Goal: Transaction & Acquisition: Purchase product/service

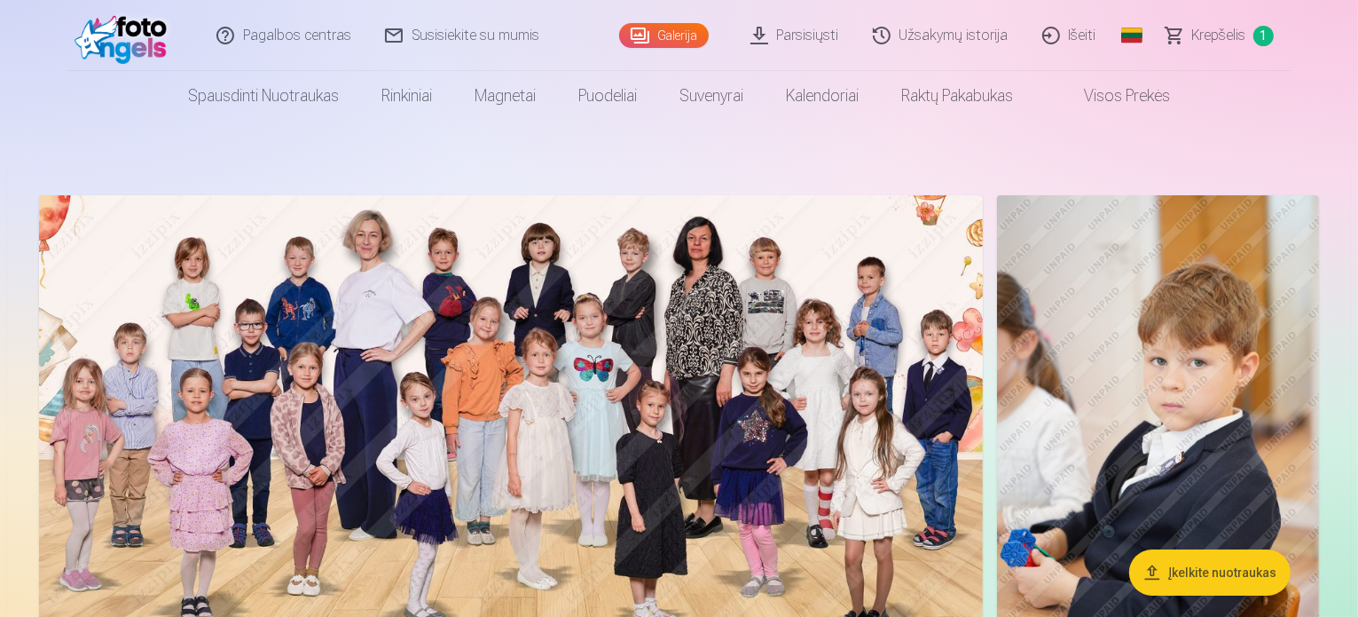
click at [1214, 43] on span "Krepšelis" at bounding box center [1220, 35] width 54 height 21
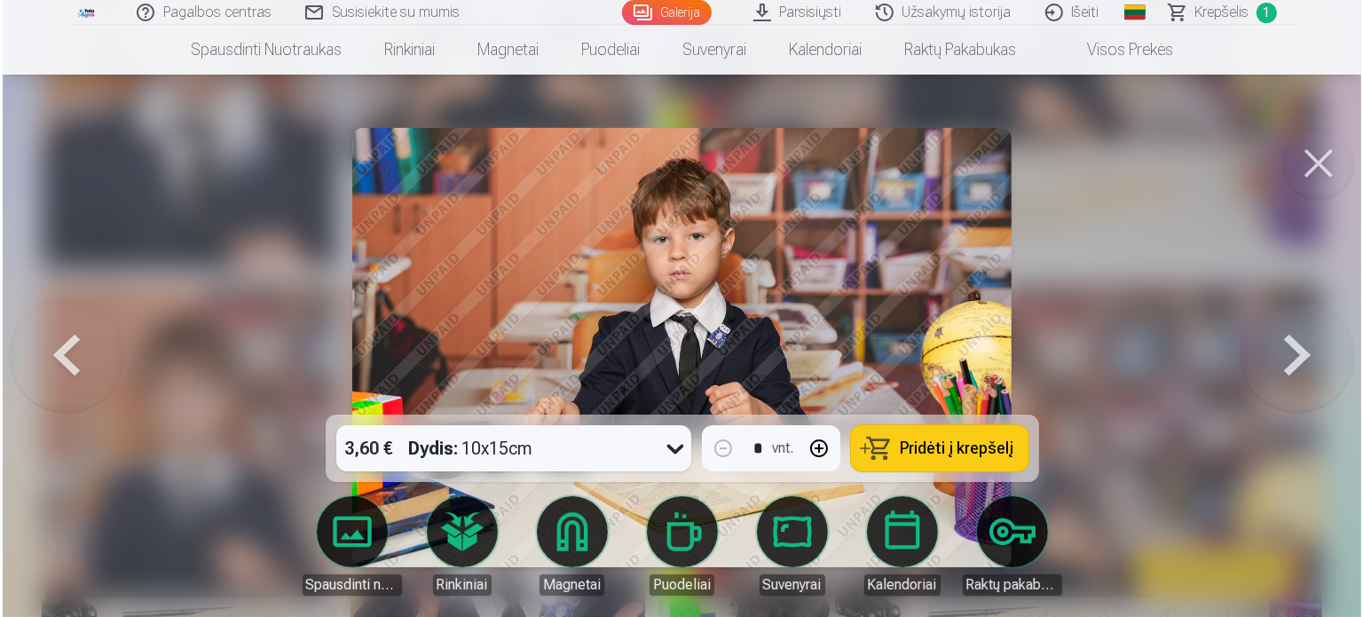
scroll to position [1803, 0]
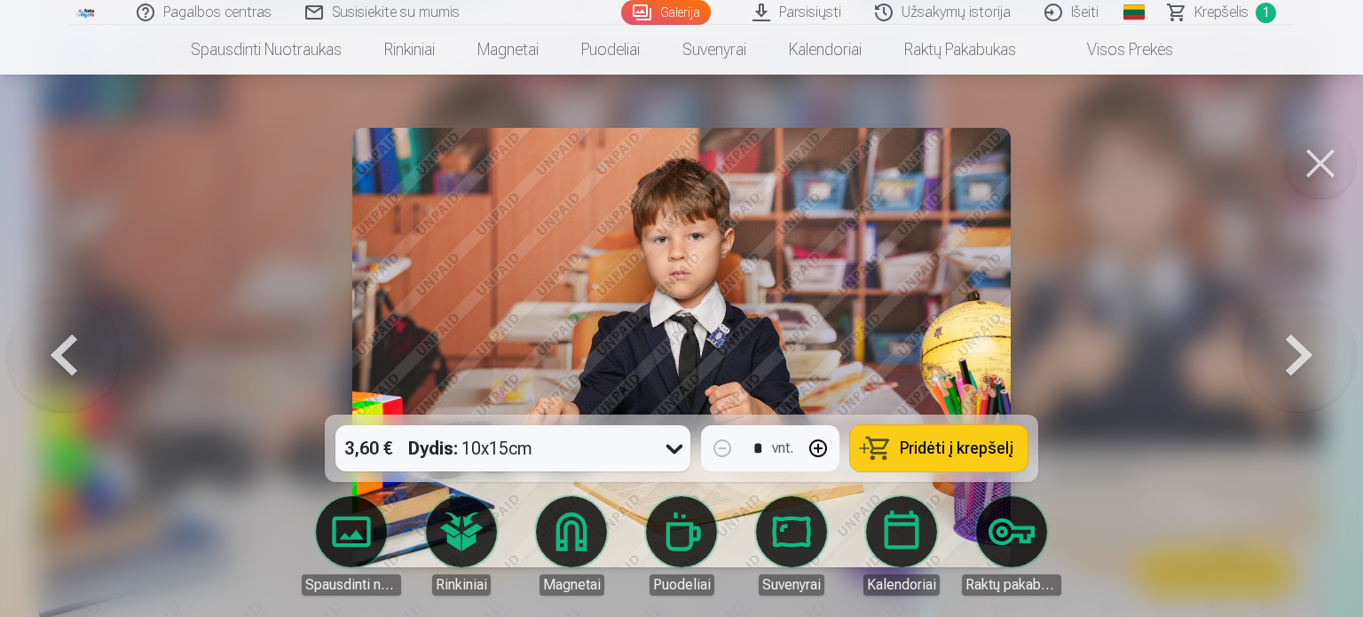
click at [1096, 52] on link "Visos prekės" at bounding box center [1115, 50] width 157 height 50
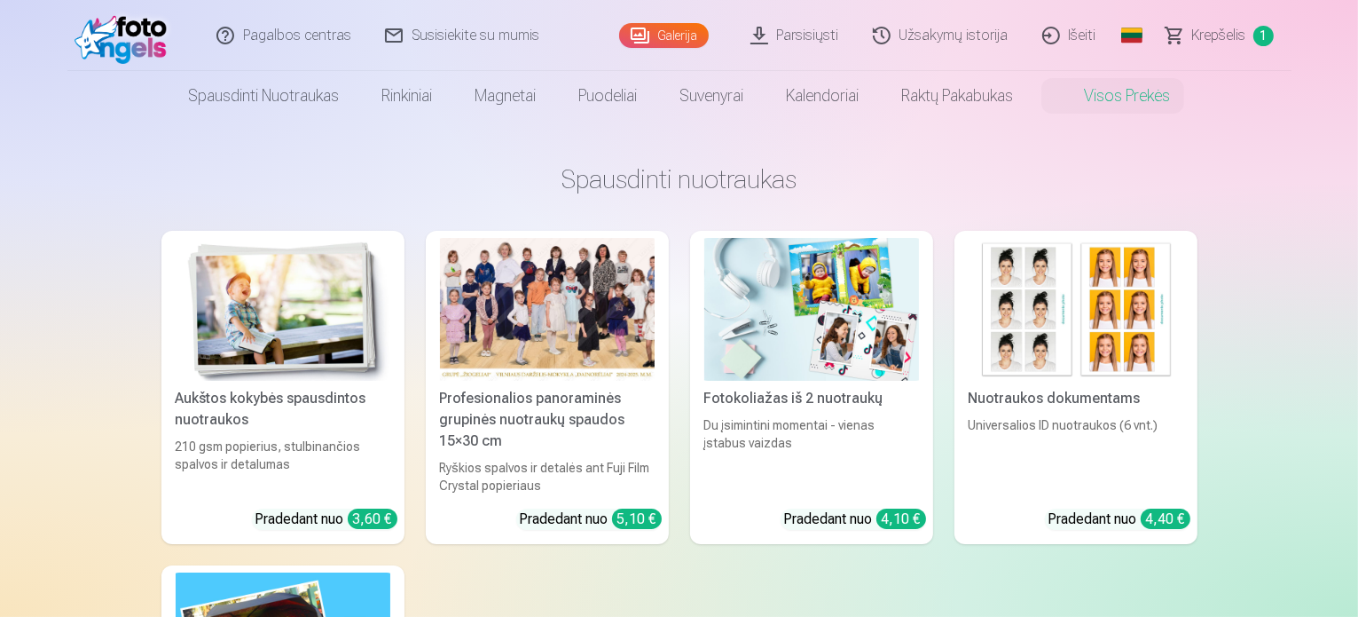
click at [924, 34] on link "Užsakymų istorija" at bounding box center [941, 35] width 169 height 71
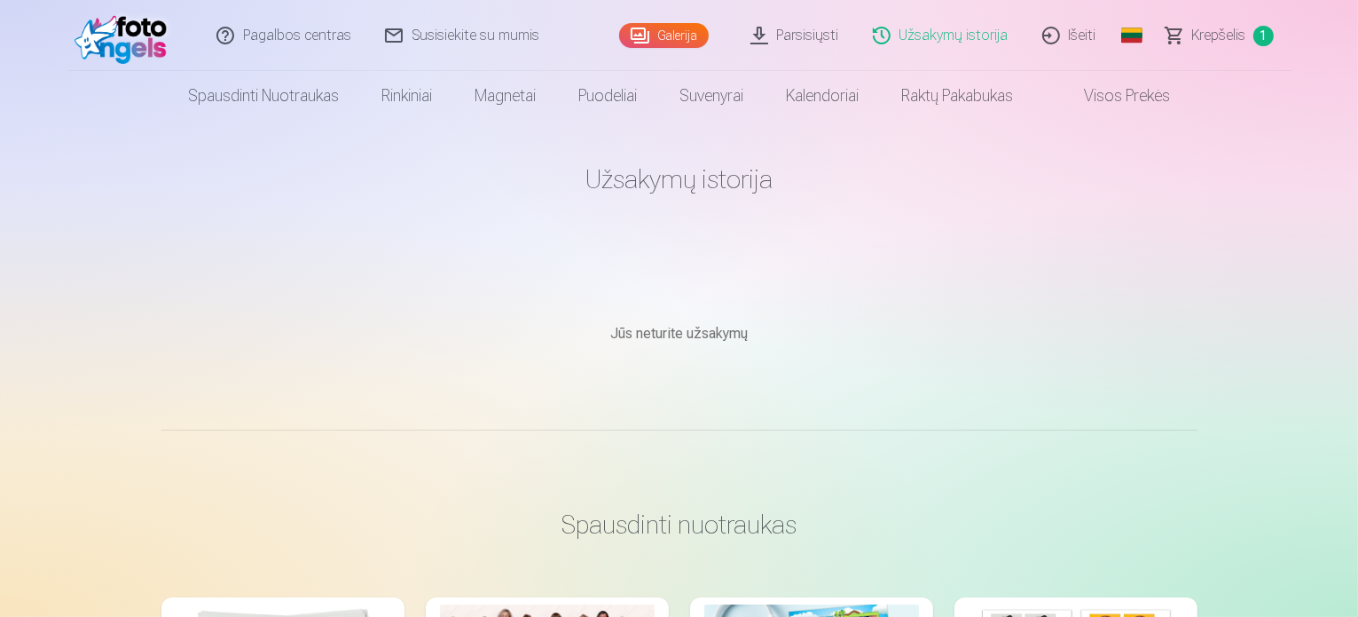
click at [796, 28] on link "Parsisiųsti" at bounding box center [796, 35] width 122 height 71
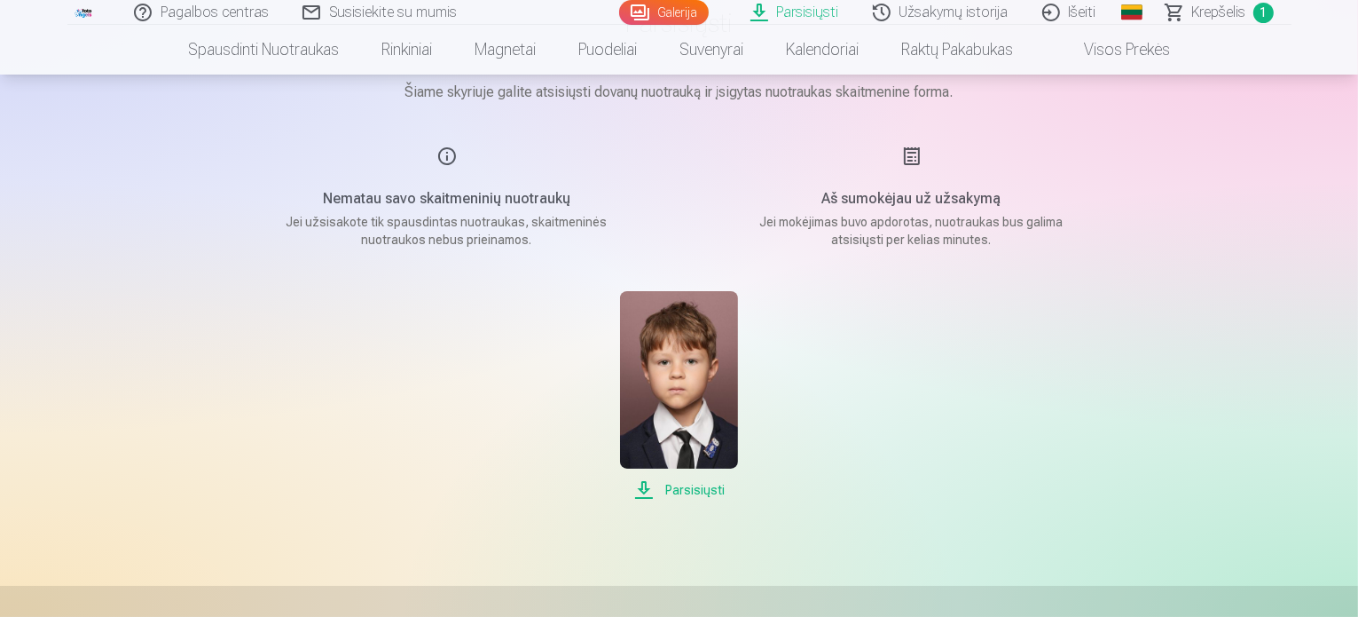
scroll to position [160, 0]
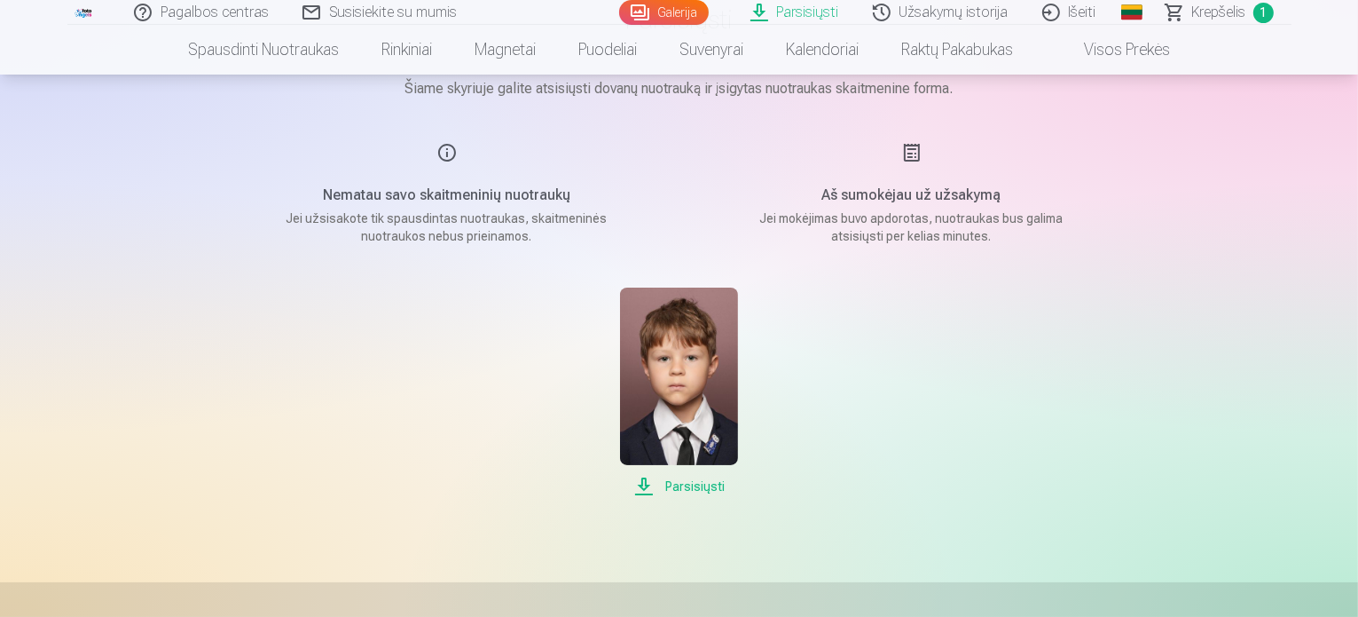
click at [696, 476] on span "Parsisiųsti" at bounding box center [679, 486] width 118 height 21
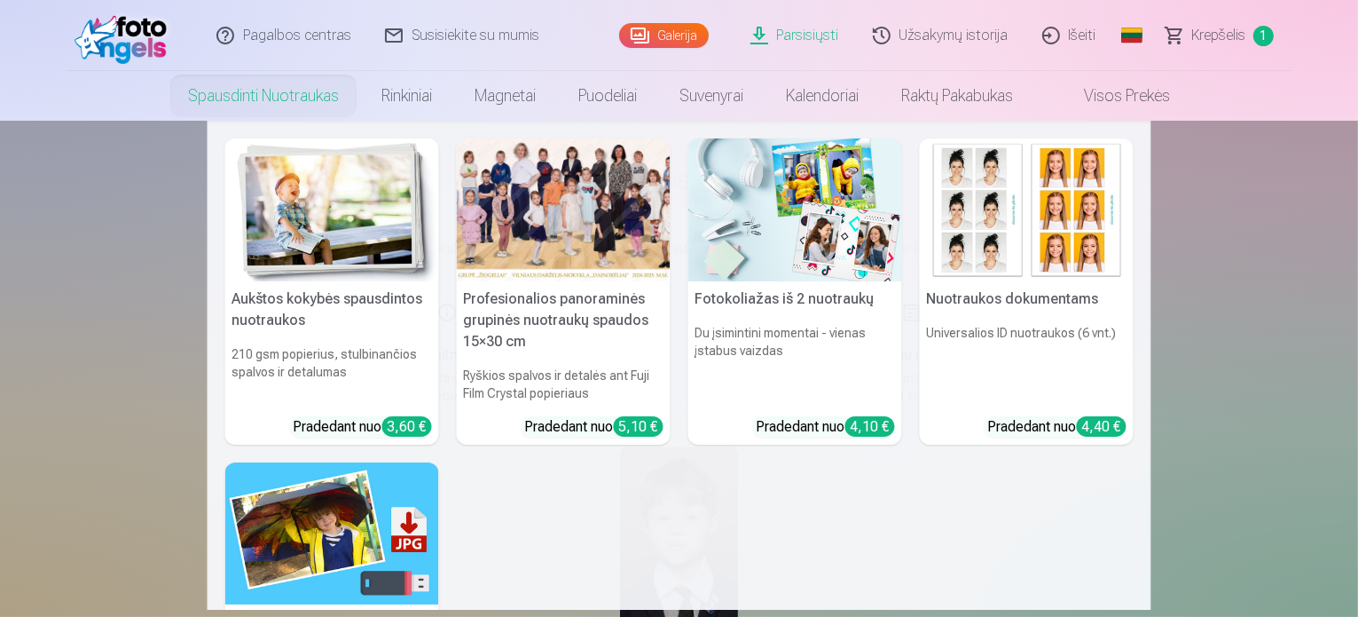
click at [1027, 306] on h5 "Nuotraukos dokumentams" at bounding box center [1027, 298] width 214 height 35
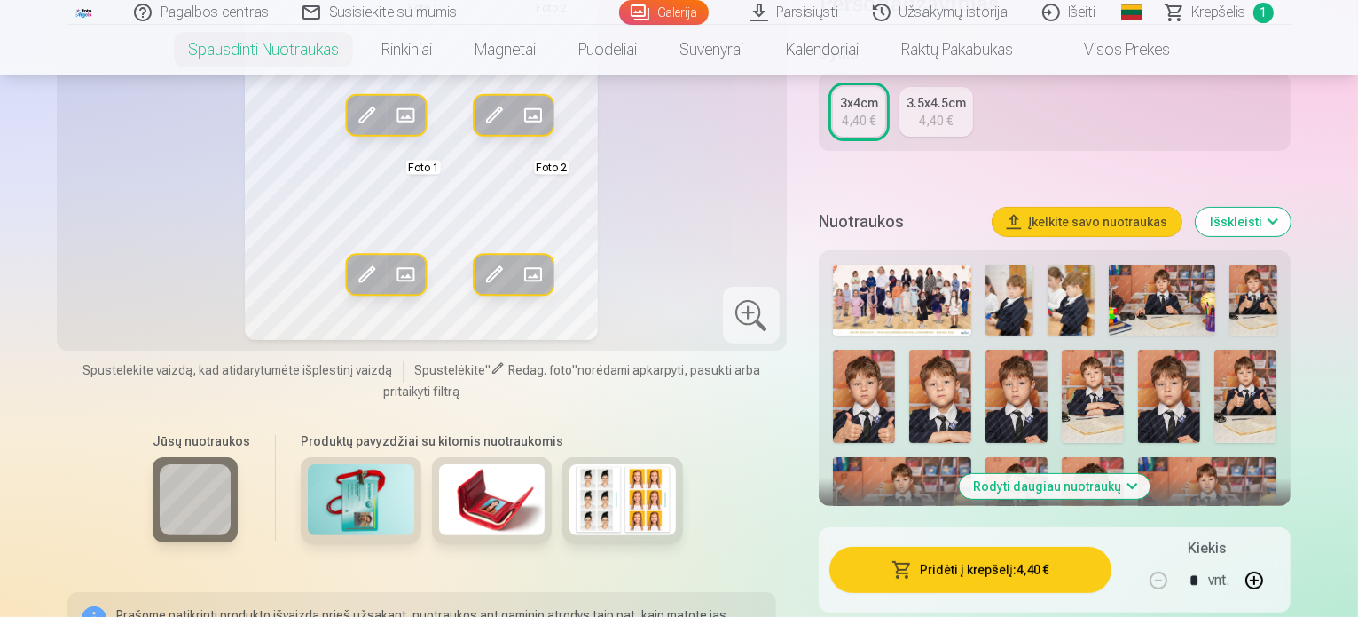
scroll to position [316, 0]
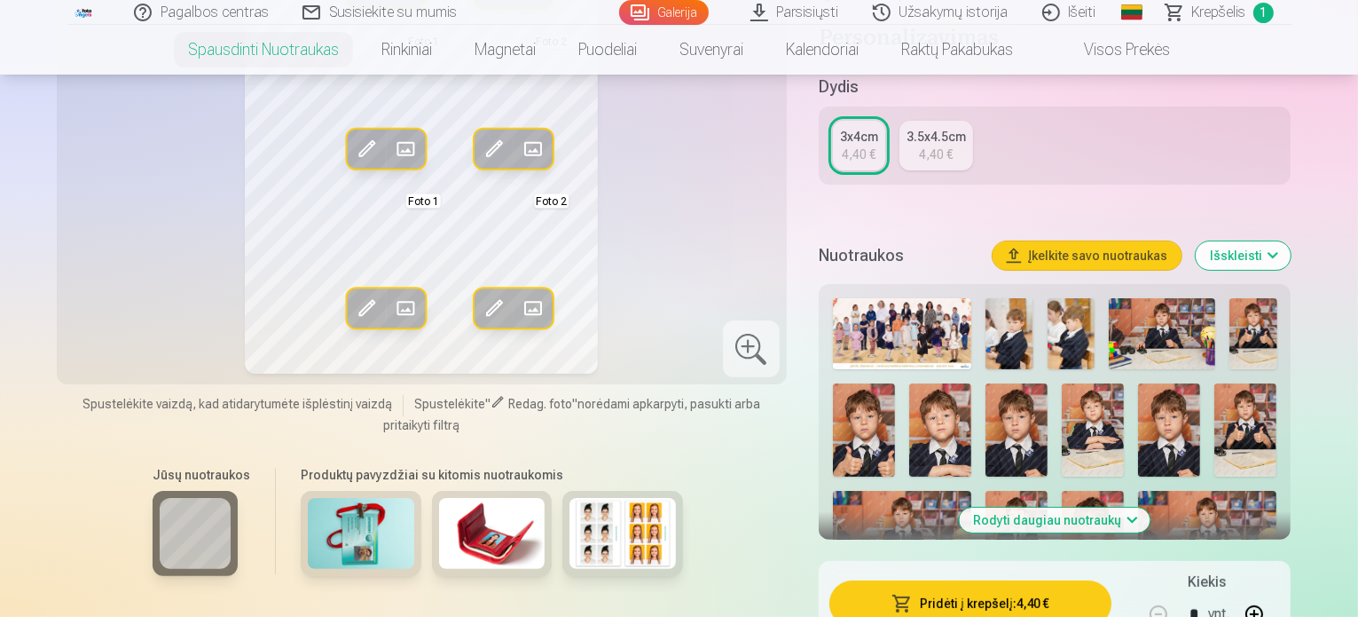
click at [1127, 508] on button "Rodyti daugiau nuotraukų" at bounding box center [1055, 520] width 191 height 25
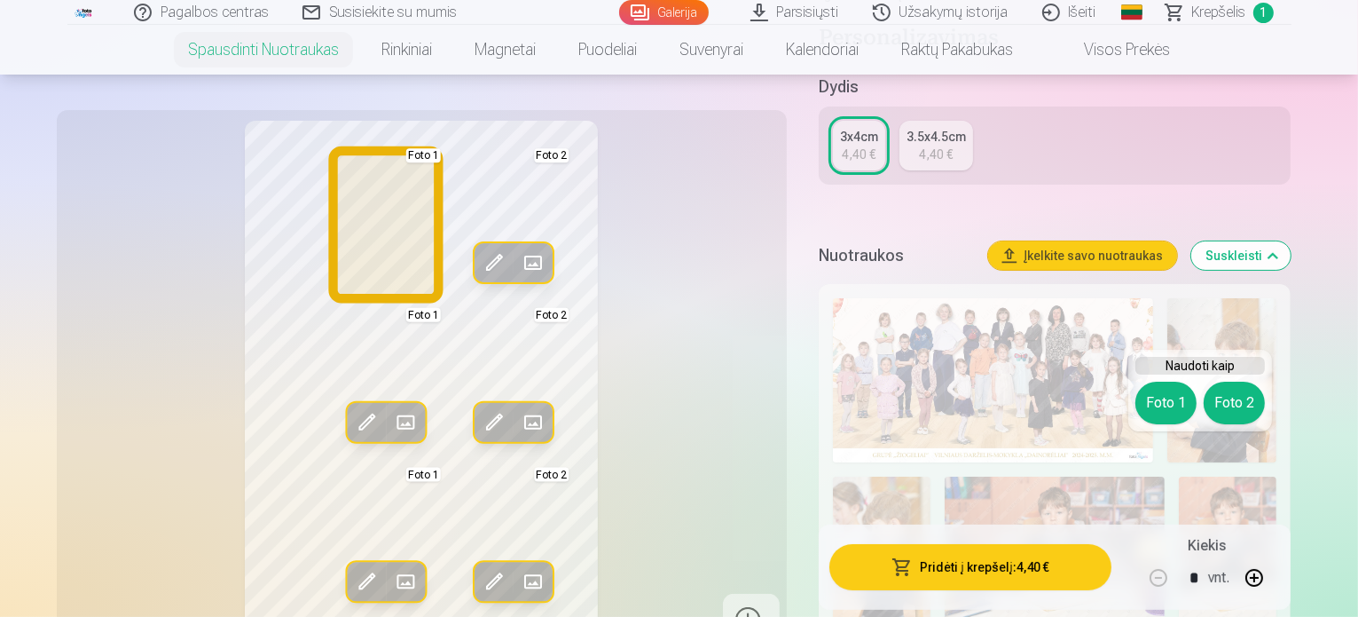
click at [1166, 400] on button "Foto 1" at bounding box center [1166, 403] width 61 height 43
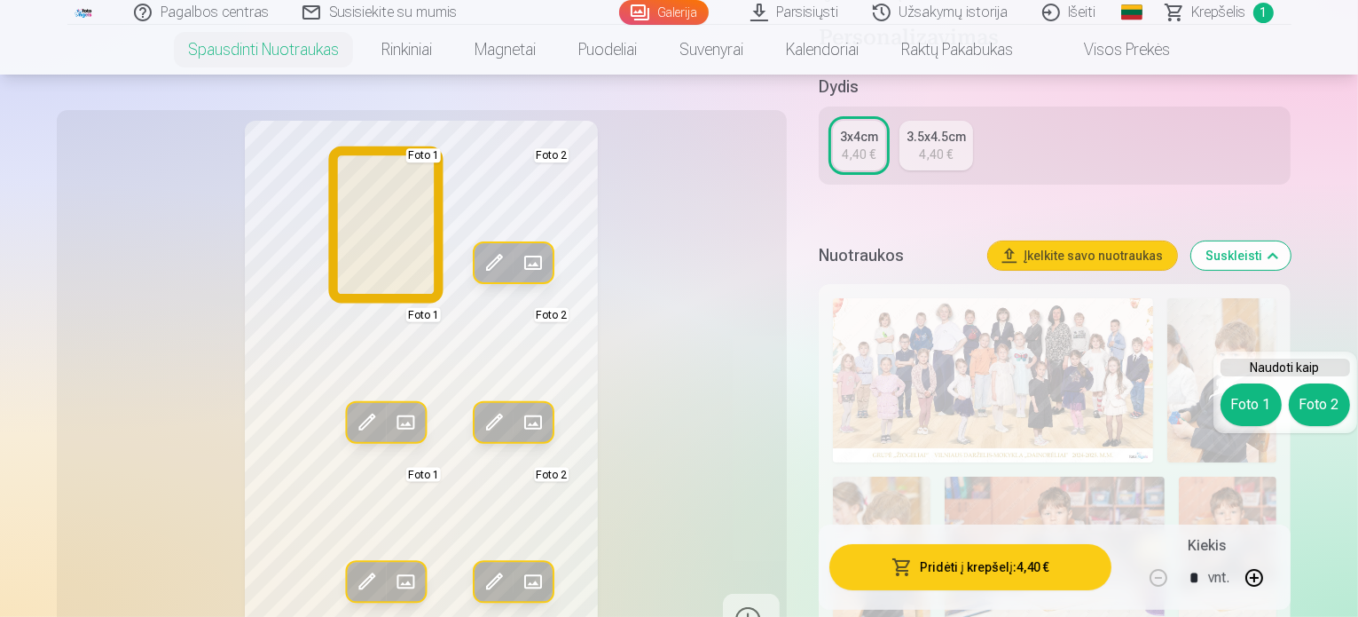
click at [1241, 409] on button "Foto 1" at bounding box center [1251, 404] width 61 height 43
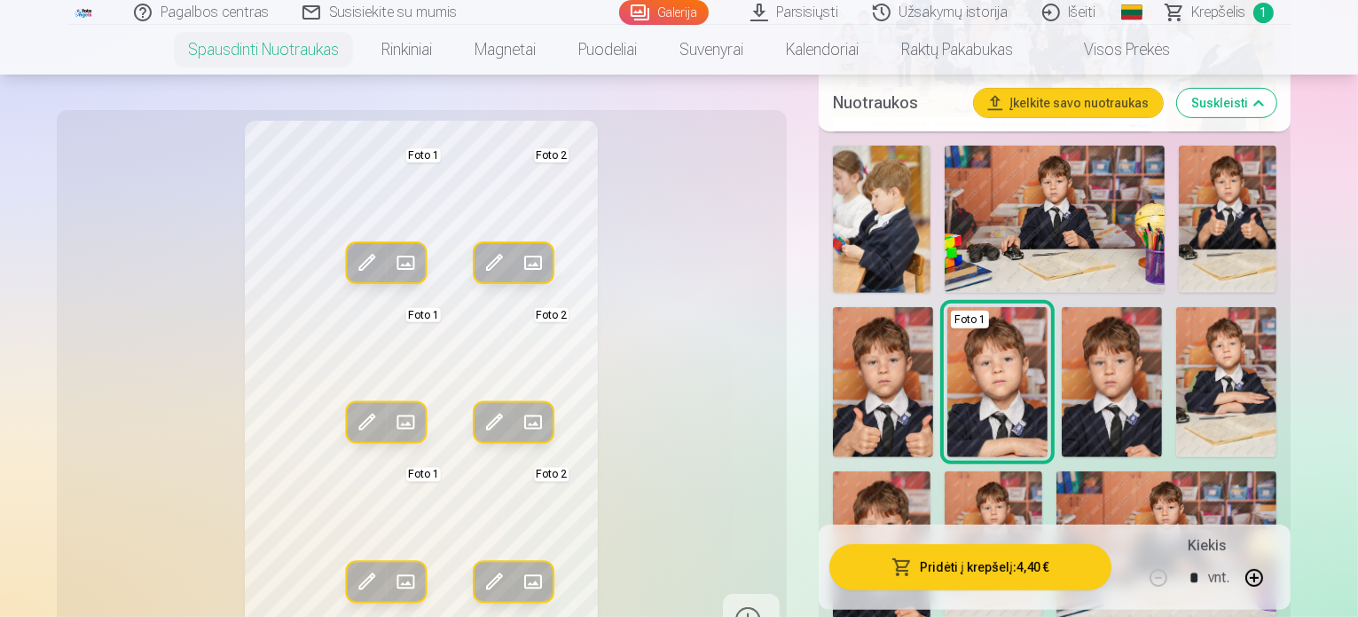
scroll to position [657, 0]
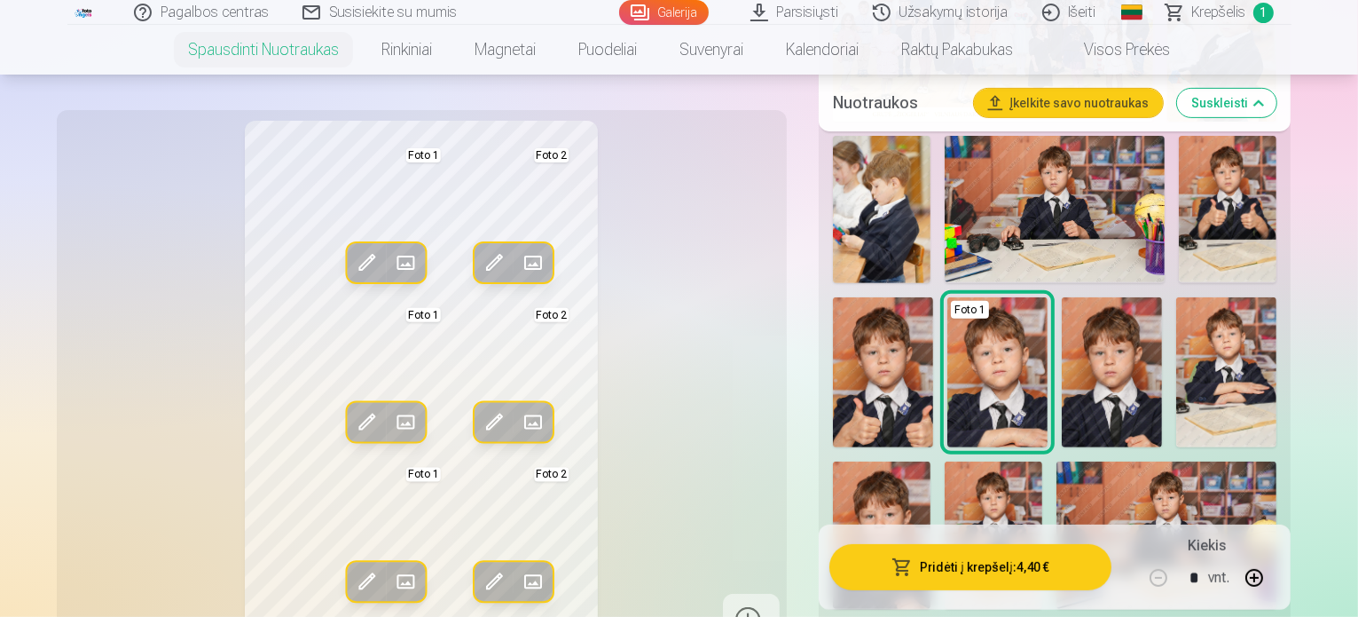
click at [1062, 327] on img at bounding box center [1112, 372] width 100 height 151
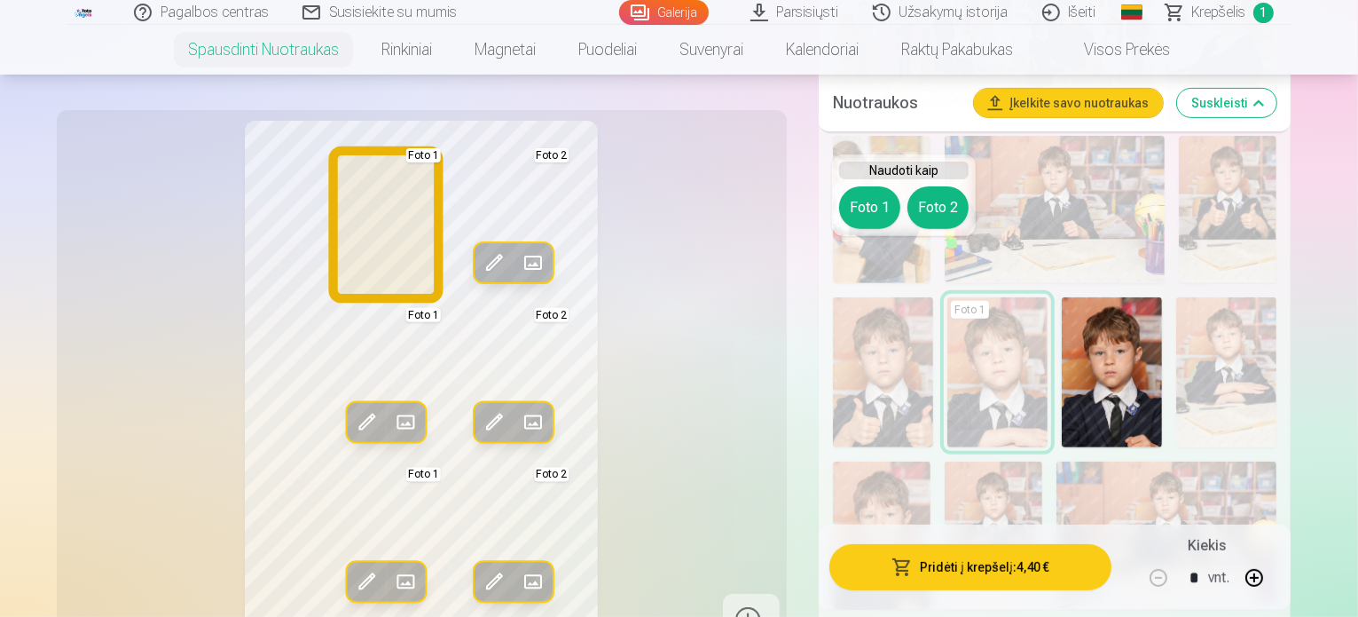
click at [870, 209] on button "Foto 1" at bounding box center [869, 207] width 61 height 43
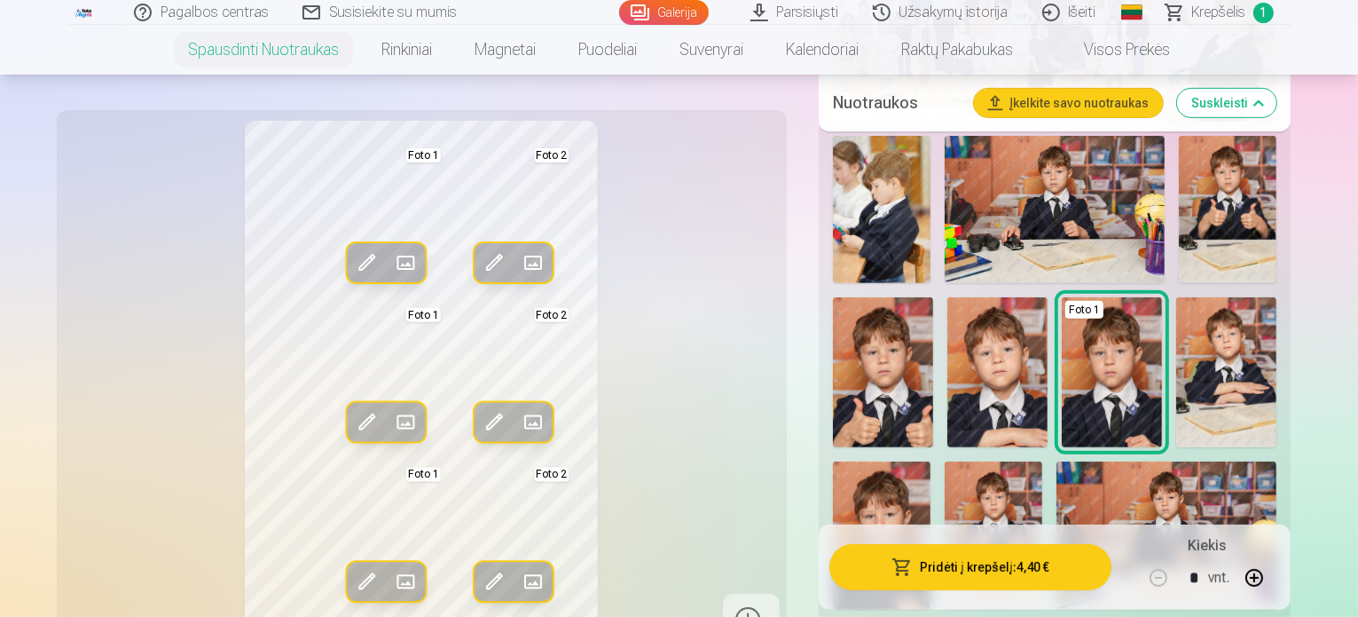
click at [931, 461] on img at bounding box center [882, 534] width 98 height 147
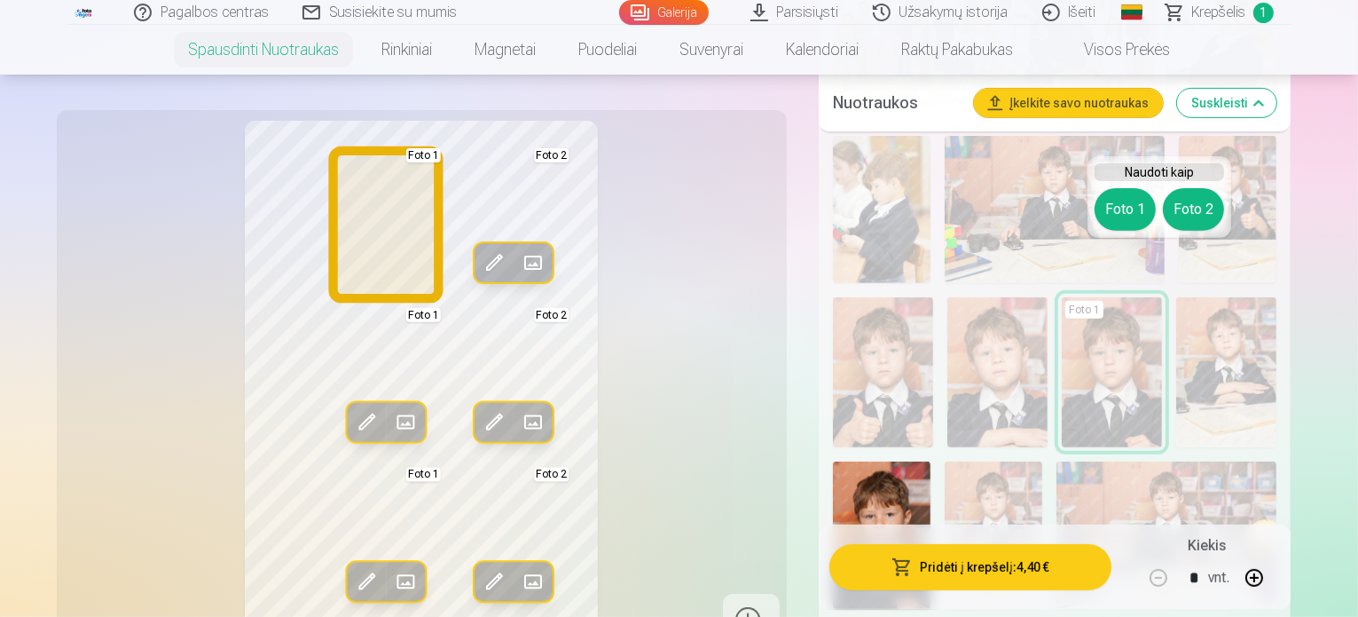
click at [1125, 199] on button "Foto 1" at bounding box center [1125, 209] width 61 height 43
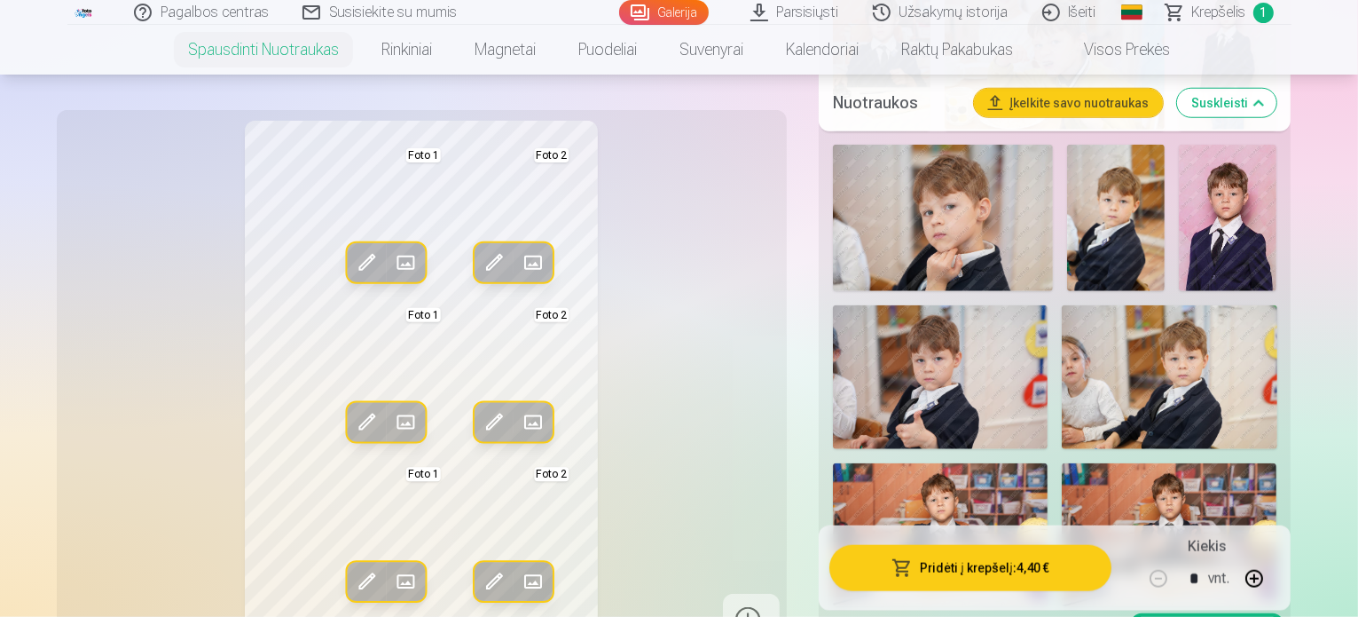
scroll to position [1717, 0]
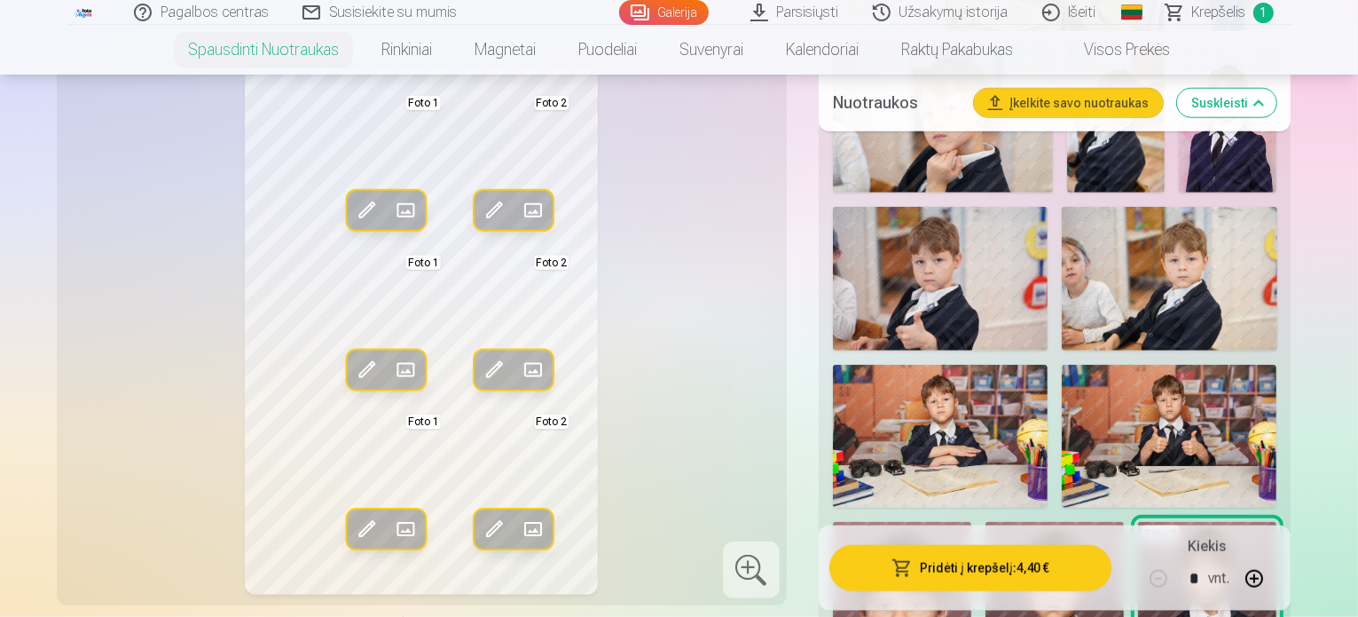
click at [972, 522] on img at bounding box center [902, 626] width 138 height 209
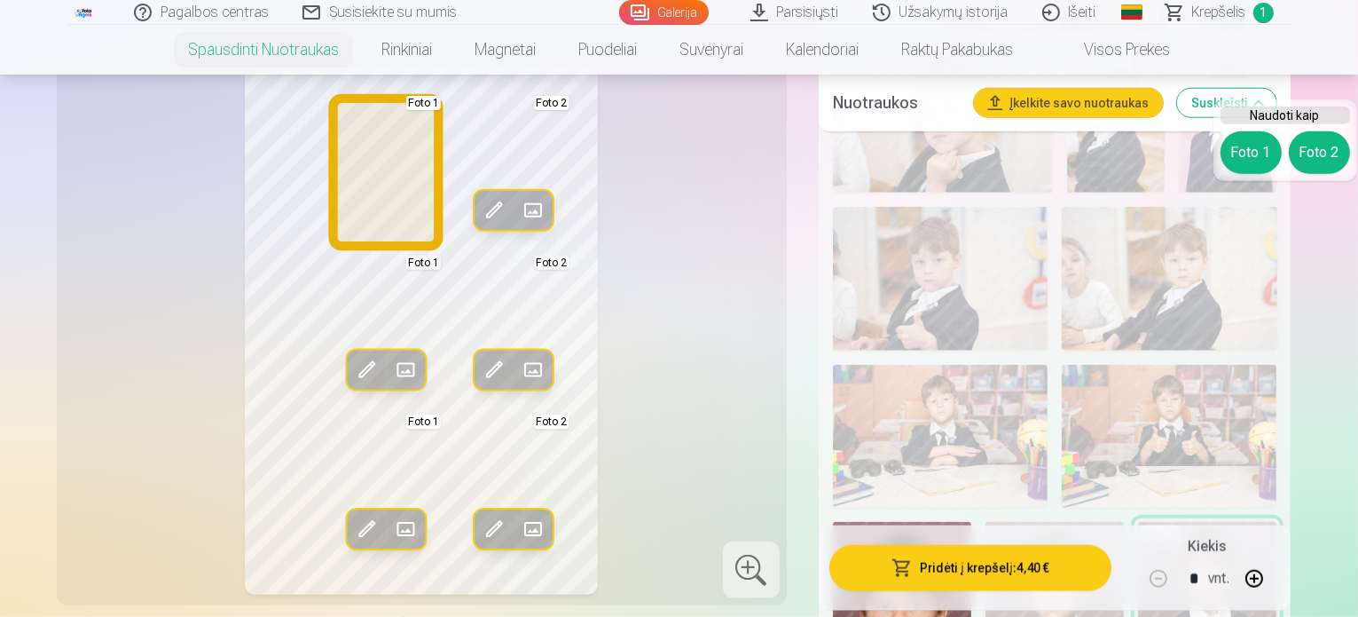
click at [1246, 147] on button "Foto 1" at bounding box center [1251, 152] width 61 height 43
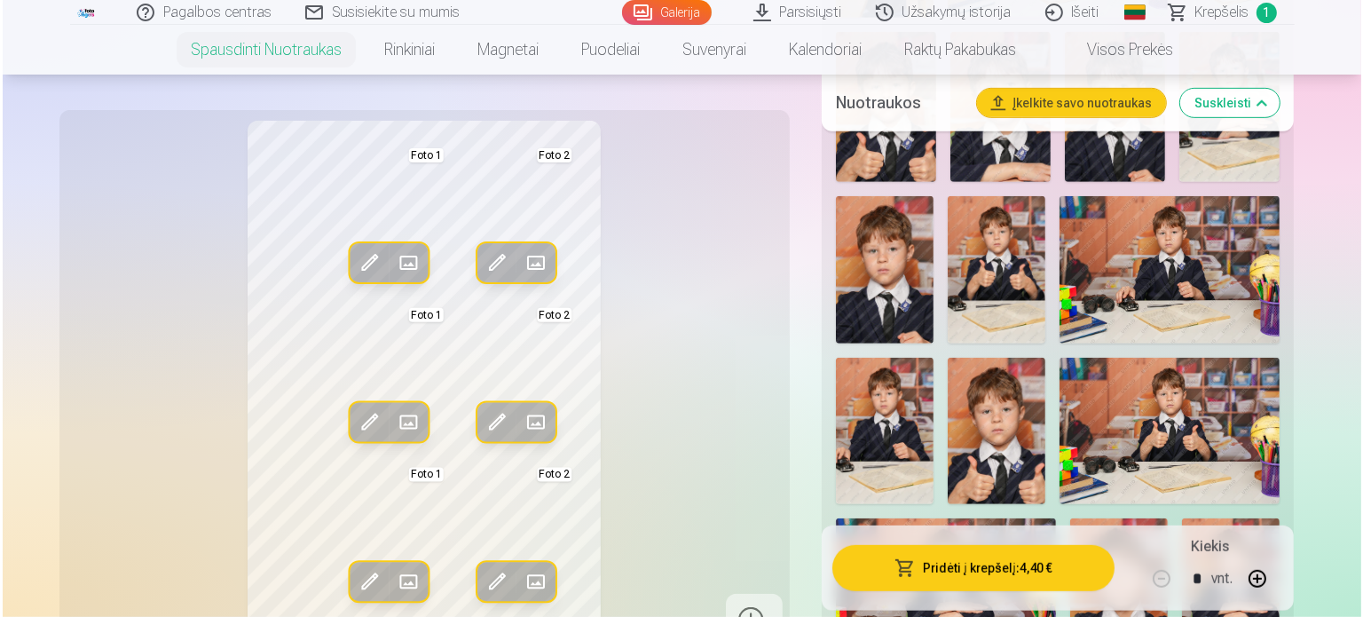
scroll to position [784, 0]
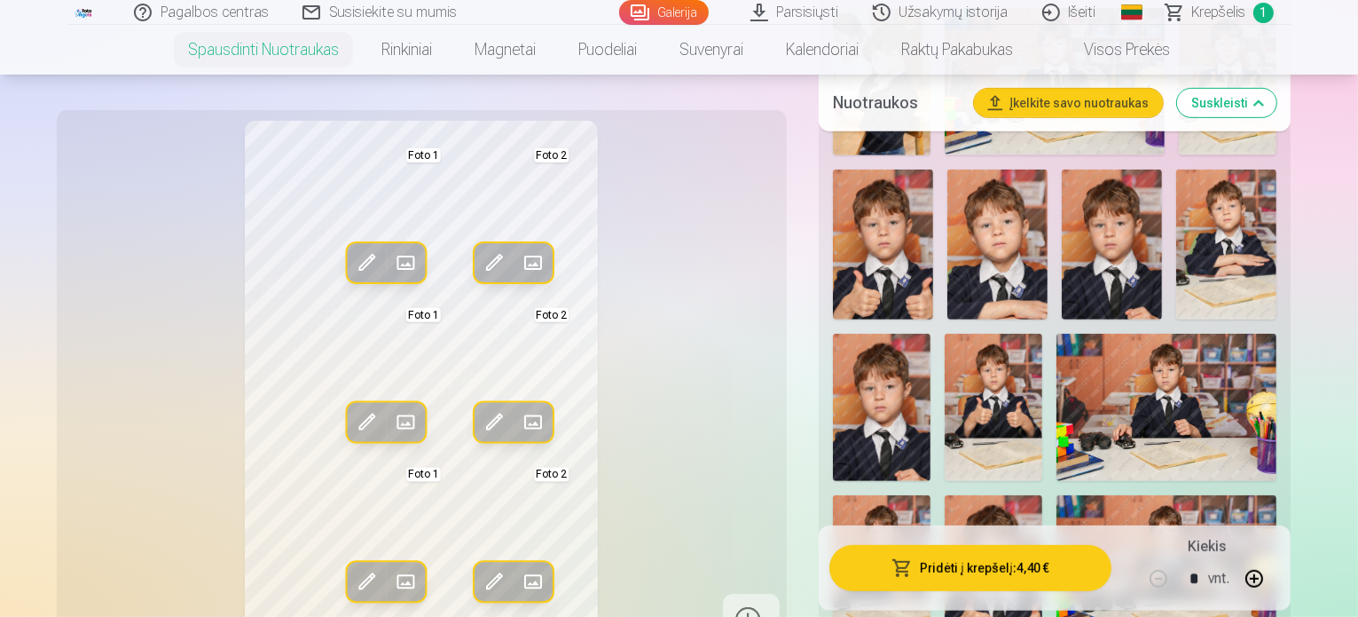
click at [1062, 217] on img at bounding box center [1112, 244] width 100 height 151
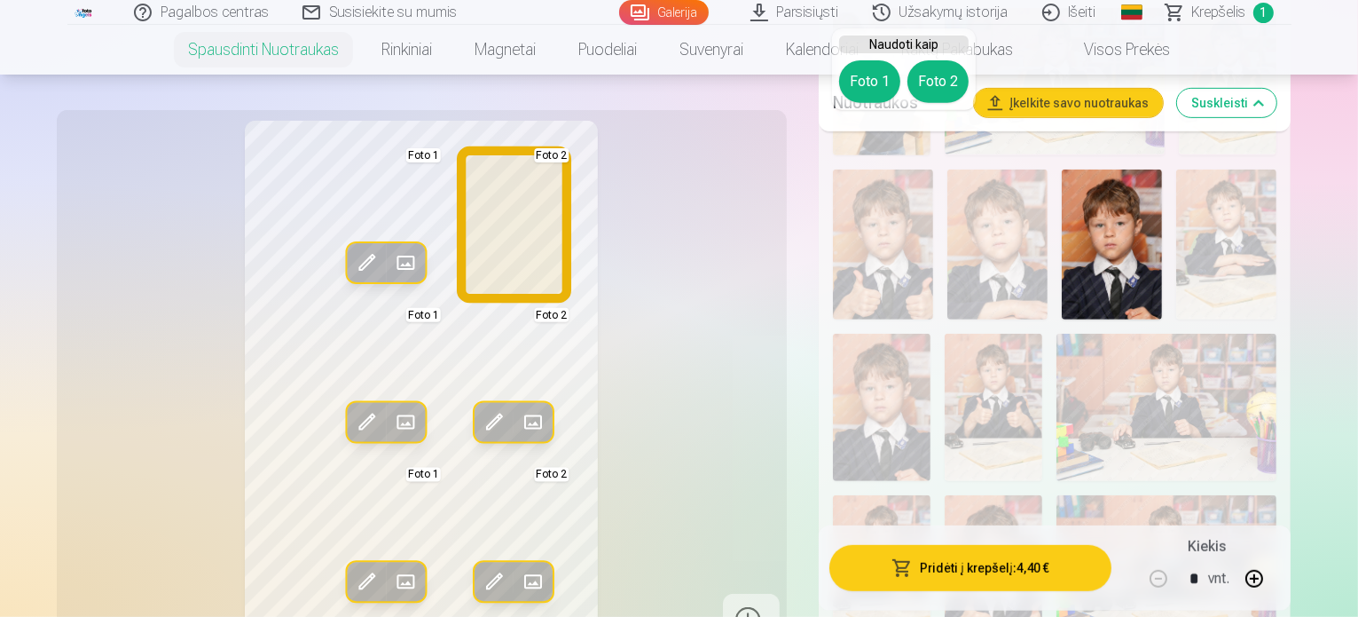
click at [935, 83] on button "Foto 2" at bounding box center [938, 81] width 61 height 43
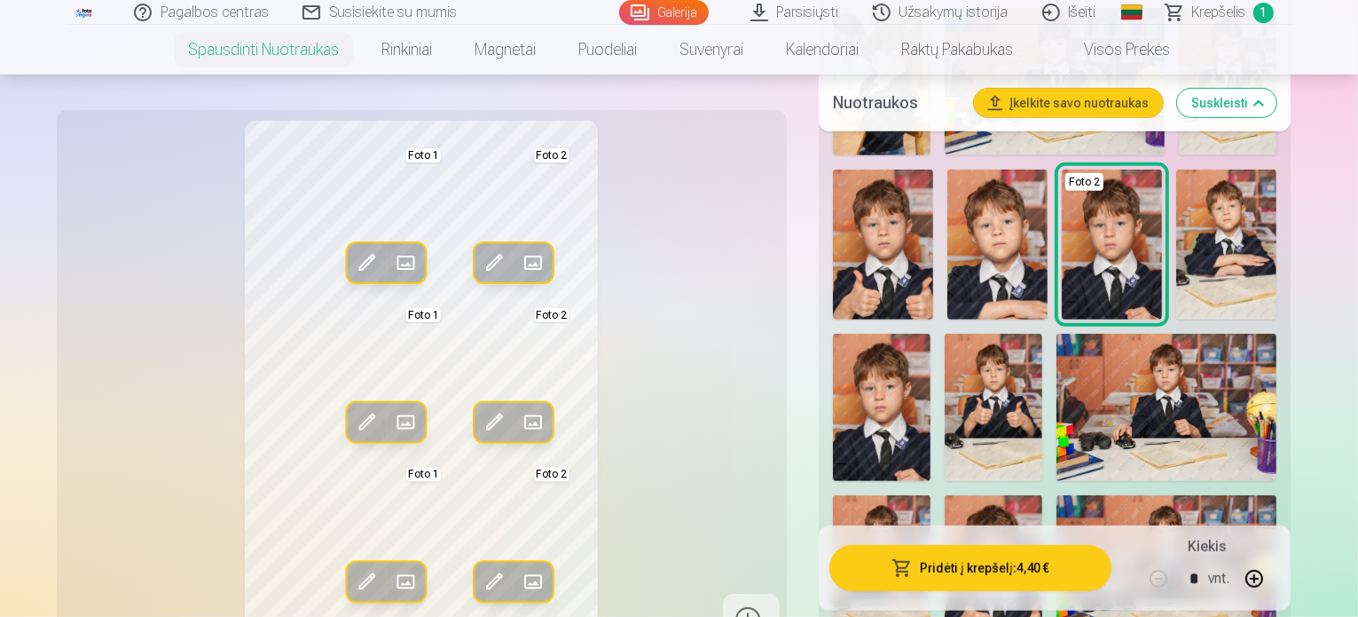
click at [935, 83] on div "Nuotraukos Įkelkite savo nuotraukas Suskleisti" at bounding box center [1055, 103] width 473 height 57
click at [1001, 571] on button "Pridėti į krepšelį : 4,40 €" at bounding box center [971, 567] width 283 height 46
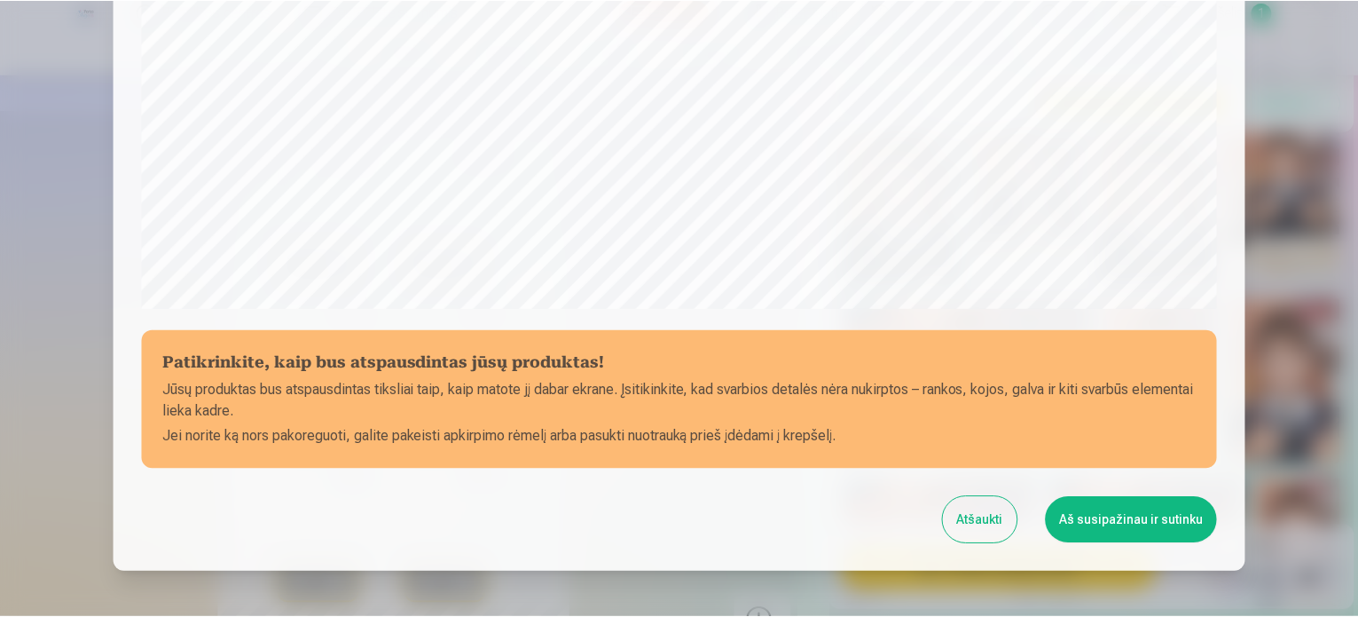
scroll to position [660, 0]
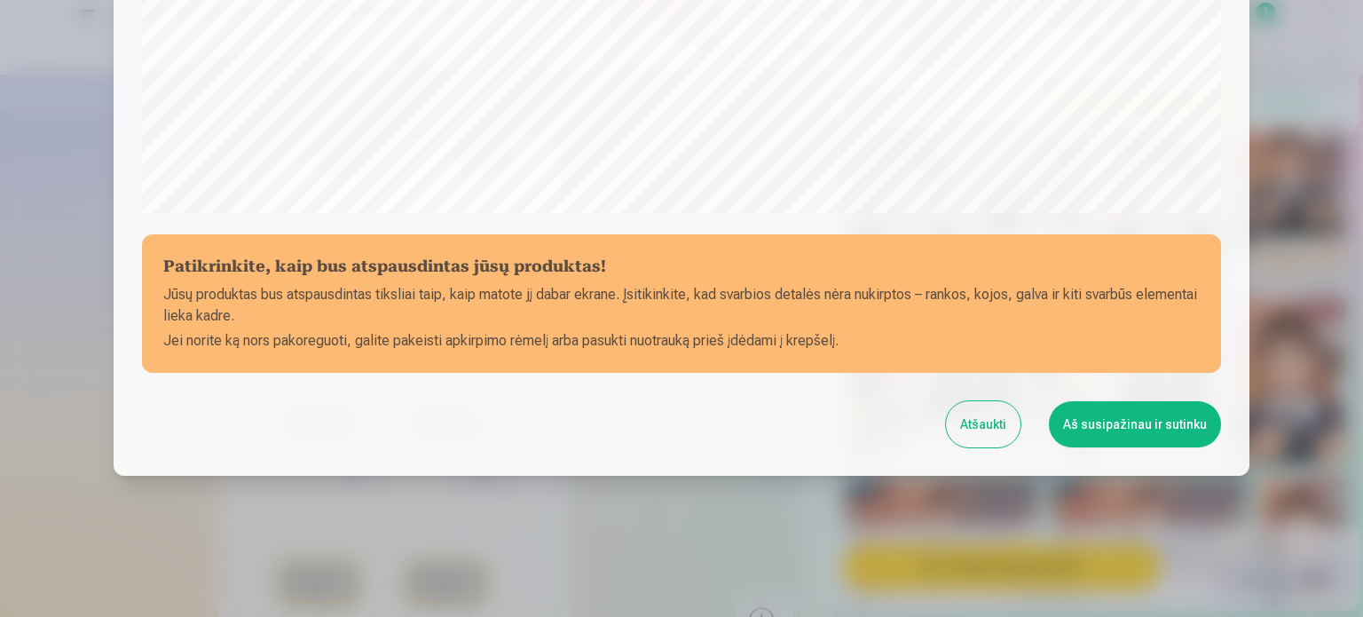
click at [1131, 427] on button "Aš susipažinau ir sutinku" at bounding box center [1135, 424] width 172 height 46
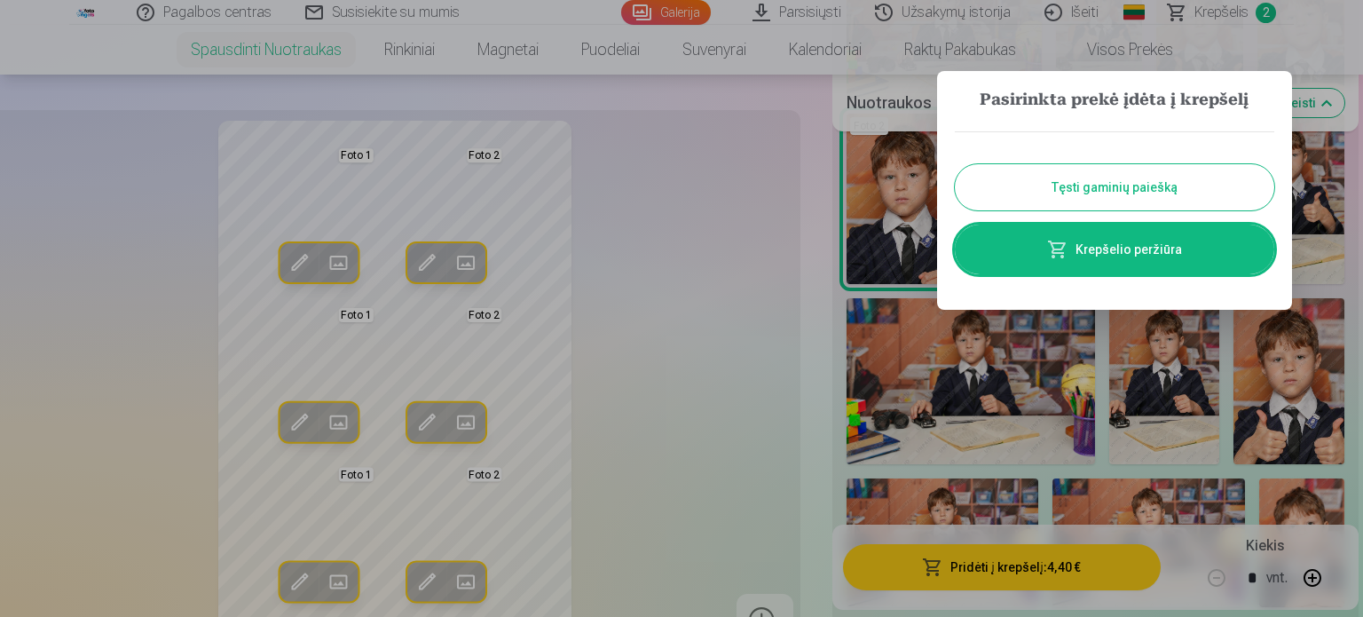
click at [1203, 240] on link "Krepšelio peržiūra" at bounding box center [1114, 249] width 319 height 50
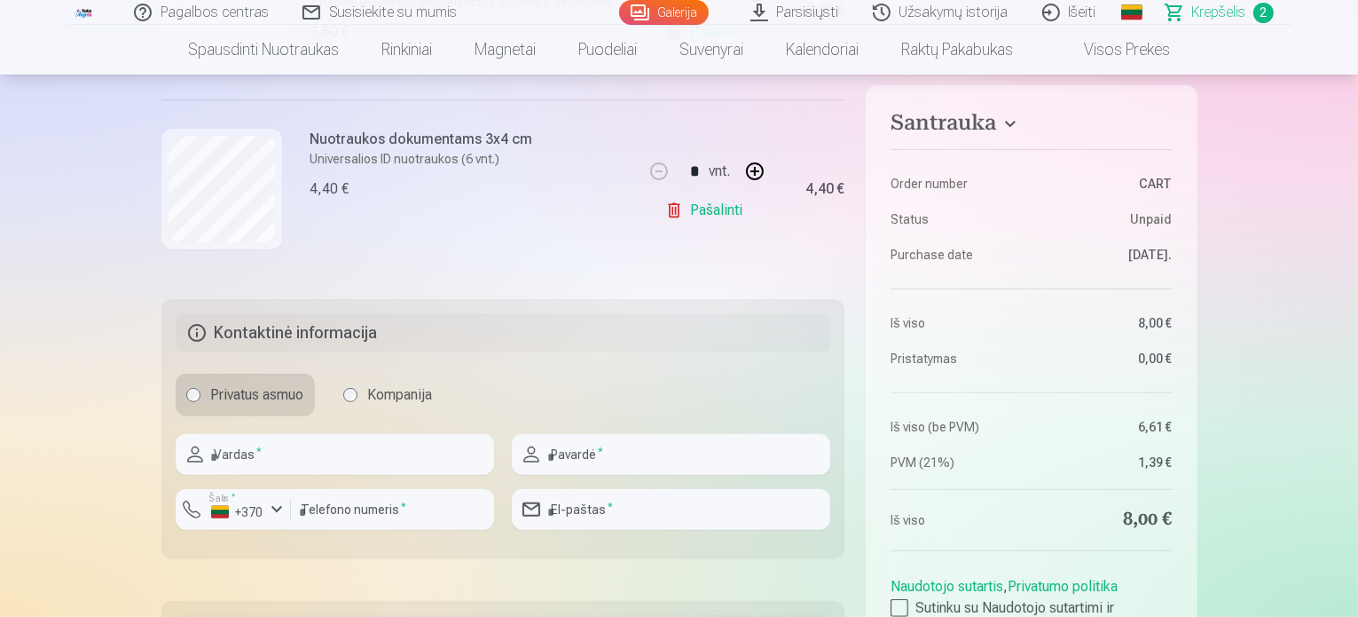
scroll to position [370, 0]
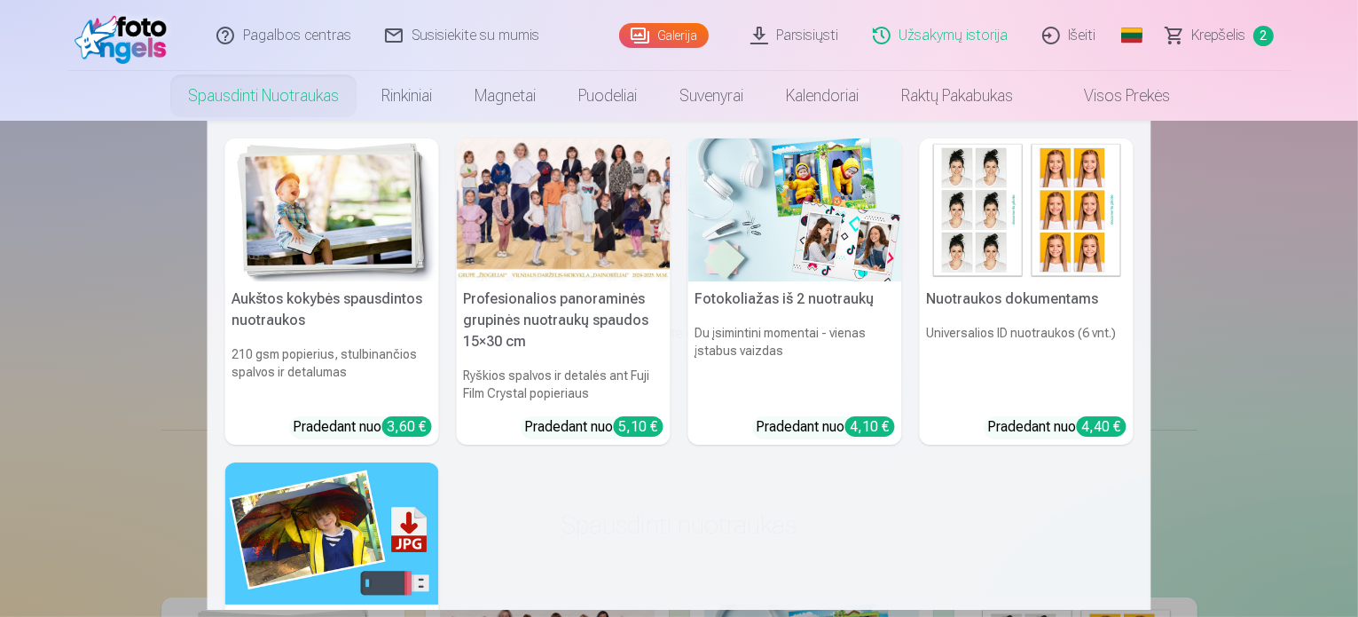
click at [252, 101] on link "Spausdinti nuotraukas" at bounding box center [263, 96] width 193 height 50
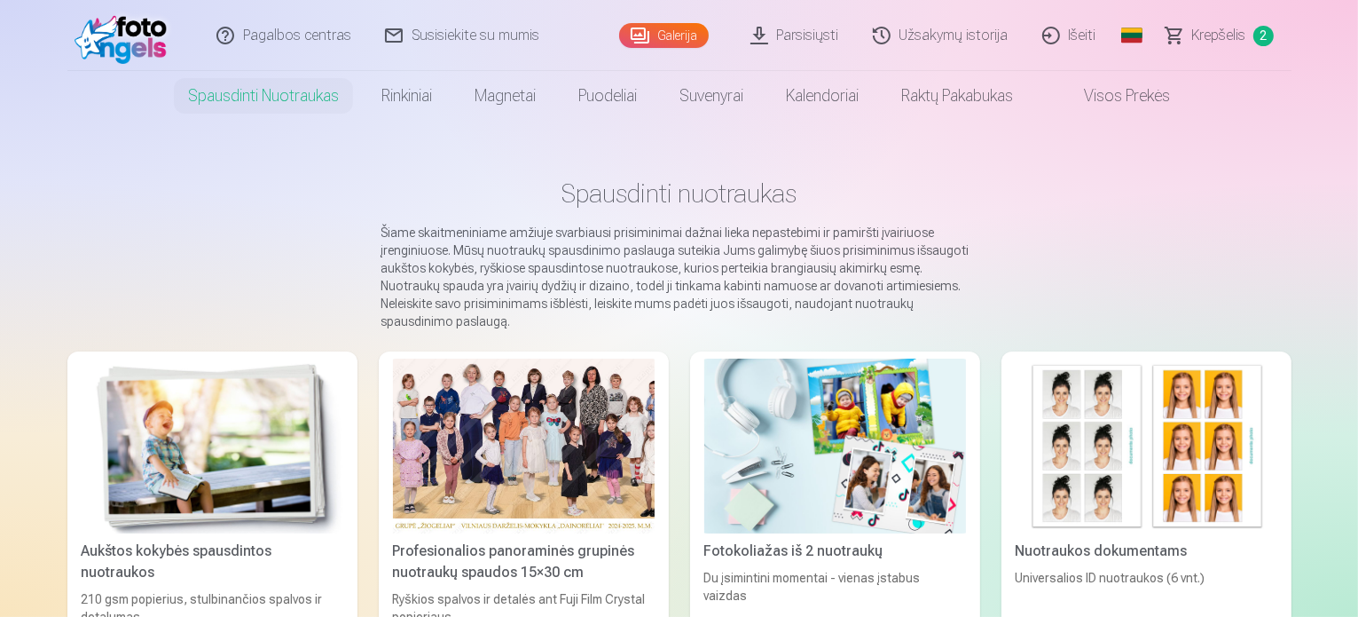
click at [524, 483] on div at bounding box center [524, 445] width 262 height 175
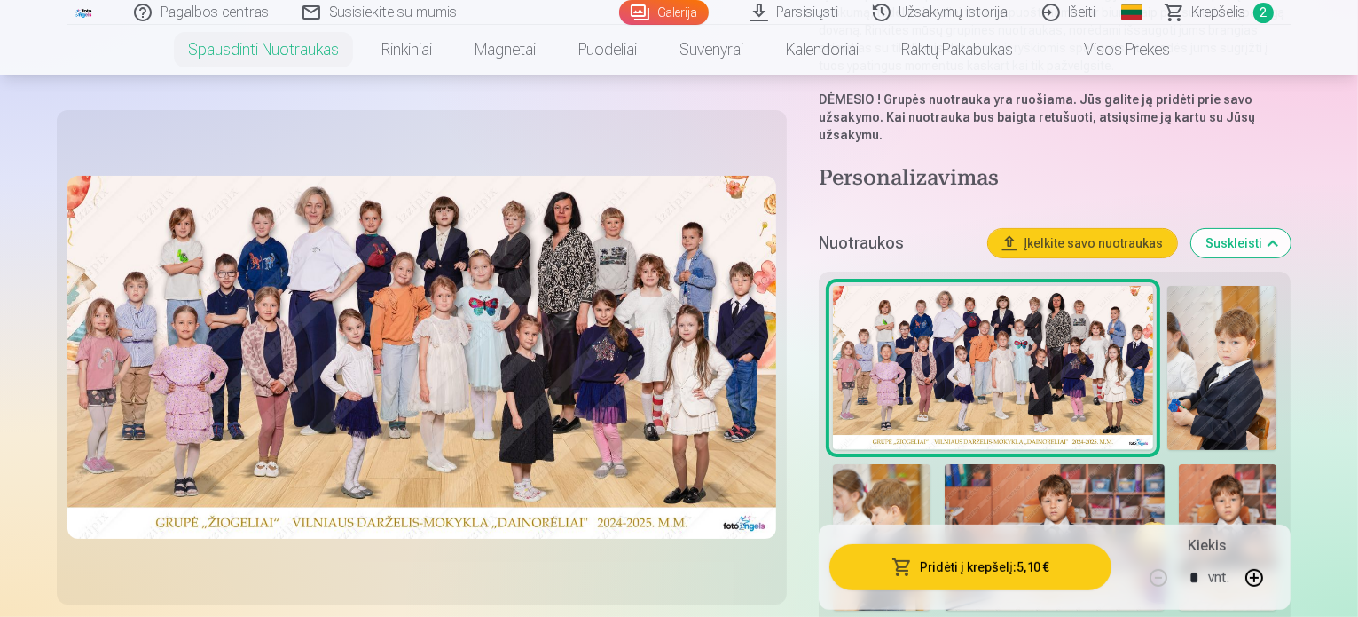
scroll to position [369, 0]
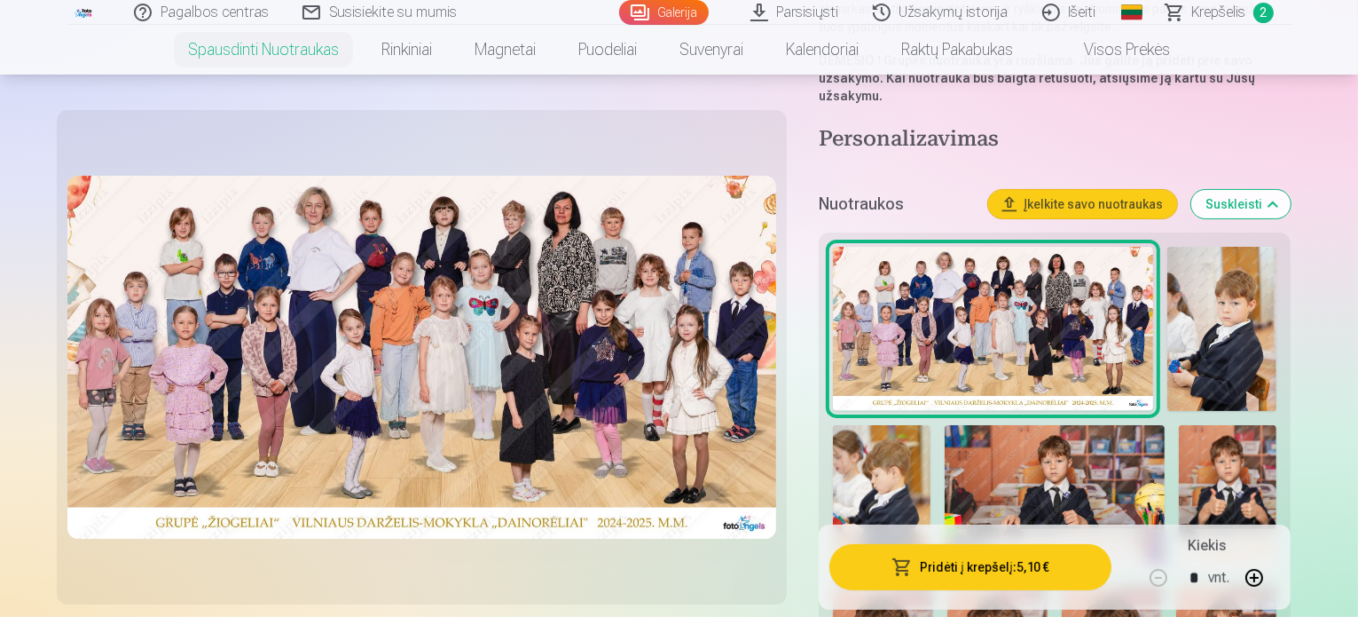
click at [1175, 255] on img at bounding box center [1222, 329] width 109 height 164
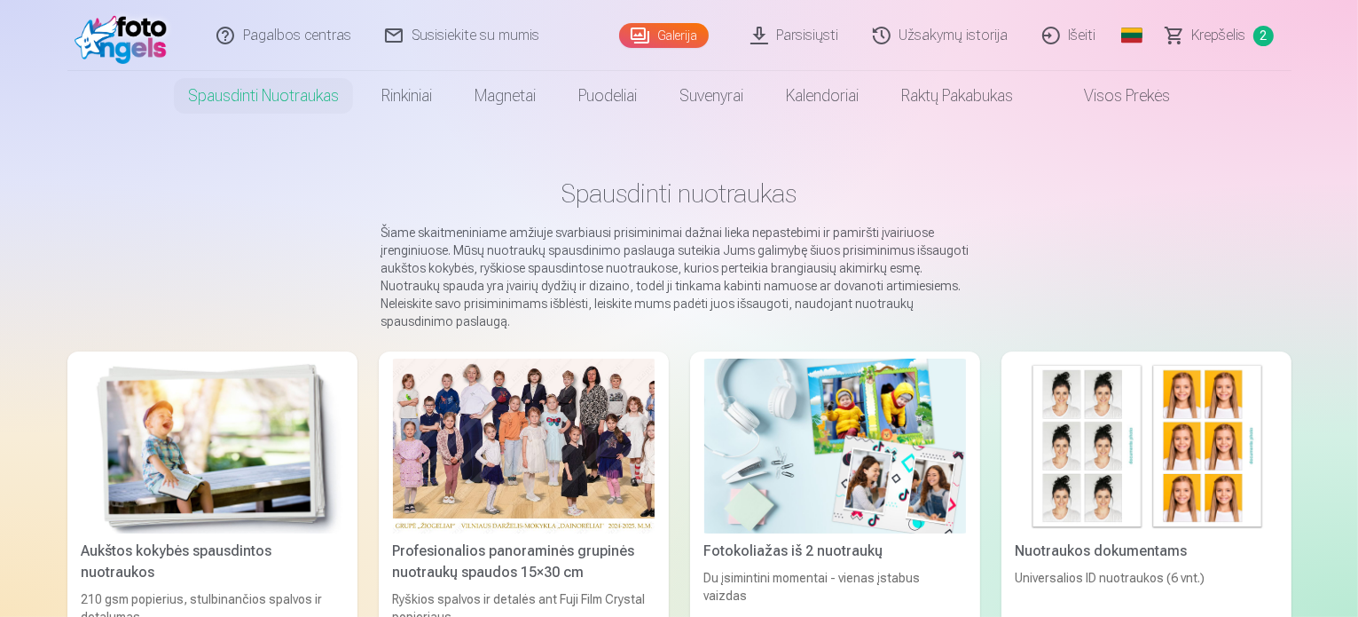
click at [450, 394] on div at bounding box center [524, 445] width 262 height 175
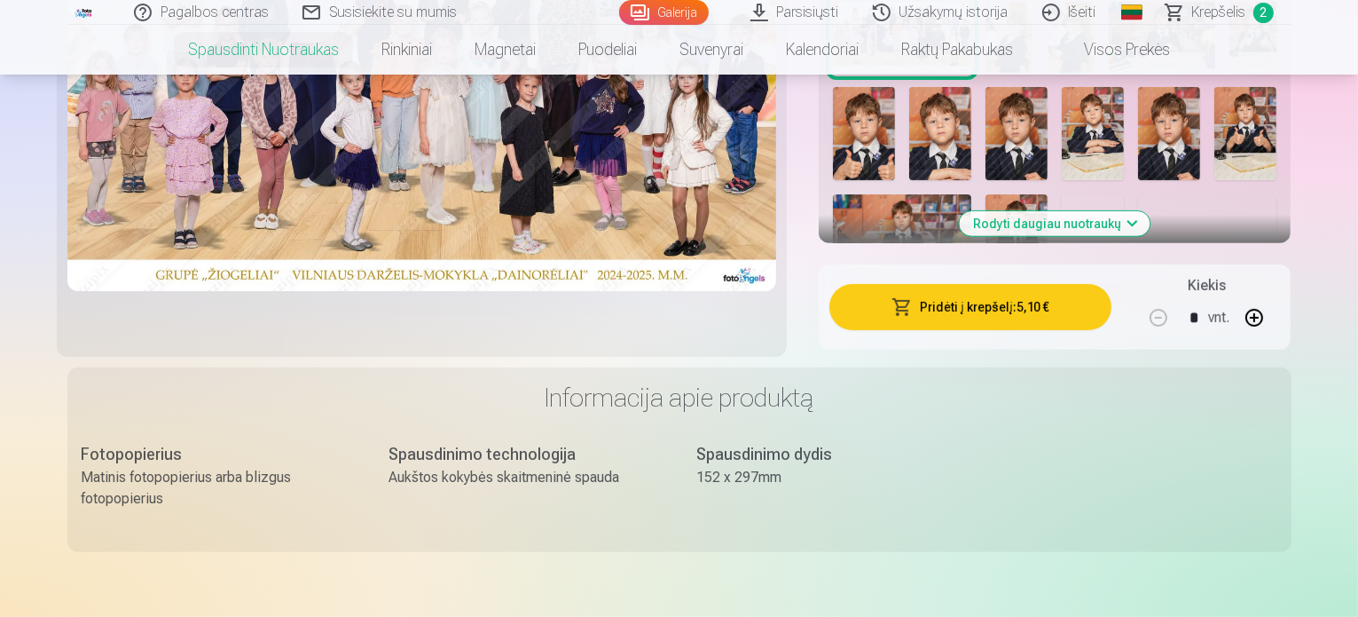
scroll to position [39, 0]
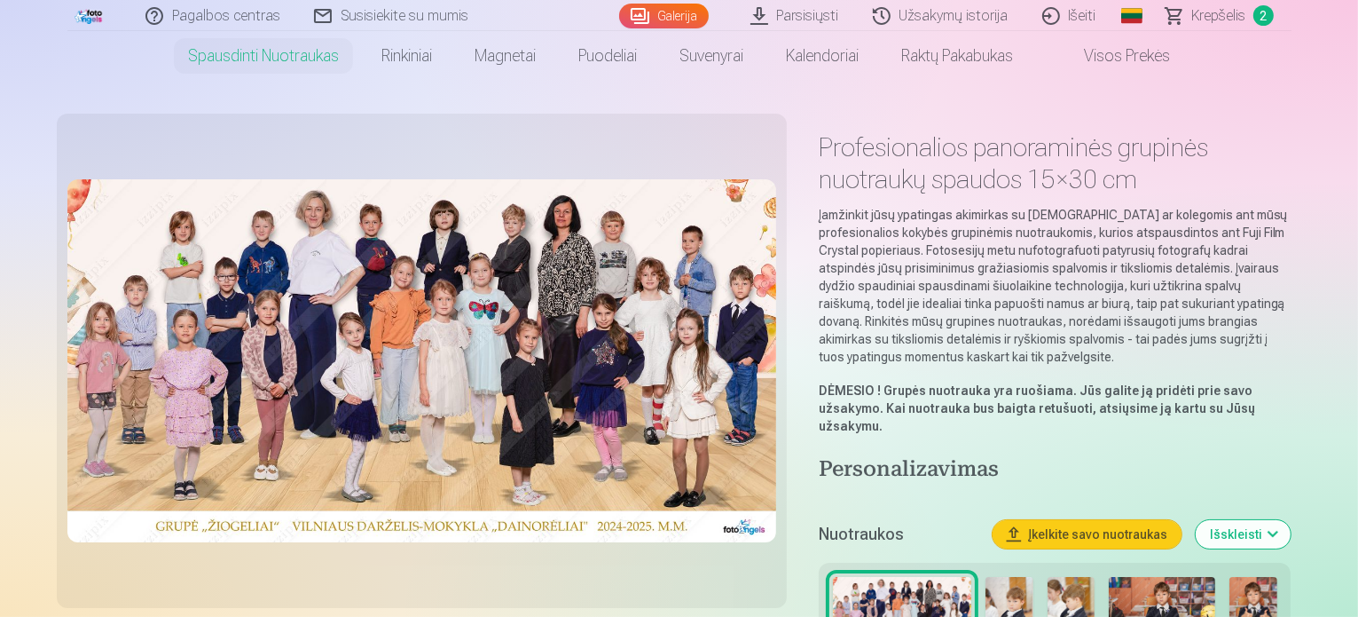
click at [1095, 585] on img at bounding box center [1071, 612] width 47 height 71
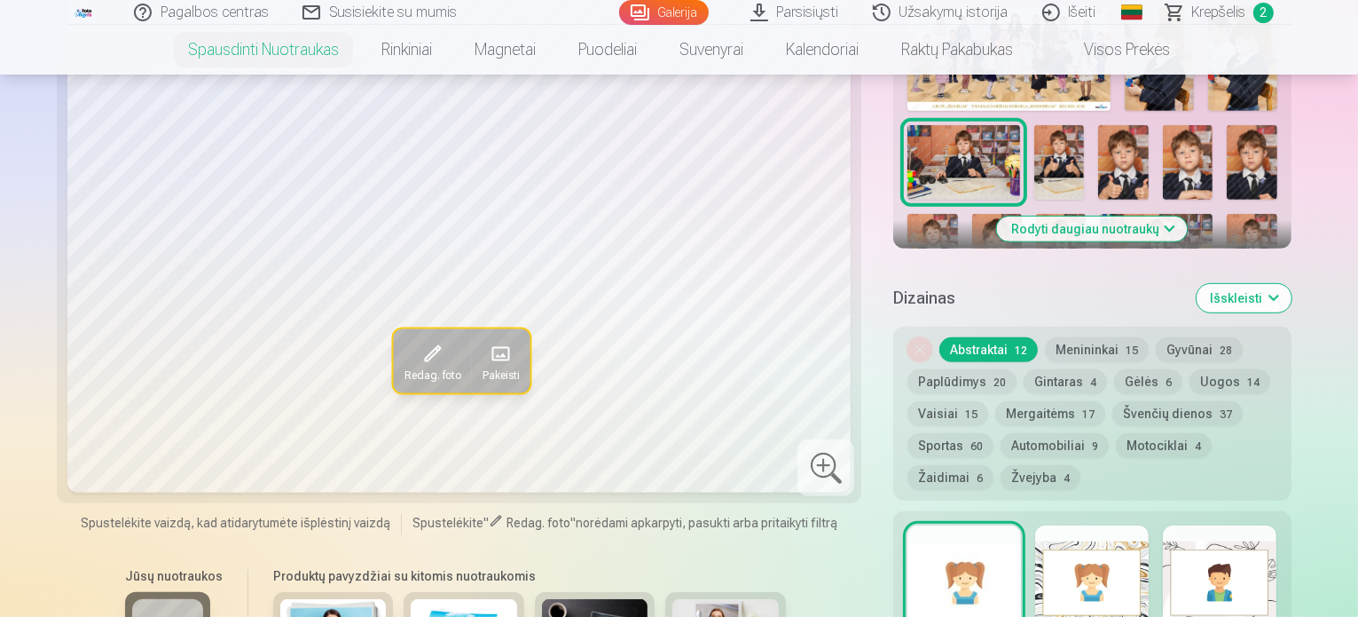
scroll to position [764, 0]
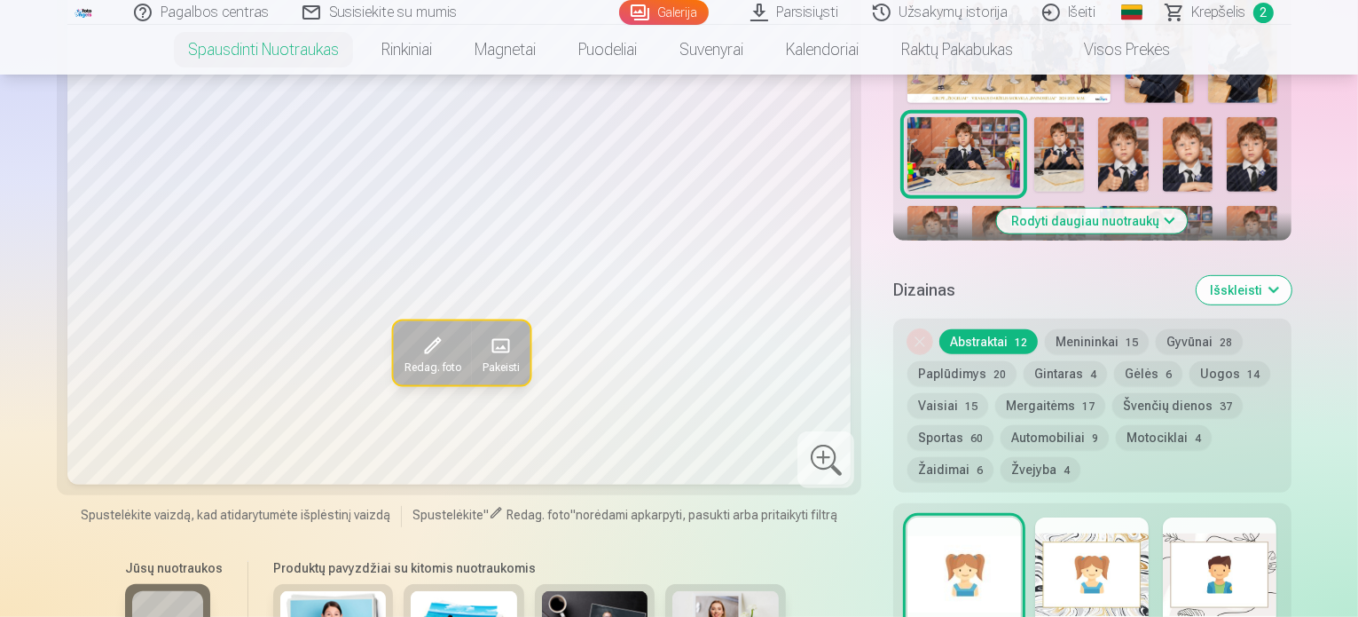
click at [1248, 295] on img at bounding box center [1252, 332] width 51 height 75
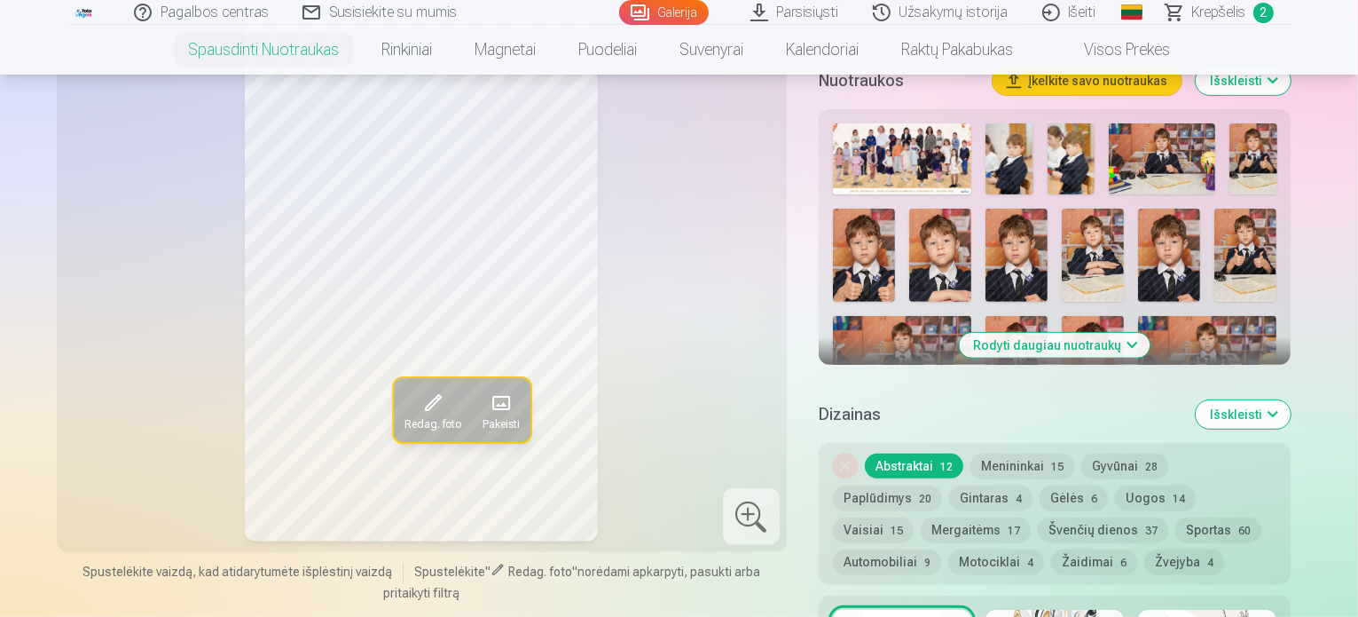
scroll to position [693, 0]
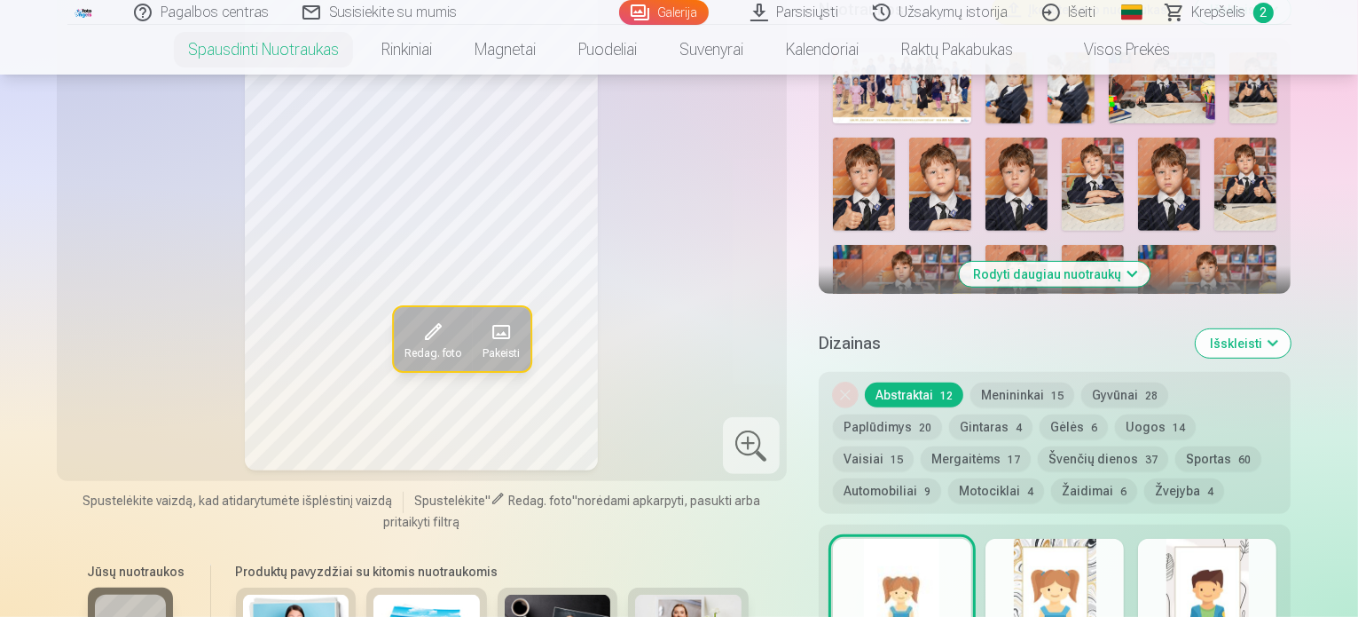
click at [1015, 352] on img at bounding box center [989, 390] width 51 height 77
click at [1146, 262] on button "Rodyti daugiau nuotraukų" at bounding box center [1055, 274] width 191 height 25
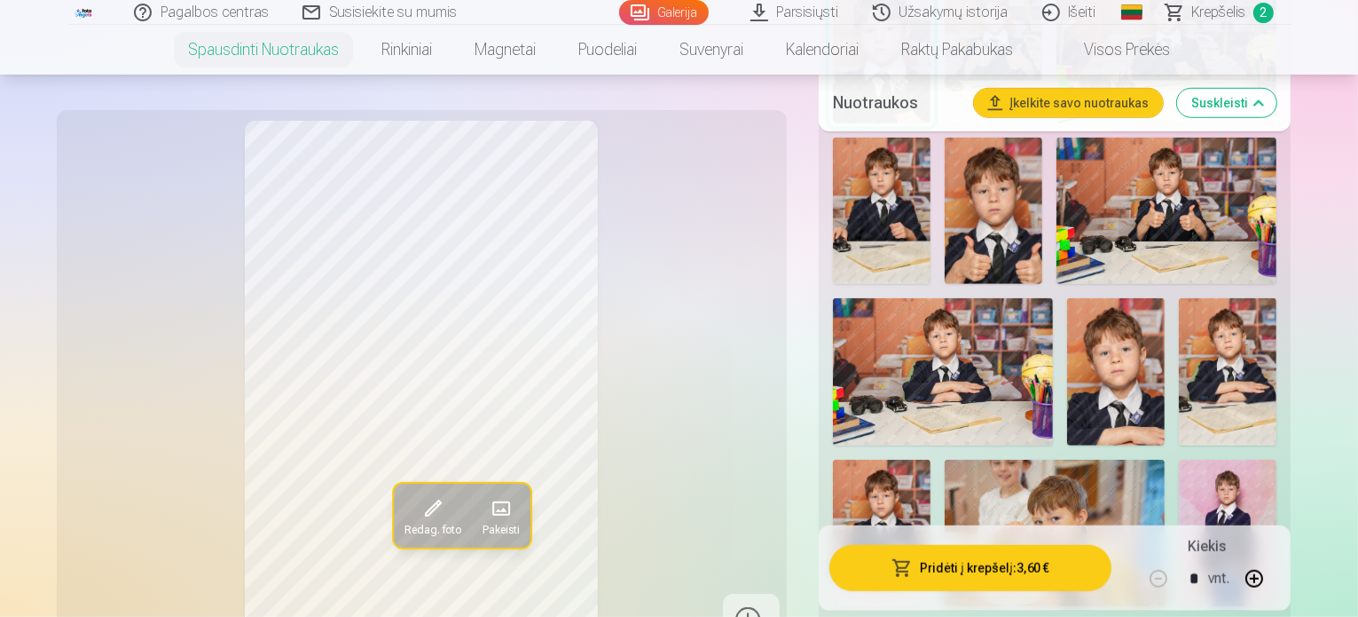
scroll to position [1295, 0]
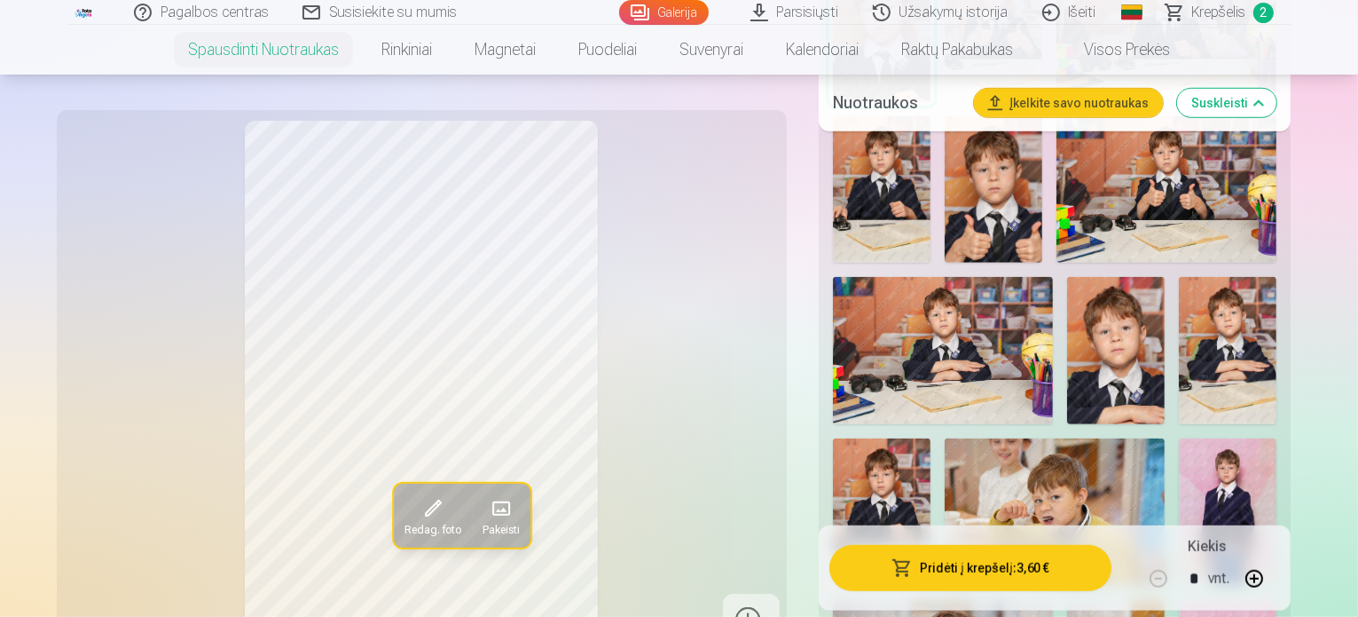
click at [1165, 438] on img at bounding box center [1055, 511] width 220 height 146
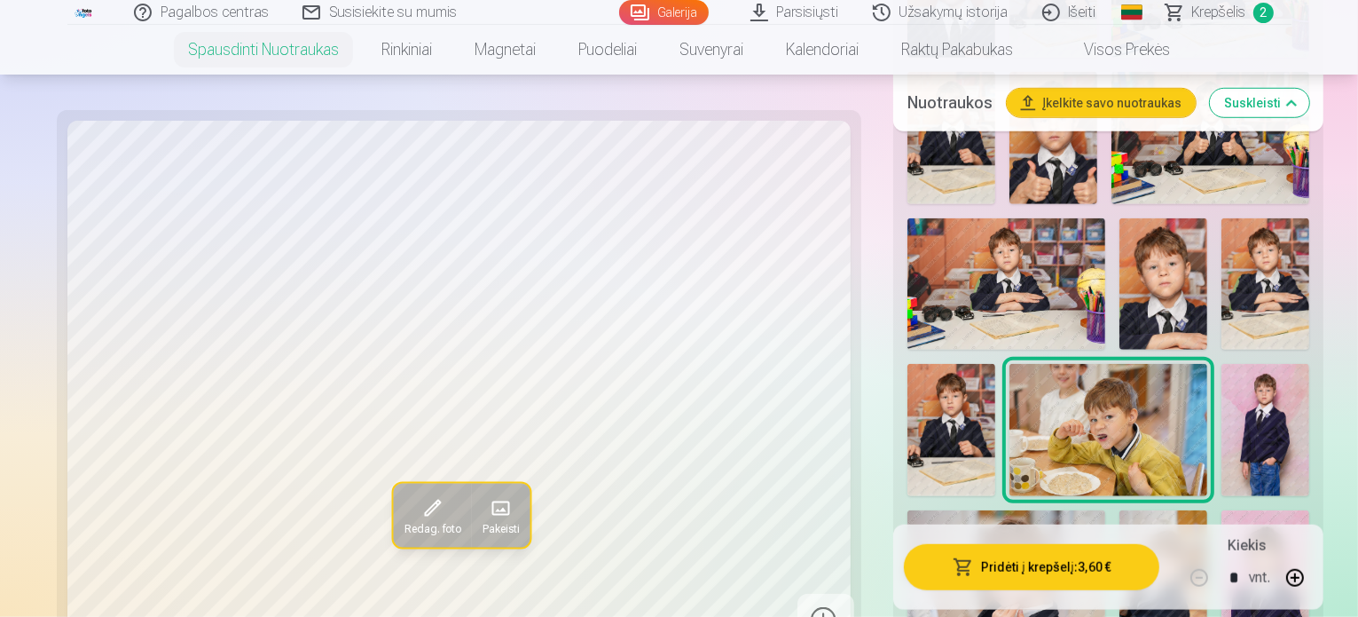
click at [987, 510] on img at bounding box center [1007, 576] width 198 height 132
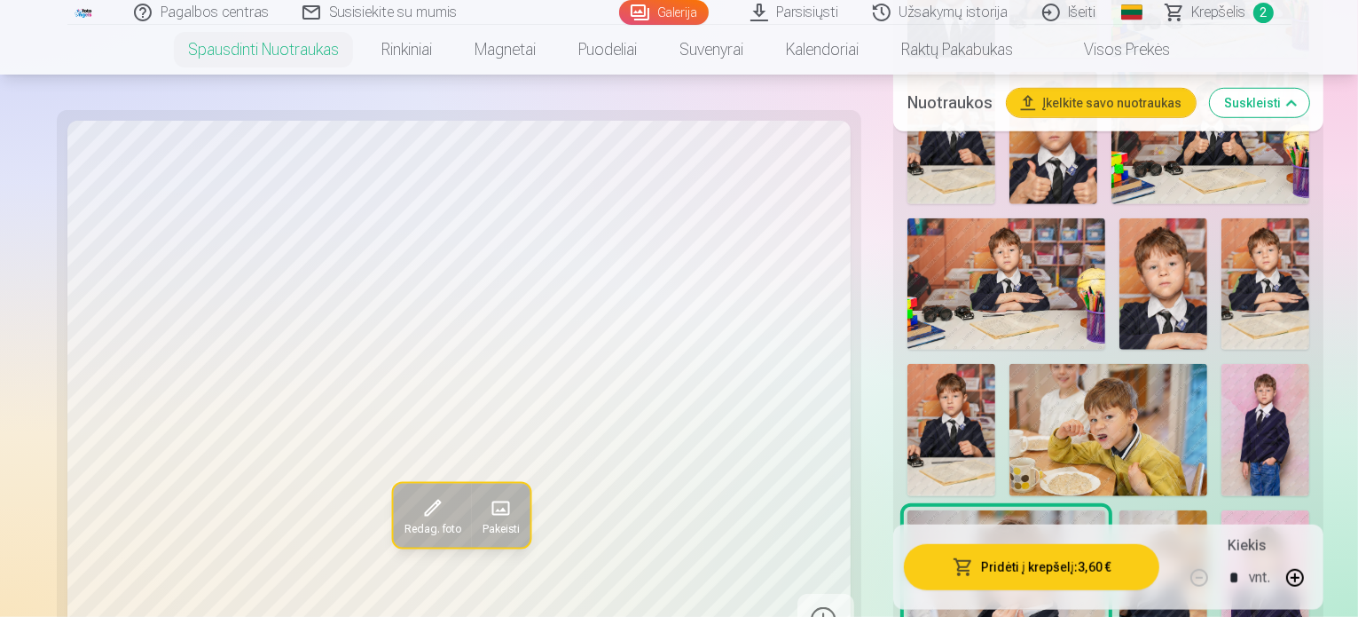
click at [1303, 510] on img at bounding box center [1266, 576] width 88 height 132
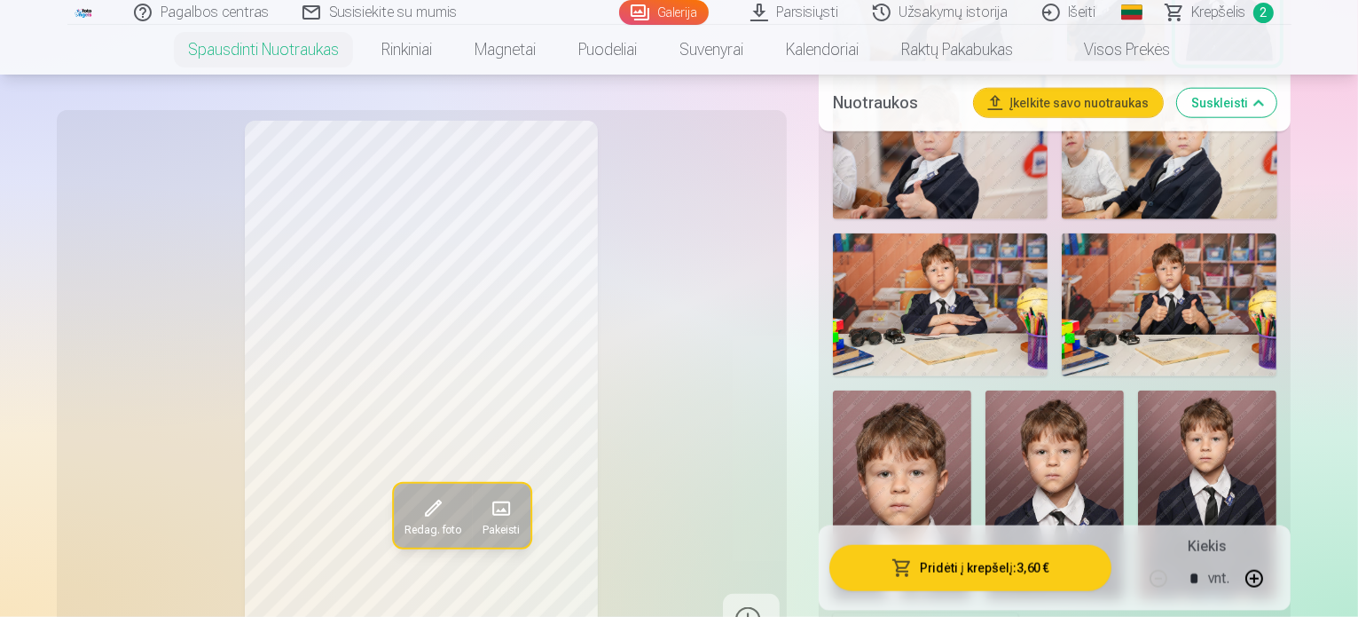
scroll to position [2011, 0]
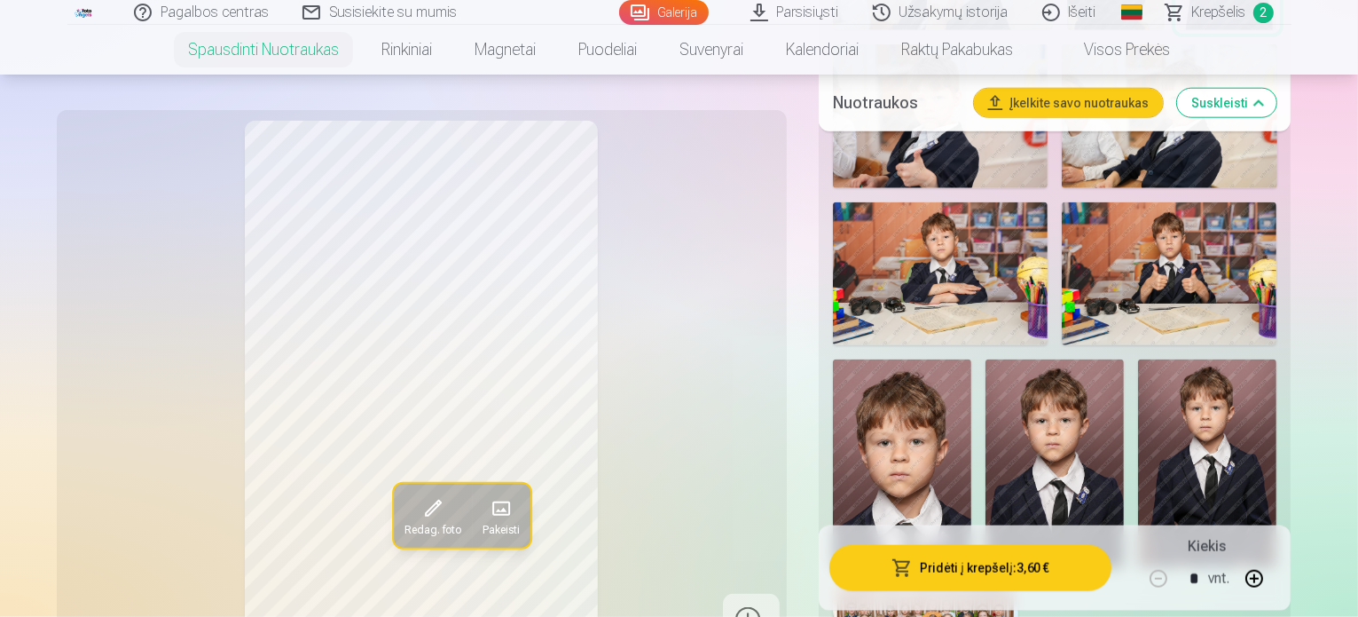
click at [1138, 359] on img at bounding box center [1207, 463] width 138 height 208
click at [1217, 17] on span "Krepšelis" at bounding box center [1220, 12] width 54 height 21
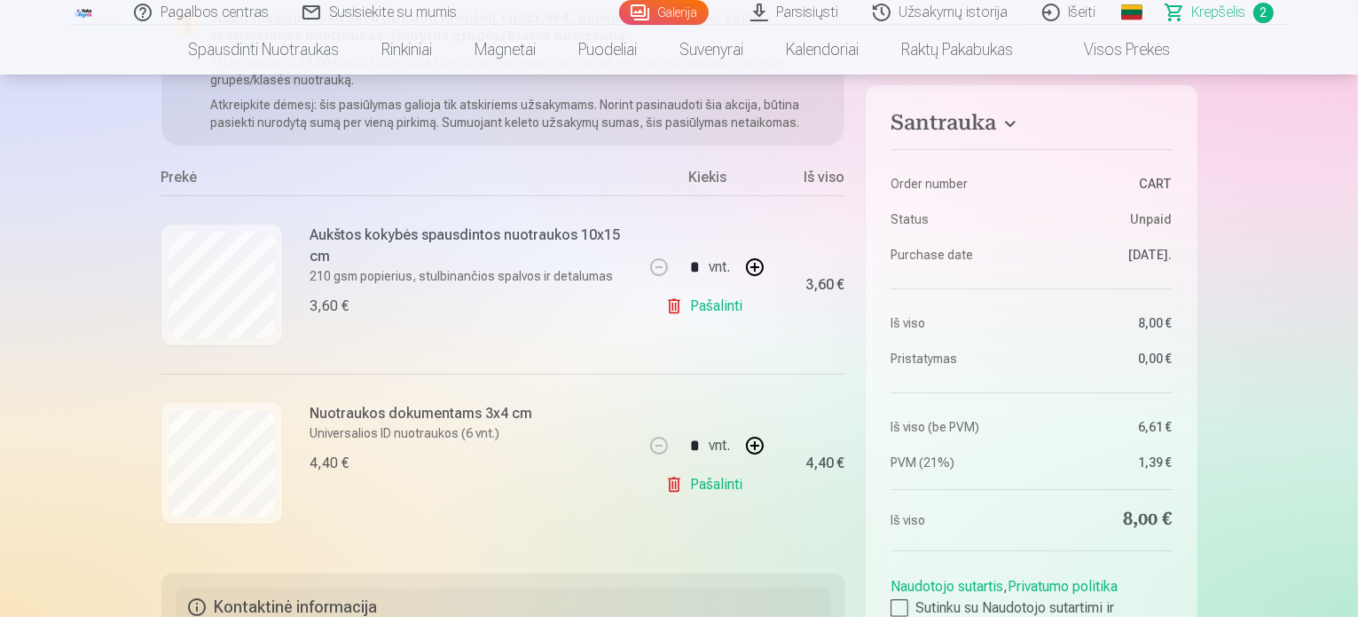
scroll to position [249, 0]
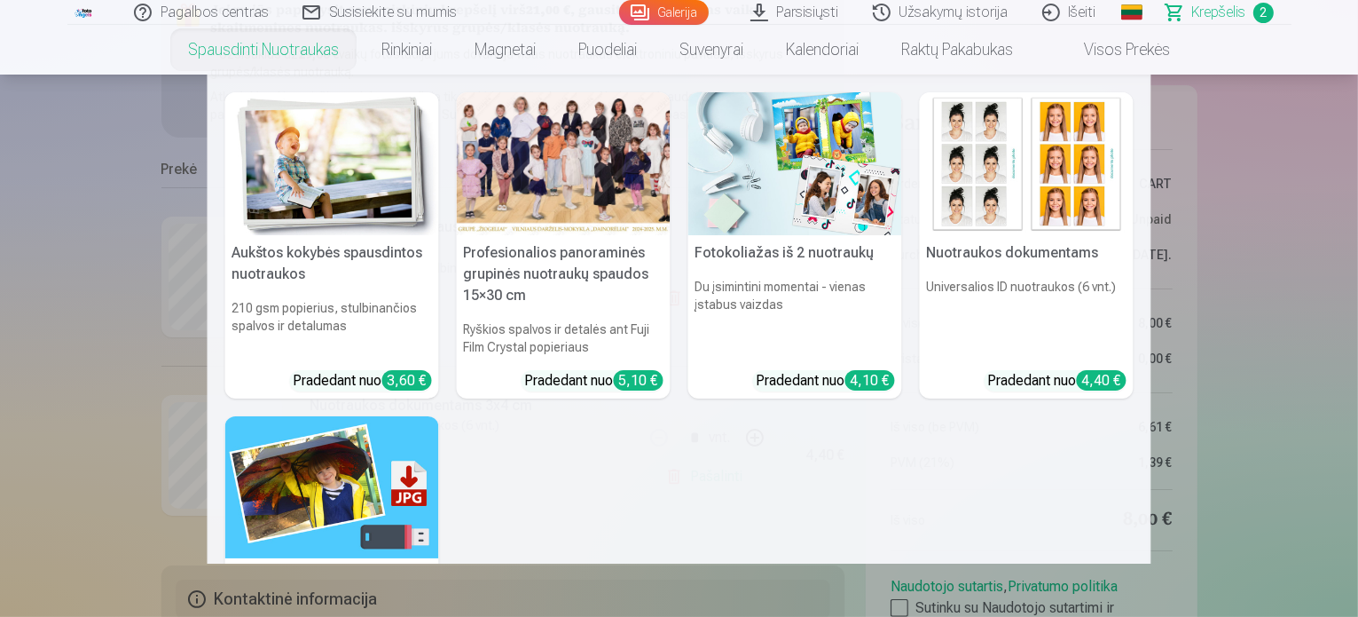
click at [623, 175] on div at bounding box center [564, 163] width 214 height 143
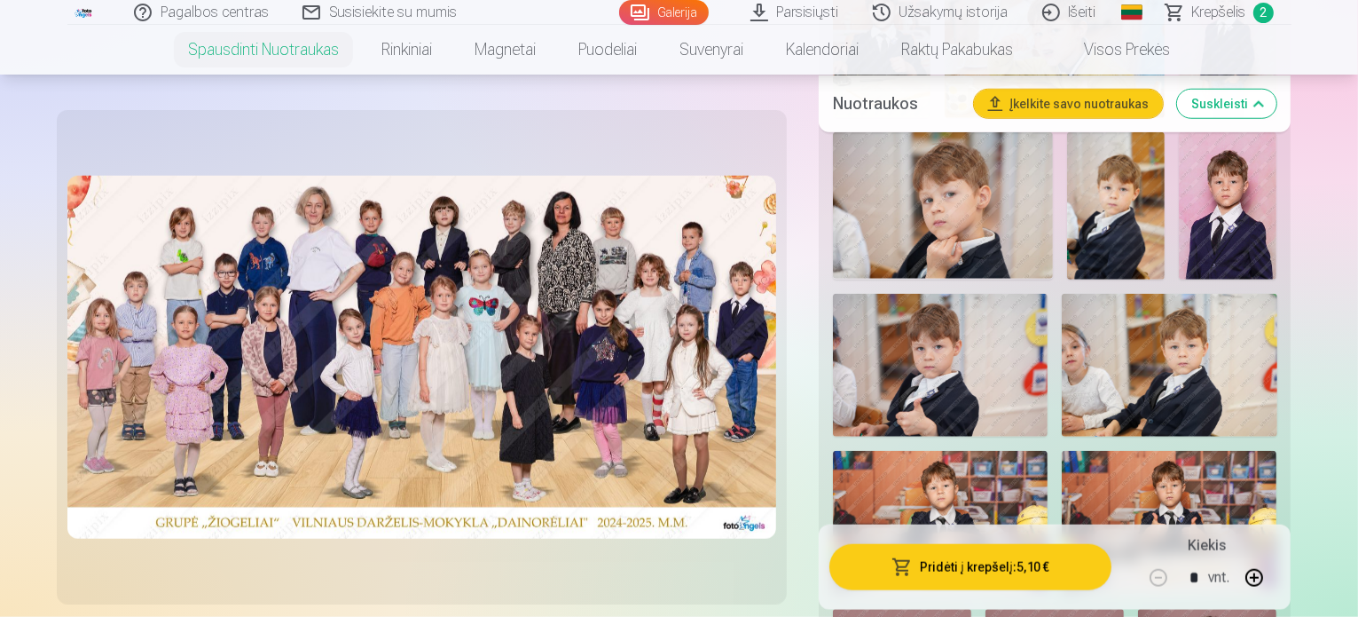
scroll to position [1641, 0]
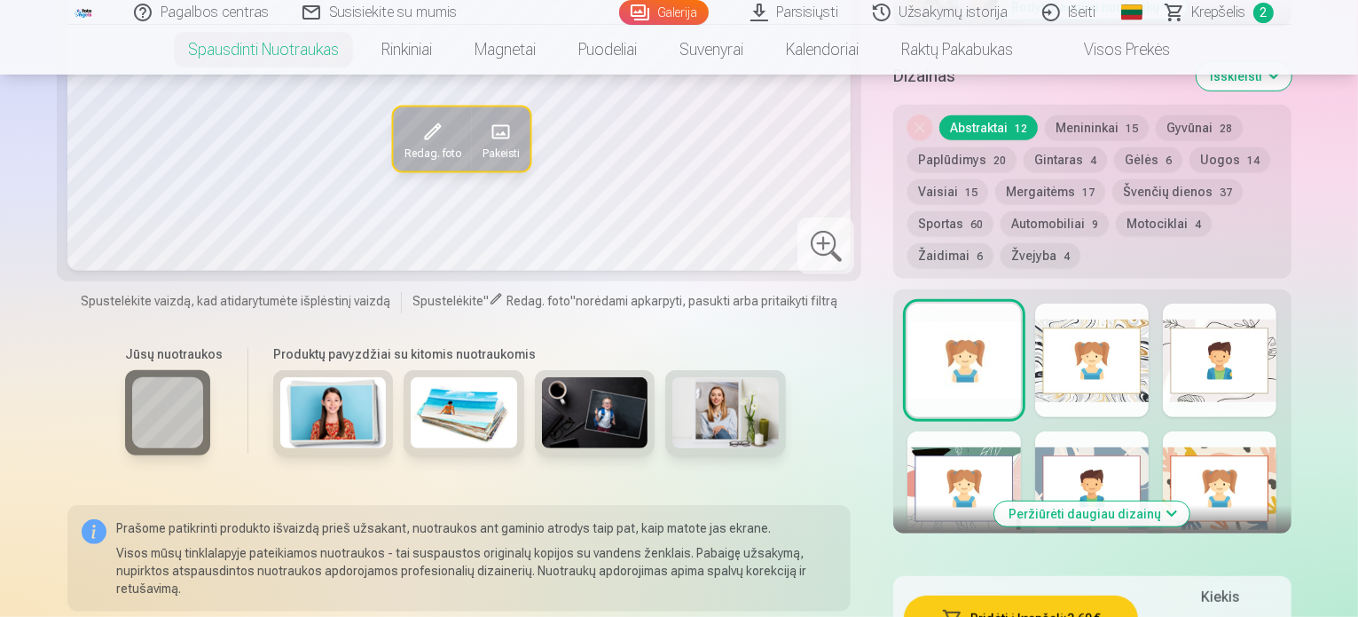
scroll to position [951, 0]
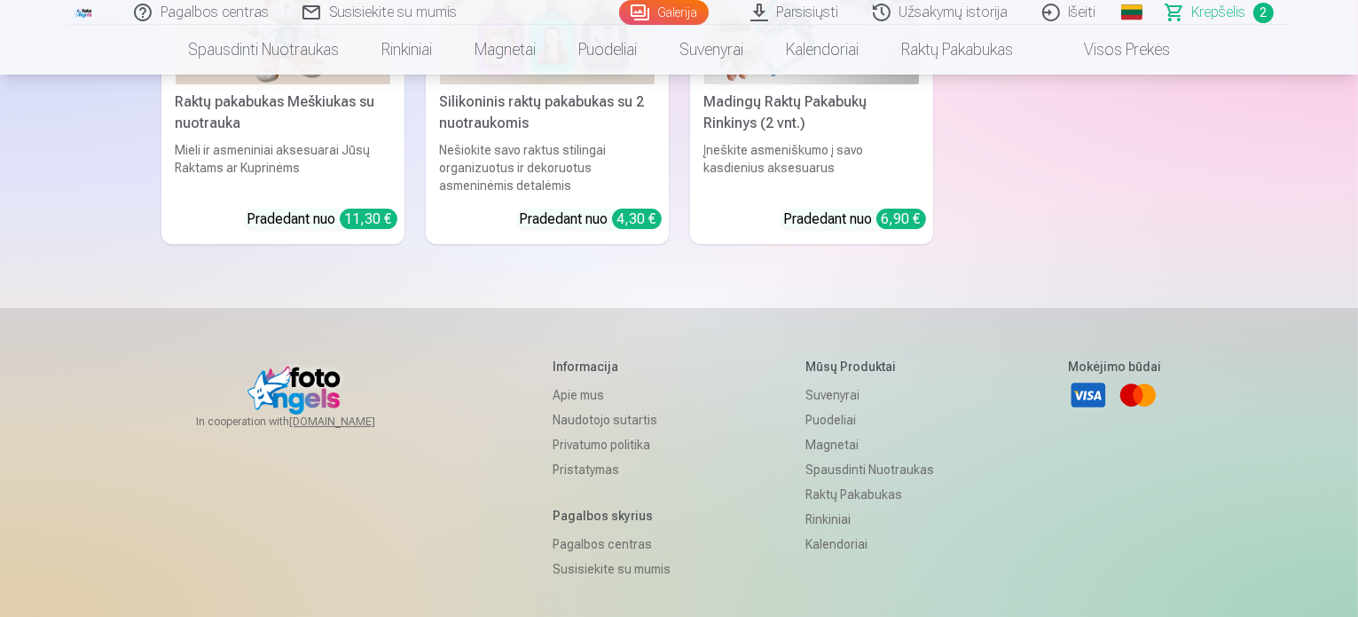
scroll to position [5548, 0]
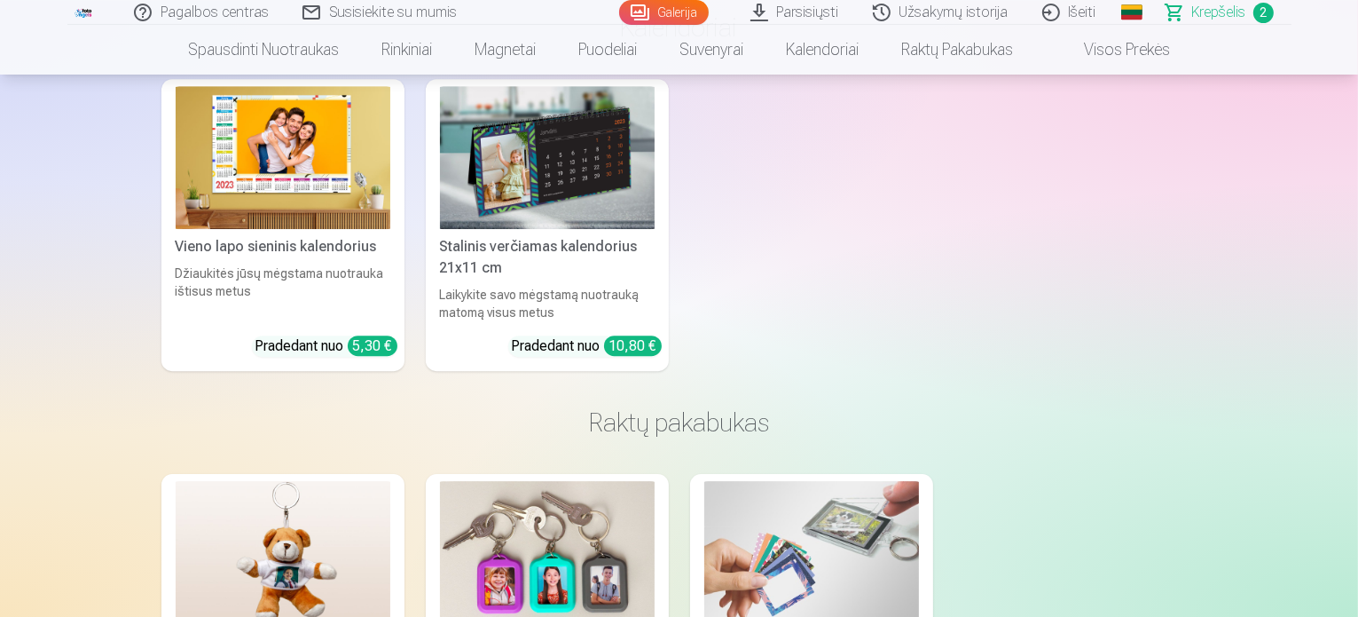
click at [1353, 59] on nav "Spausdinti nuotraukas Aukštos kokybės spausdintos nuotraukos 210 gsm popierius,…" at bounding box center [679, 50] width 1358 height 50
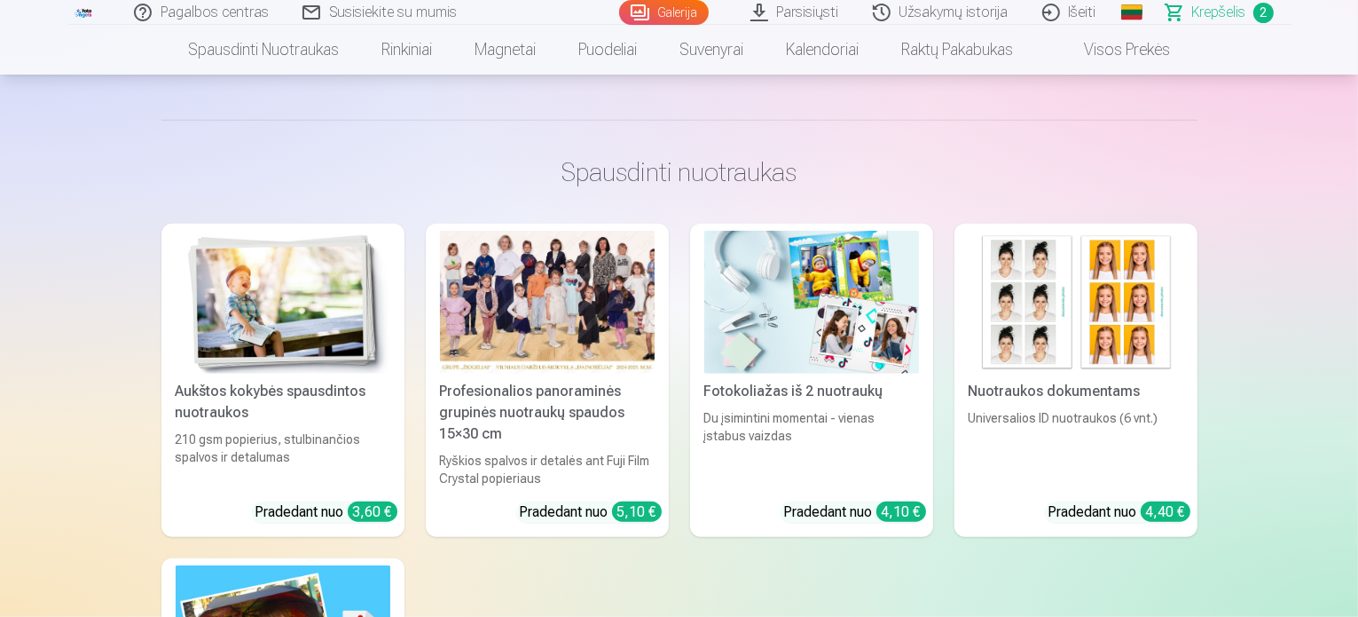
scroll to position [690, 0]
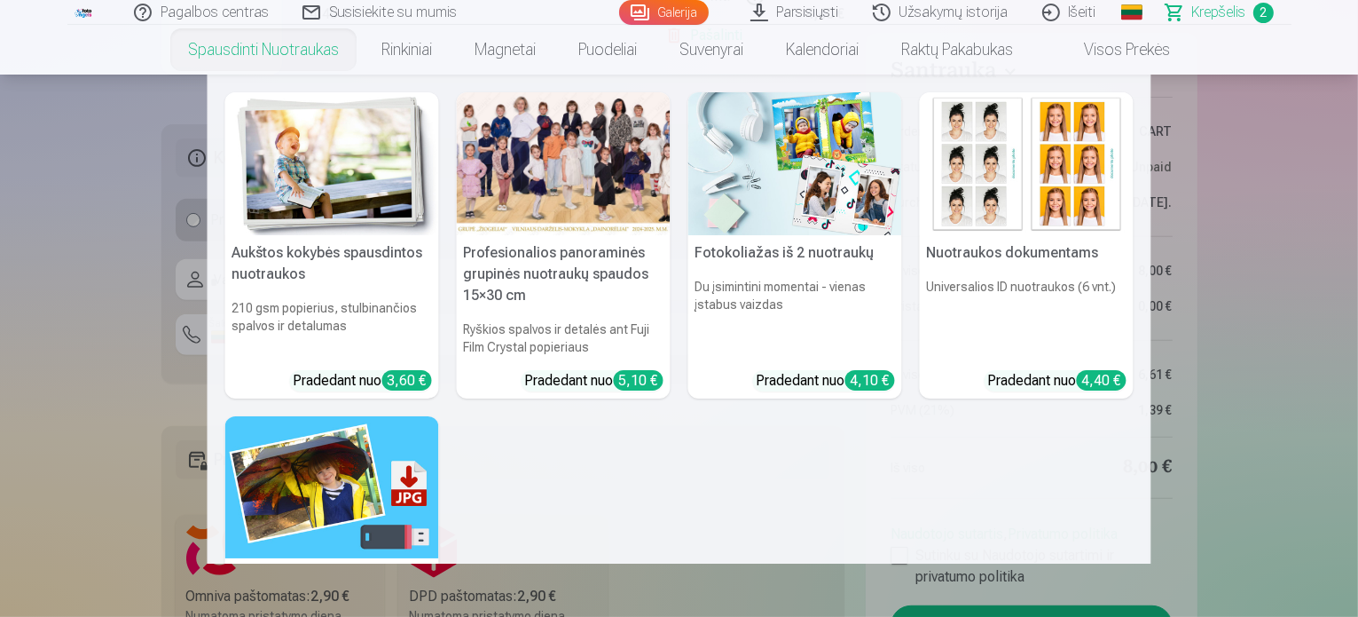
click at [322, 46] on link "Spausdinti nuotraukas" at bounding box center [263, 50] width 193 height 50
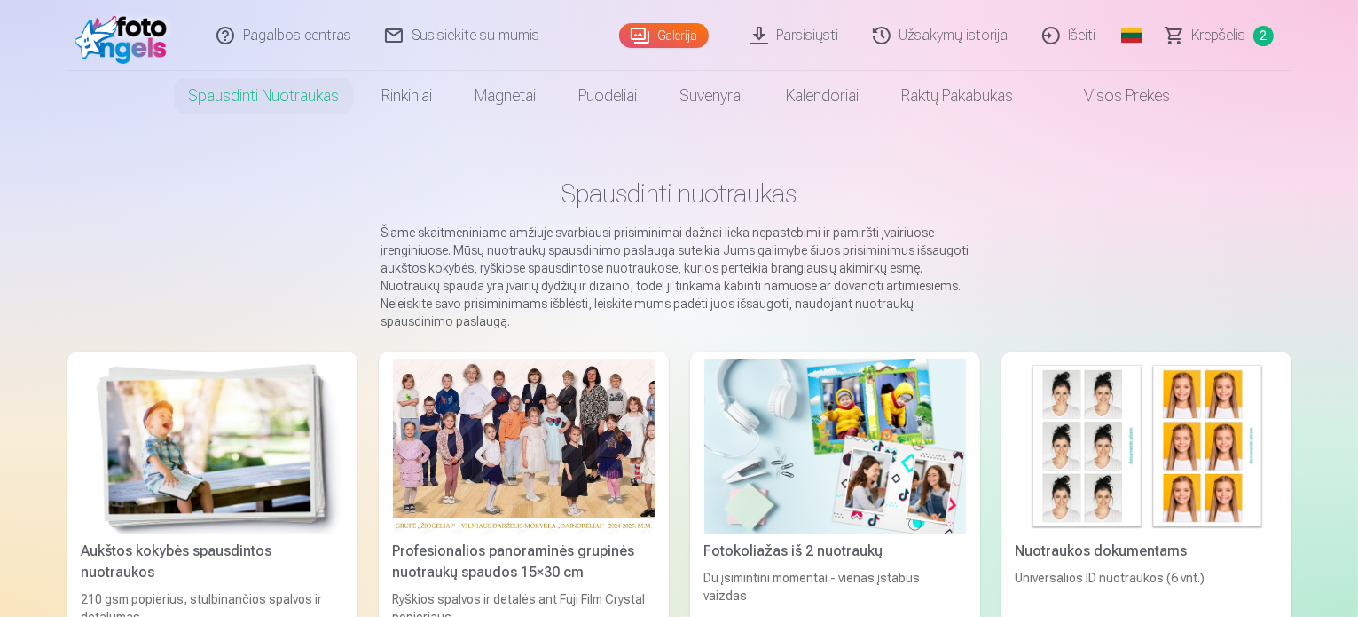
click at [554, 434] on div at bounding box center [524, 445] width 262 height 175
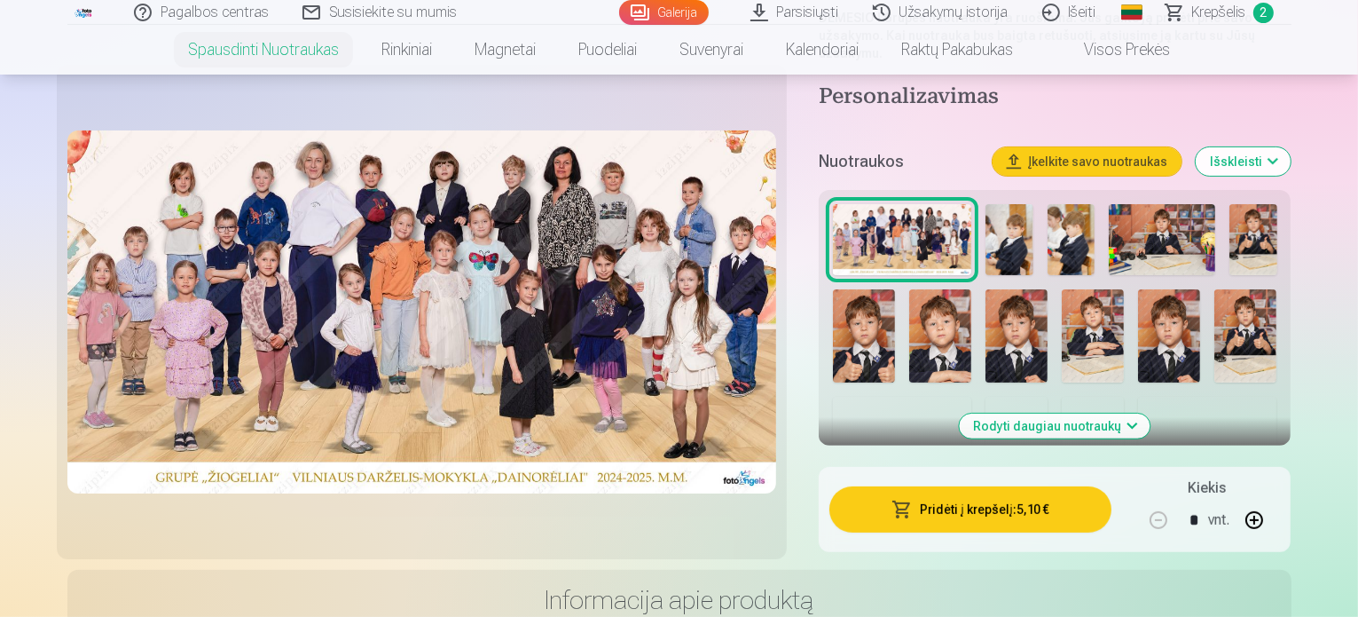
scroll to position [396, 0]
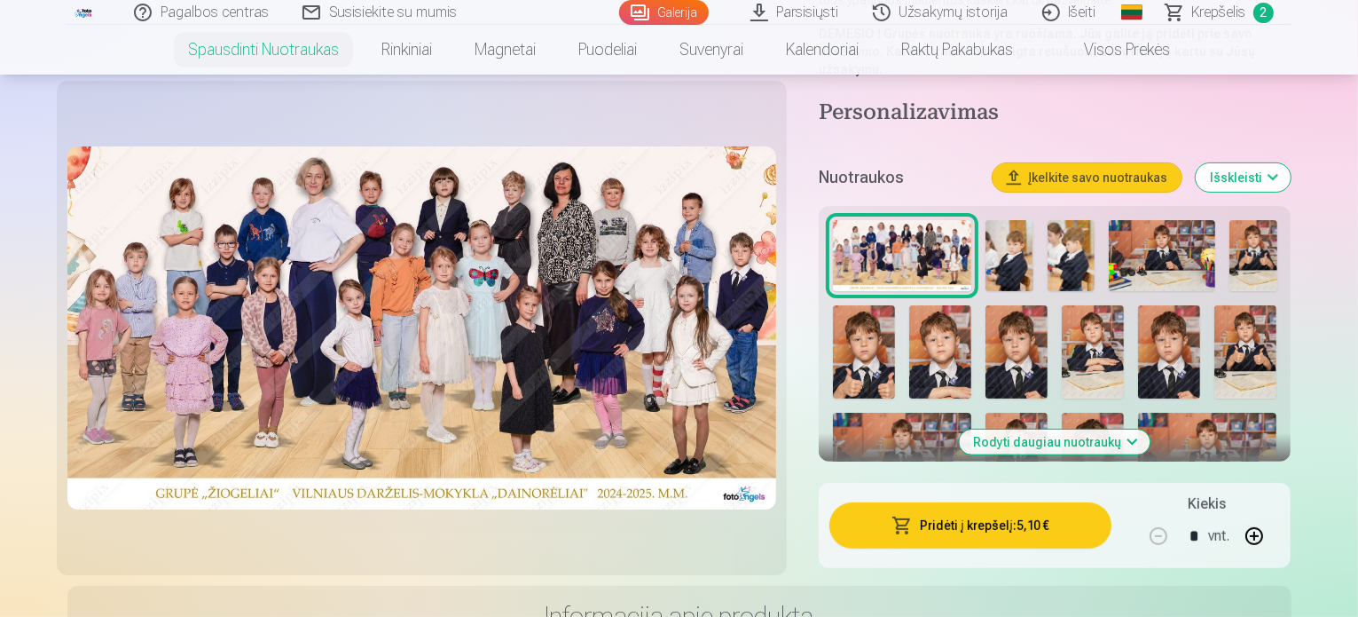
click at [1096, 429] on button "Rodyti daugiau nuotraukų" at bounding box center [1055, 441] width 191 height 25
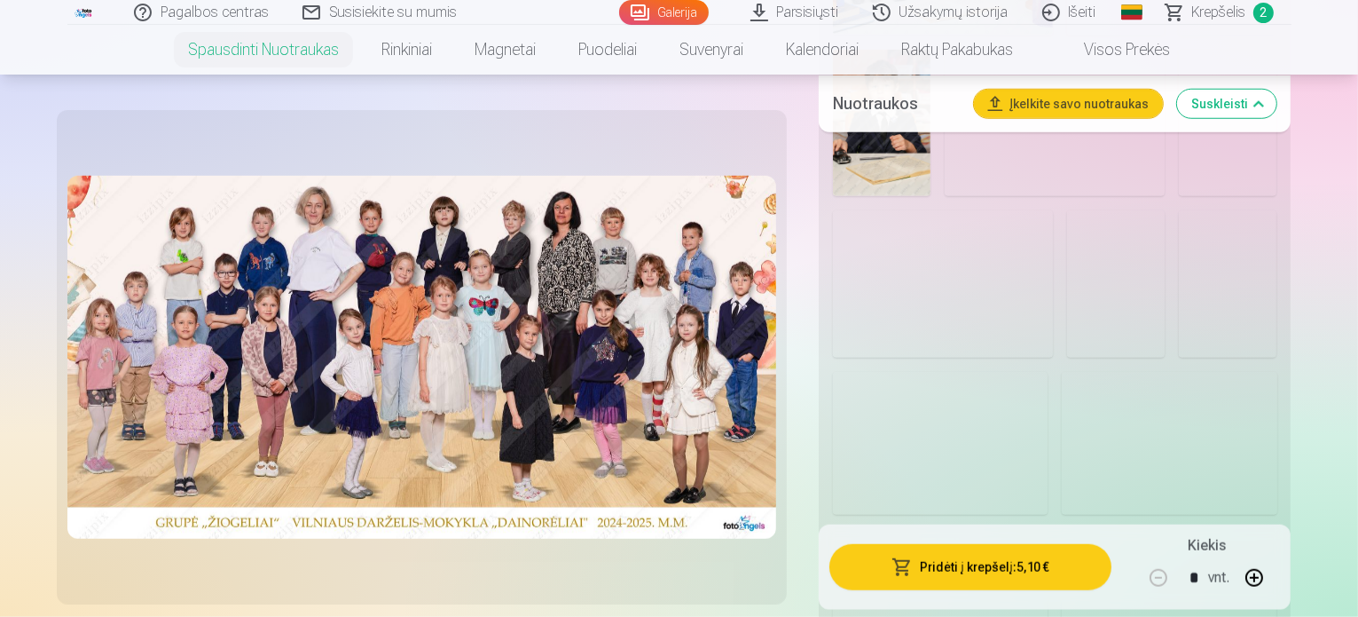
scroll to position [1680, 0]
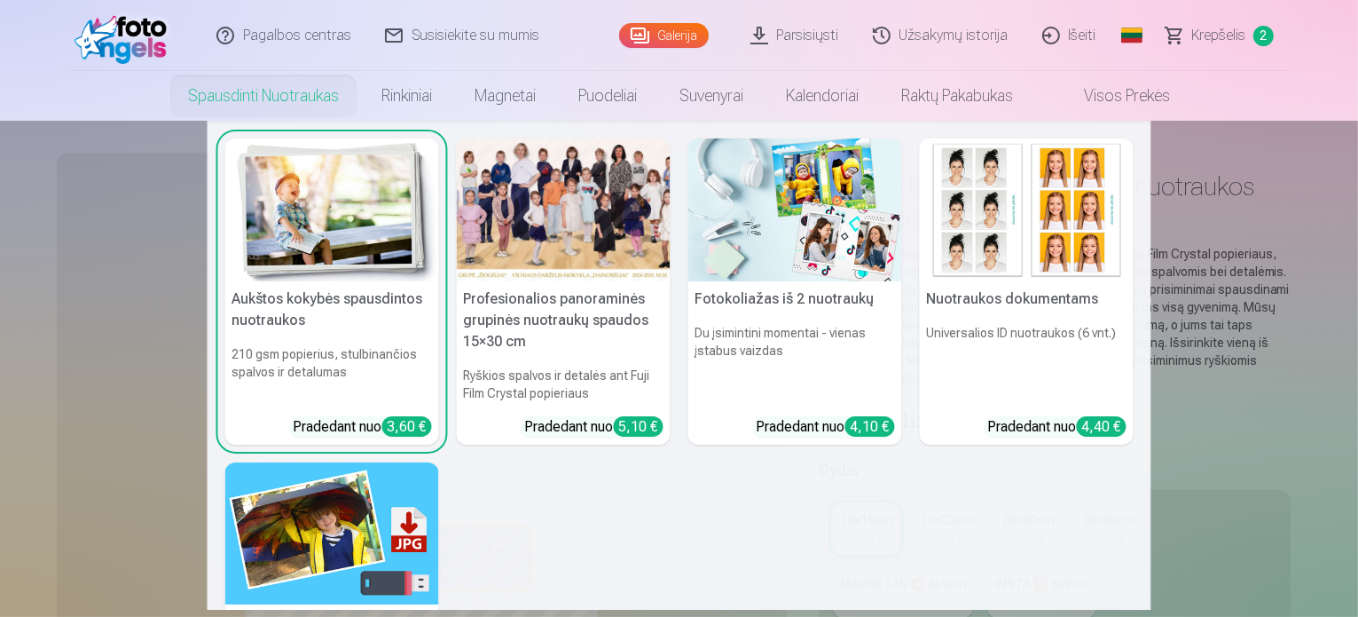
click at [311, 98] on link "Spausdinti nuotraukas" at bounding box center [263, 96] width 193 height 50
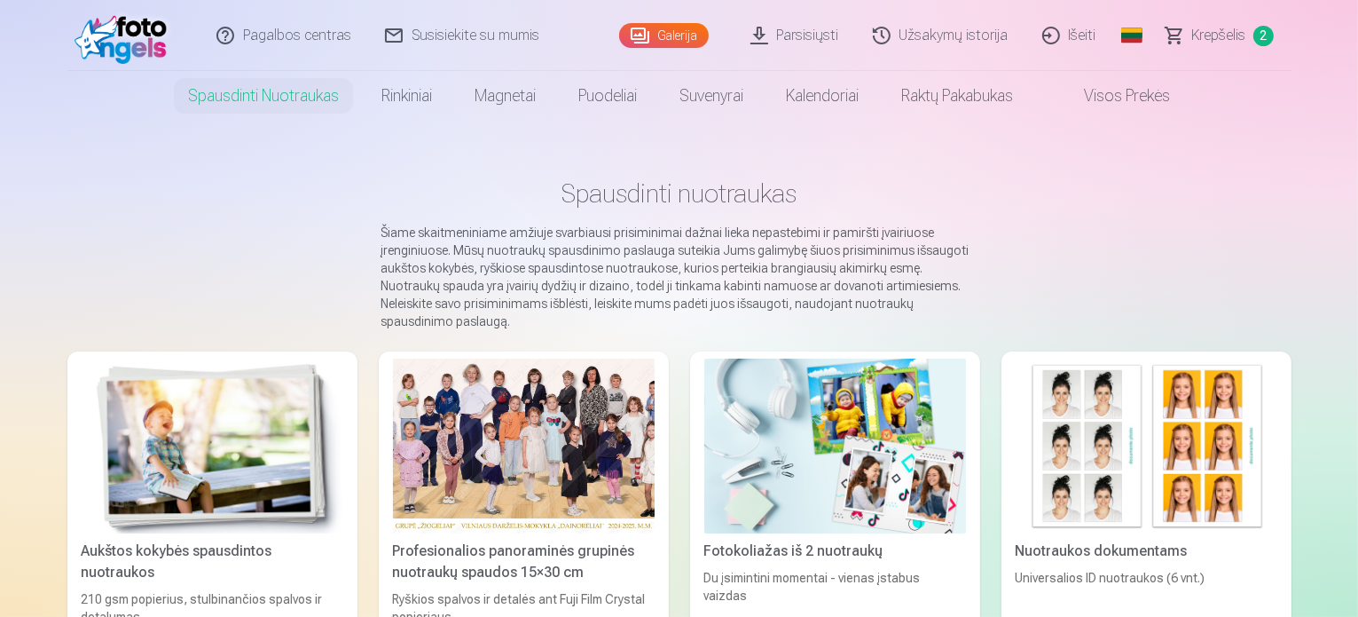
click at [233, 378] on img at bounding box center [213, 445] width 262 height 175
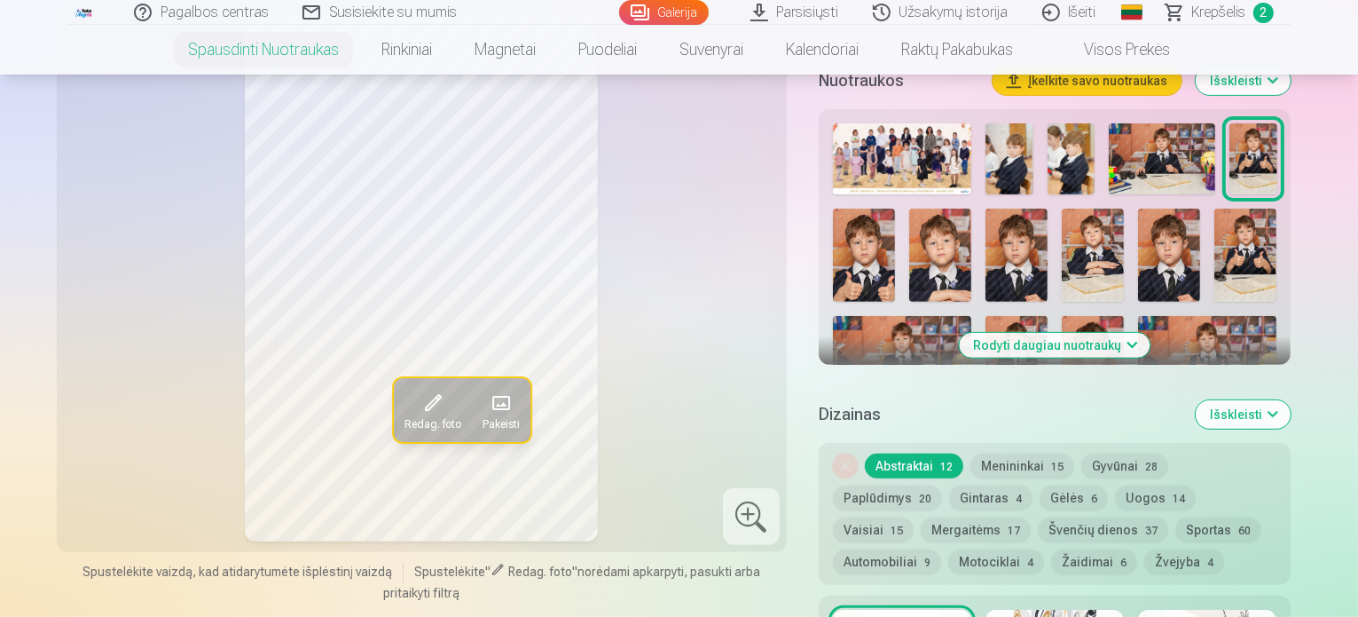
scroll to position [604, 0]
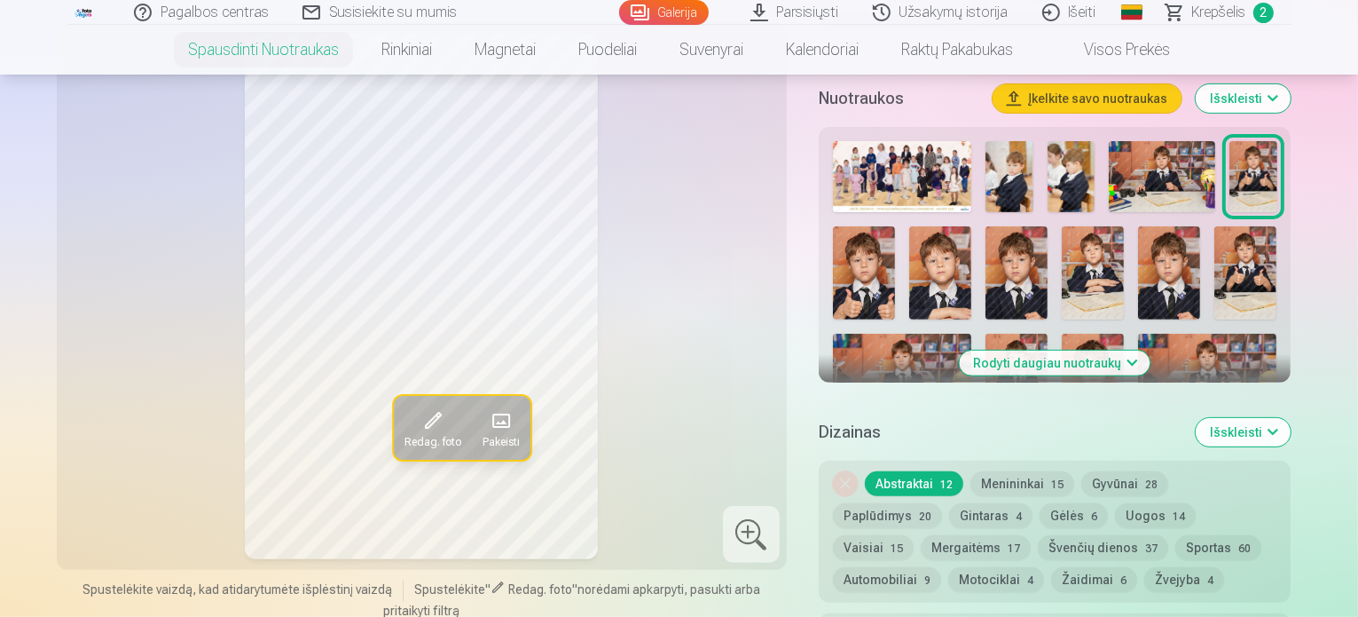
click at [1127, 350] on button "Rodyti daugiau nuotraukų" at bounding box center [1055, 362] width 191 height 25
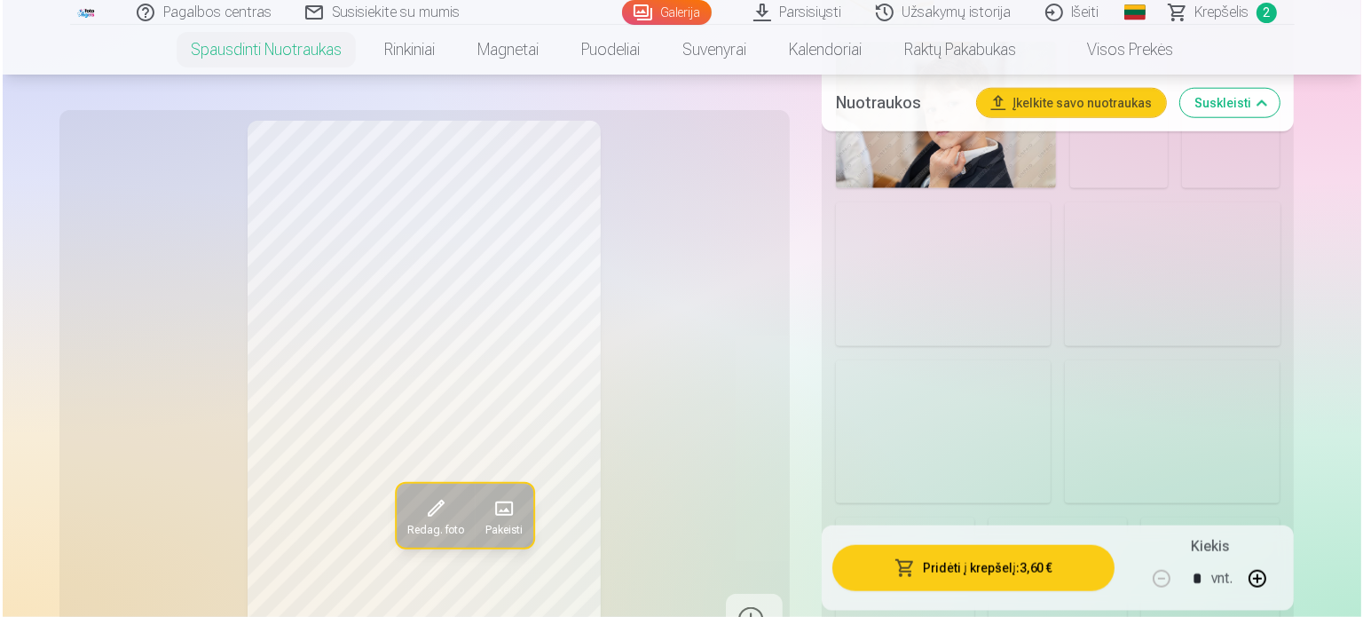
scroll to position [1831, 0]
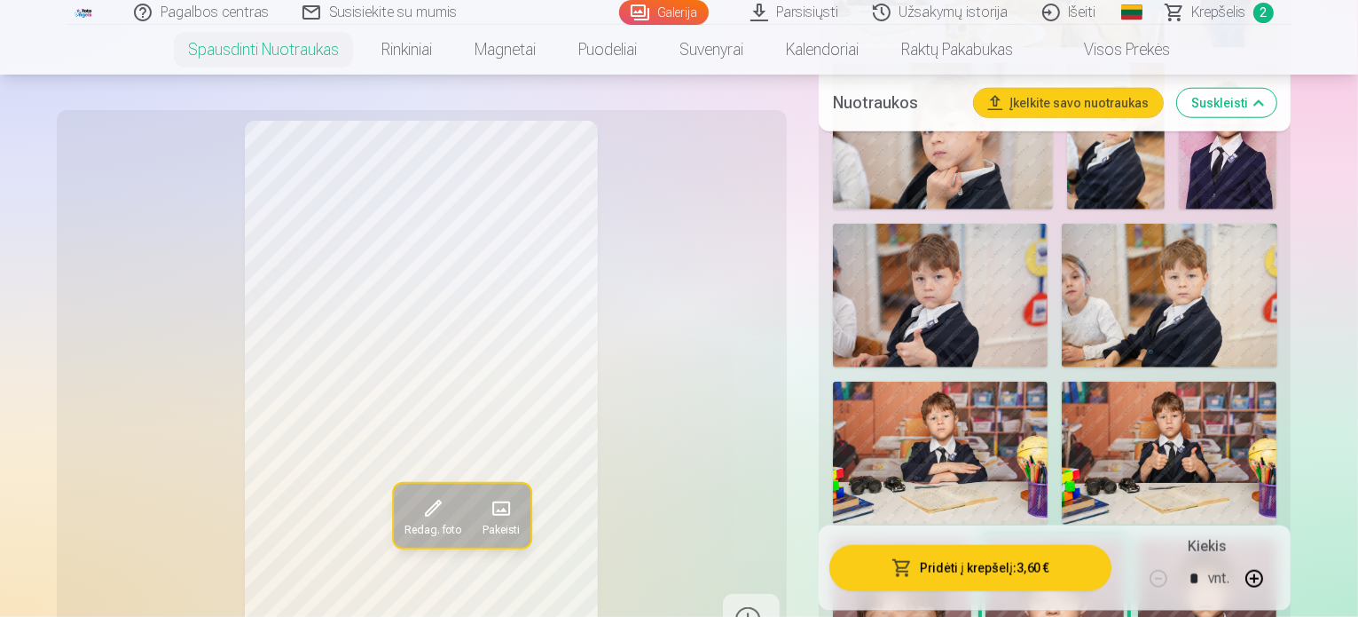
click at [1016, 563] on button "Pridėti į krepšelį : 3,60 €" at bounding box center [971, 567] width 283 height 46
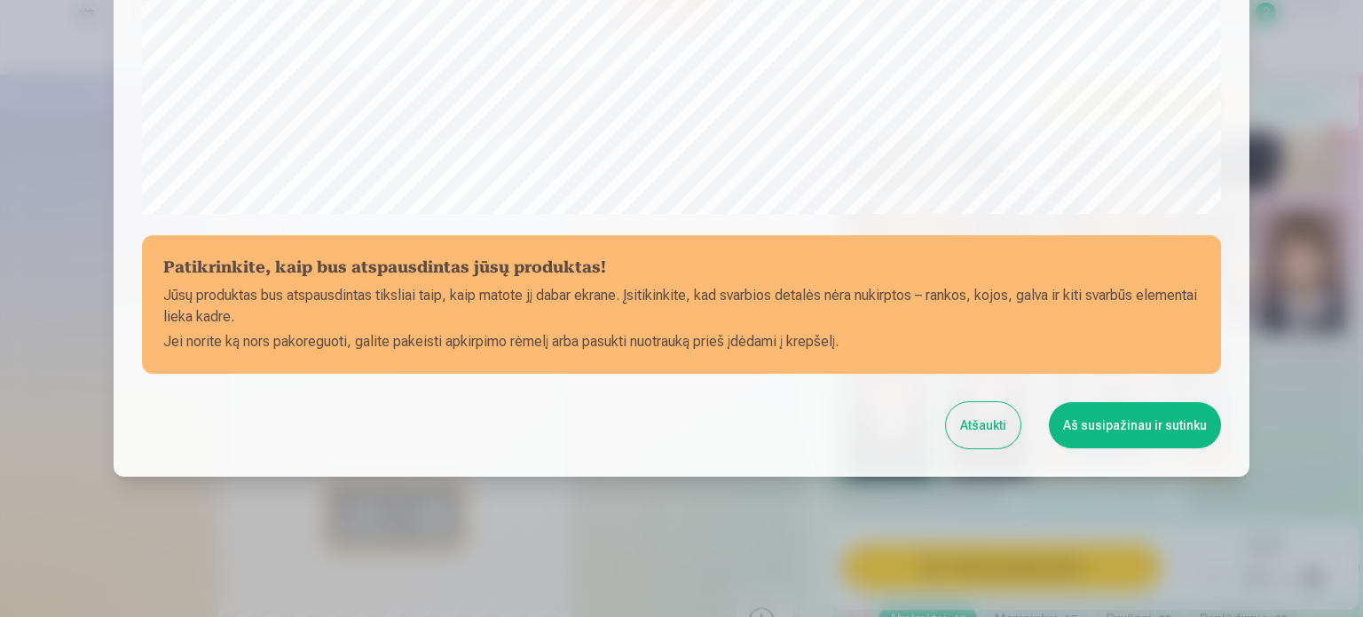
scroll to position [660, 0]
click at [1104, 417] on button "Aš susipažinau ir sutinku" at bounding box center [1135, 424] width 172 height 46
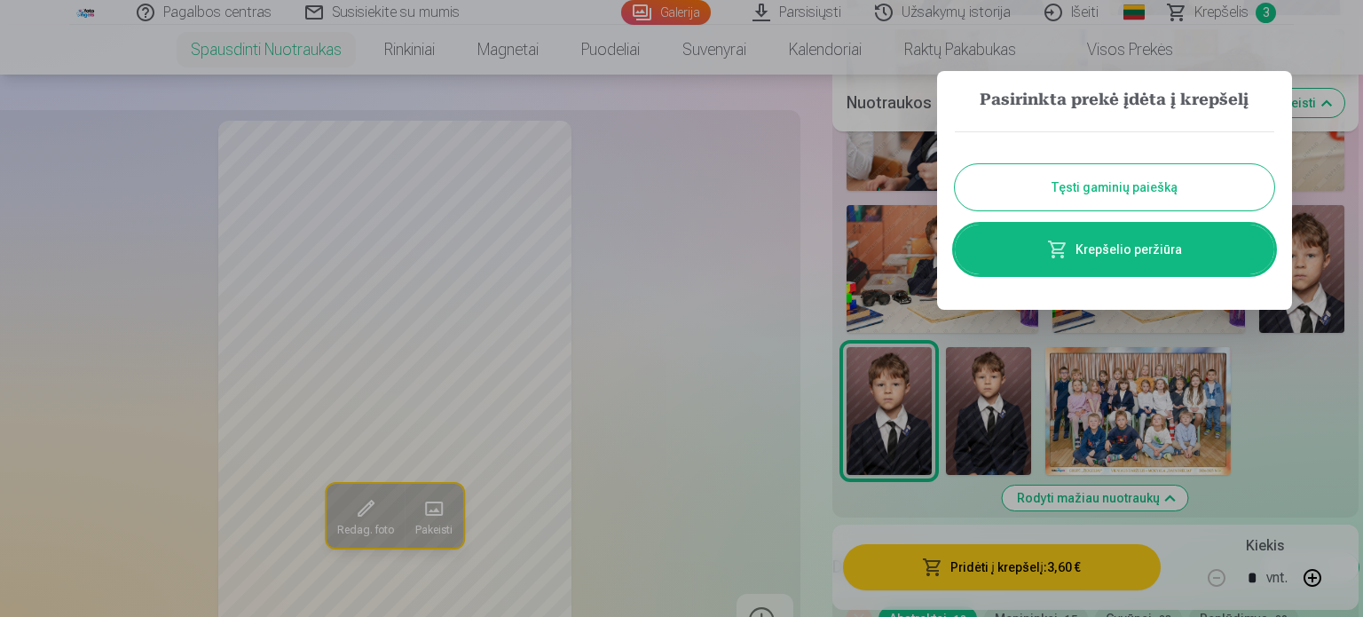
click at [1193, 232] on link "Krepšelio peržiūra" at bounding box center [1114, 249] width 319 height 50
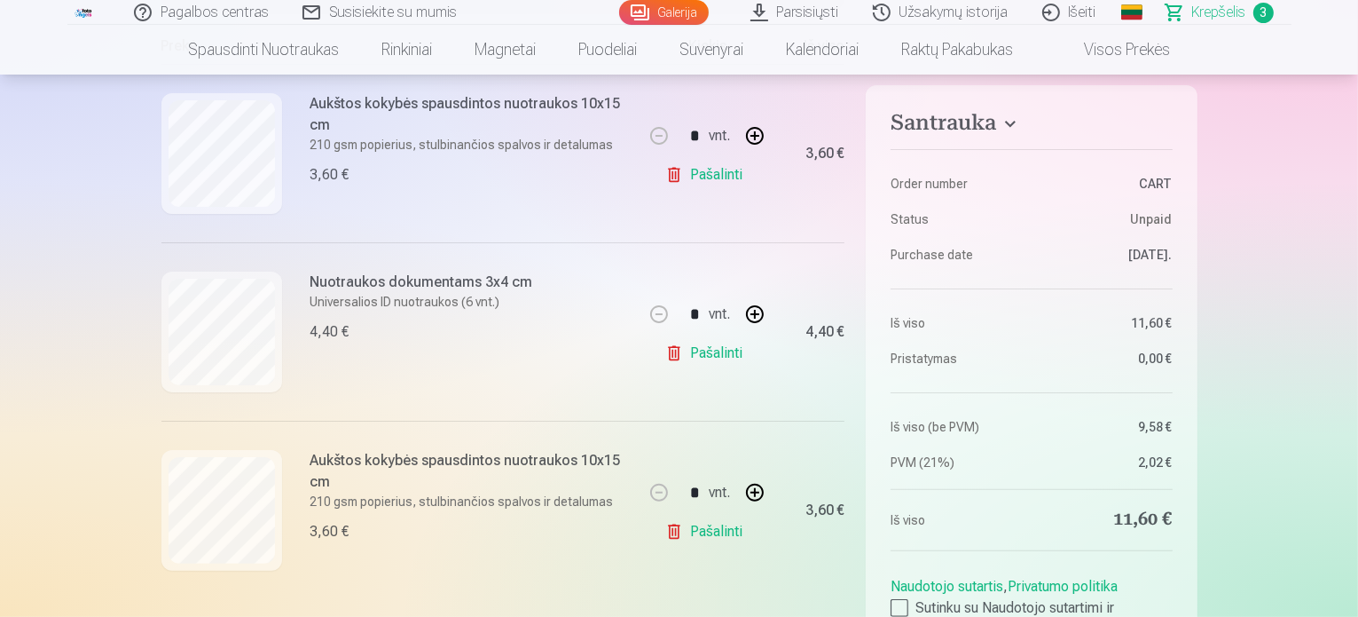
scroll to position [380, 0]
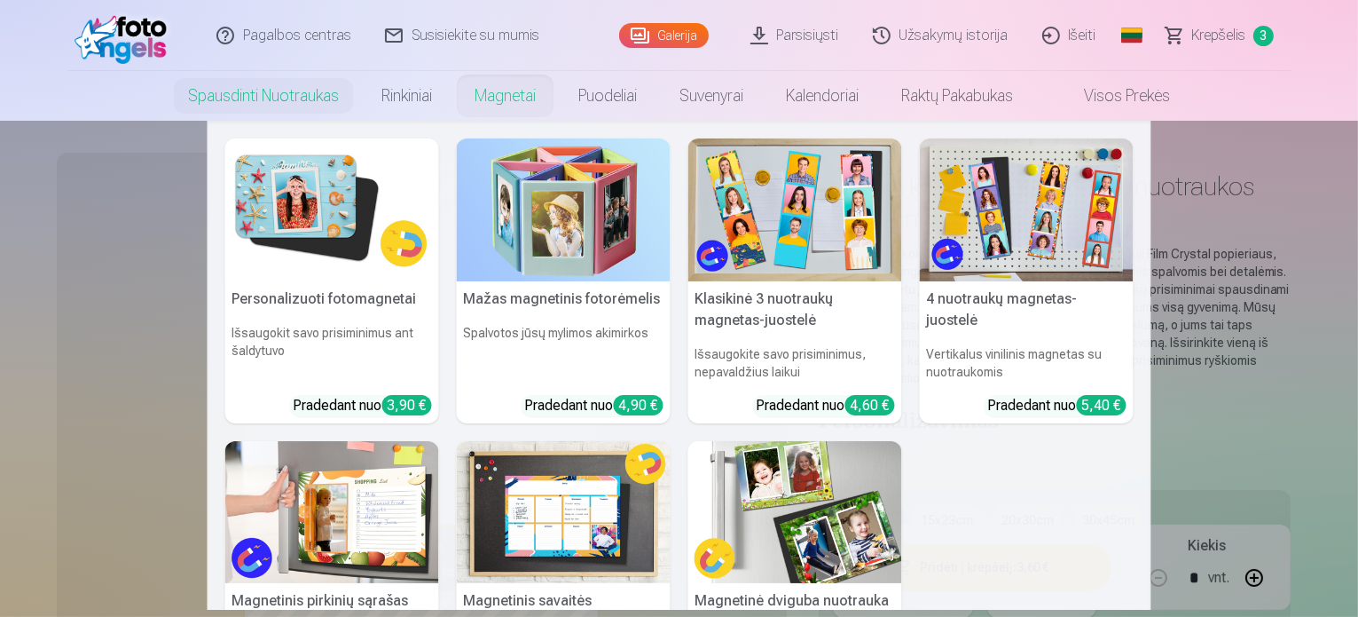
click at [525, 187] on img at bounding box center [564, 209] width 214 height 143
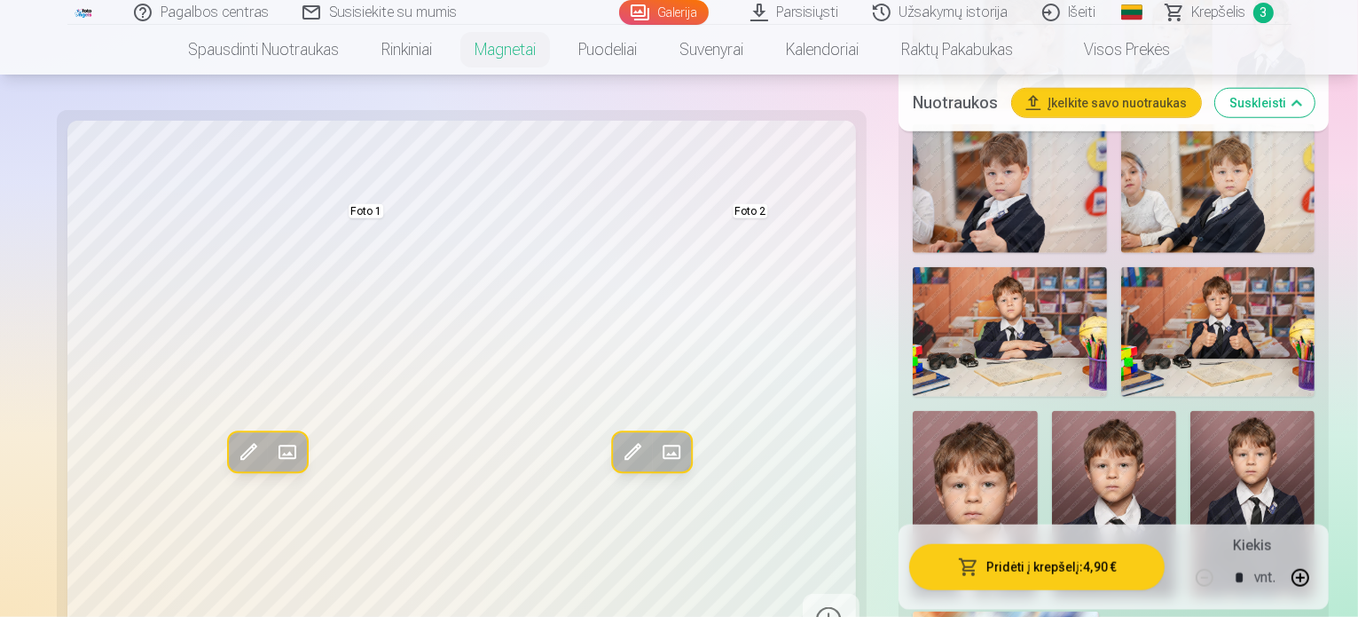
scroll to position [1493, 0]
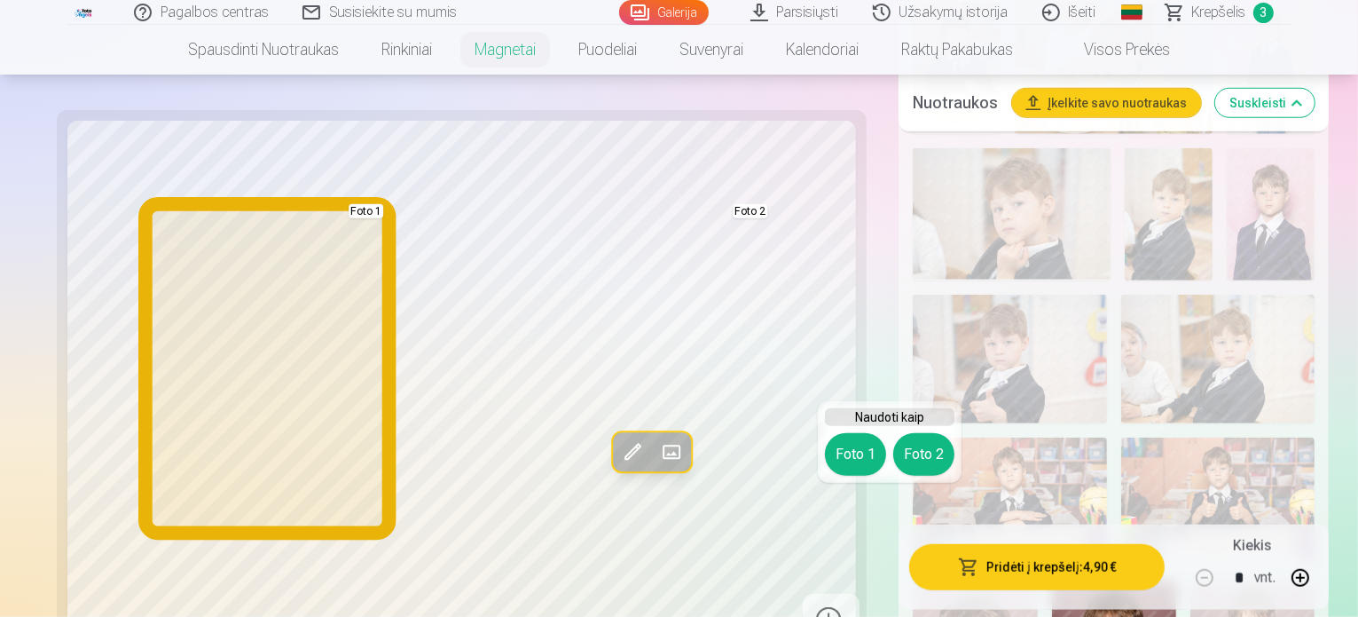
click at [845, 460] on button "Foto 1" at bounding box center [855, 454] width 61 height 43
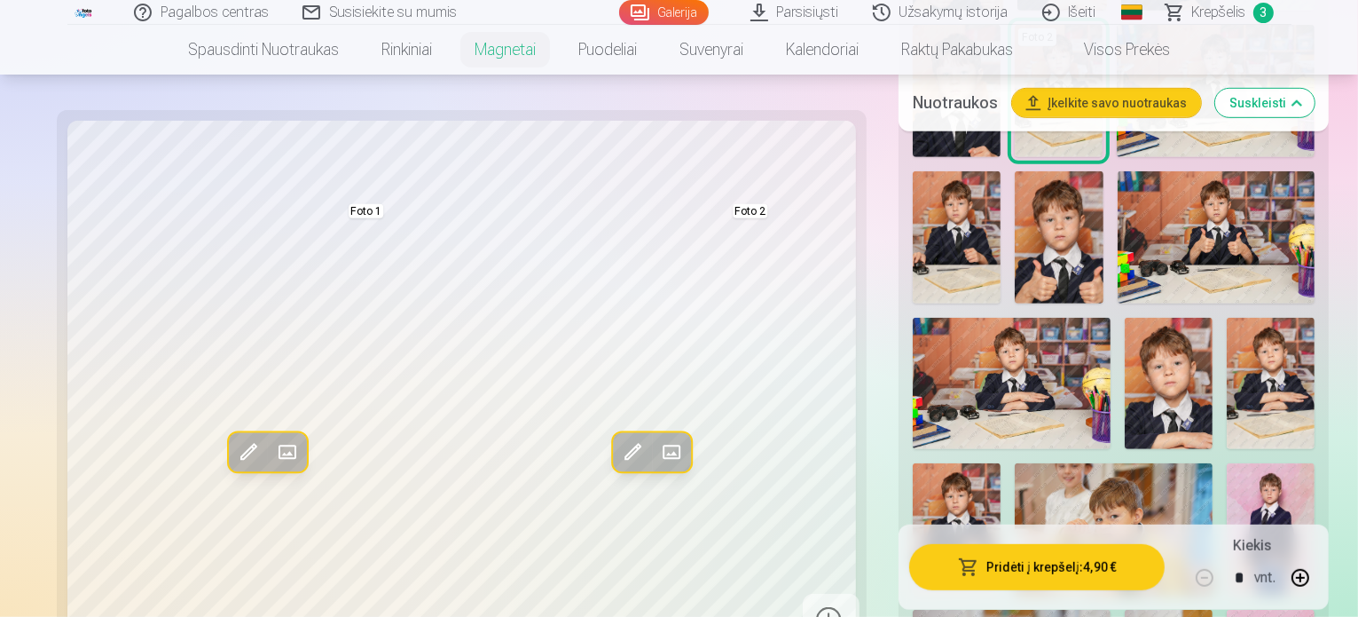
scroll to position [1062, 0]
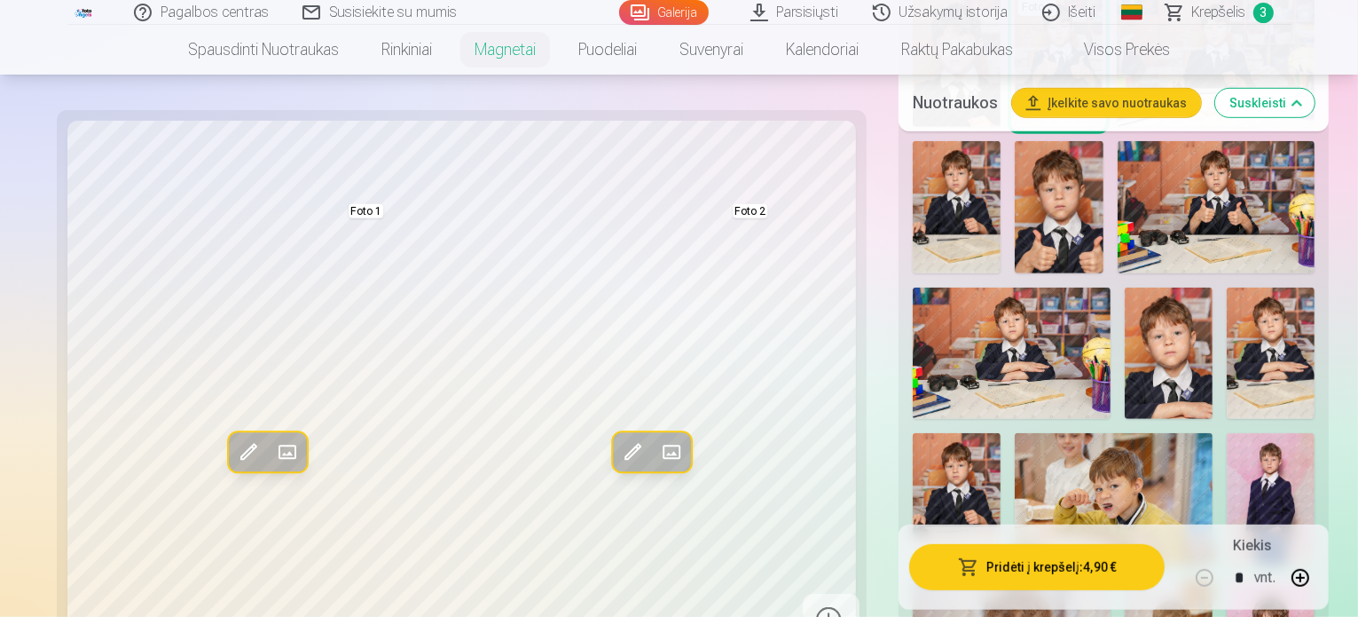
click at [1287, 433] on img at bounding box center [1271, 499] width 88 height 132
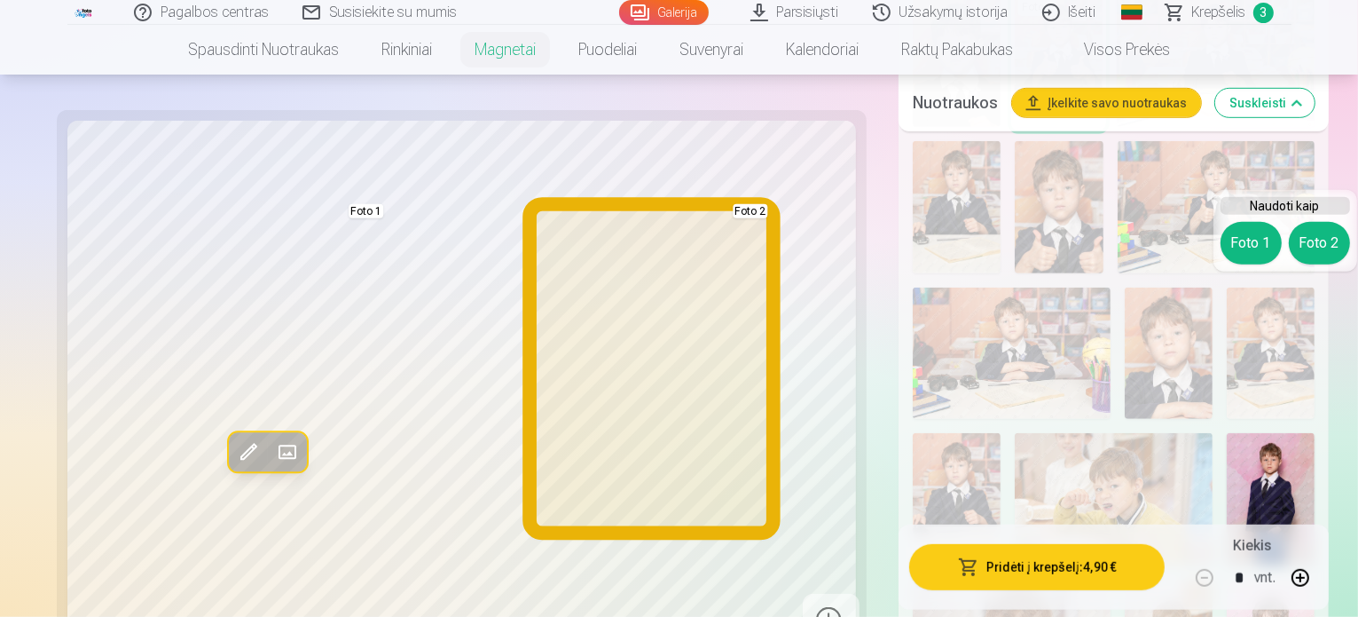
click at [1317, 240] on button "Foto 2" at bounding box center [1319, 243] width 61 height 43
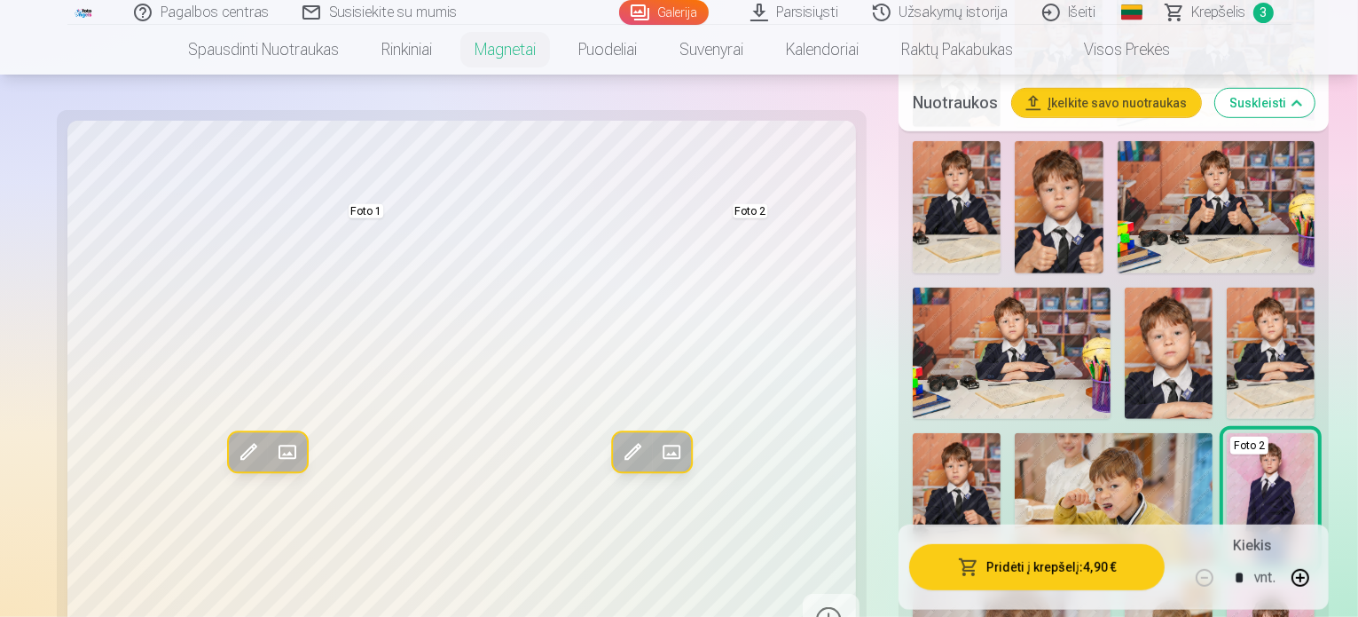
scroll to position [1602, 0]
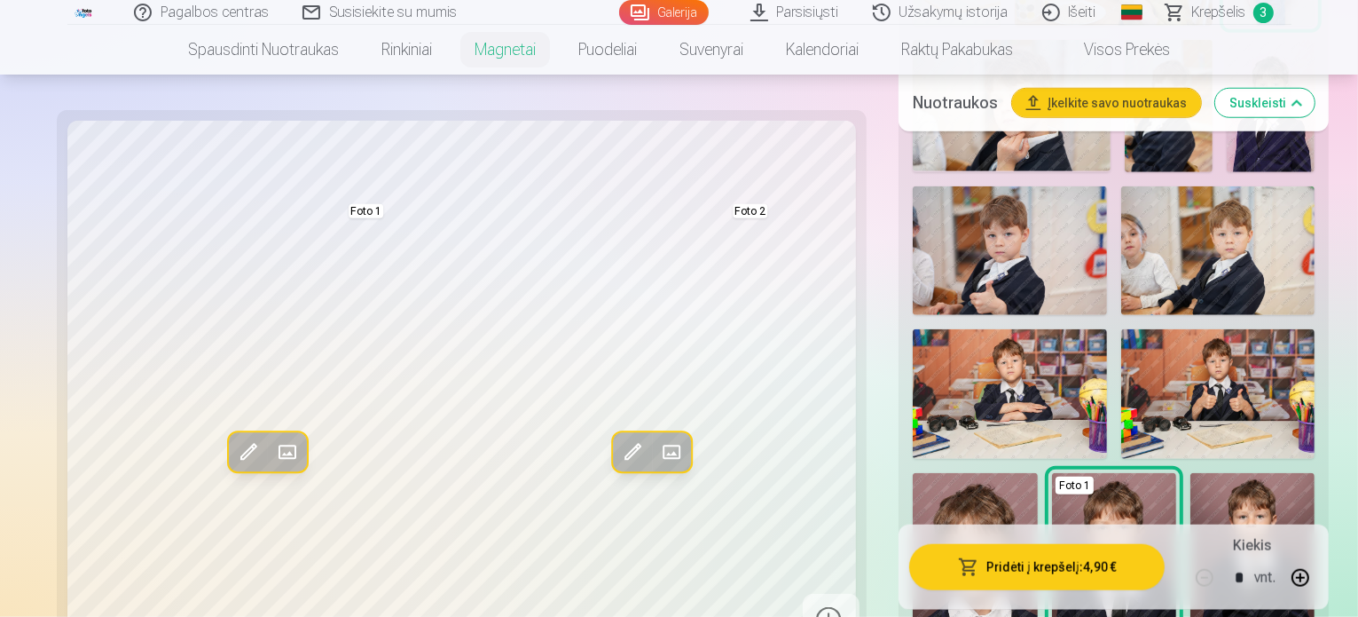
click at [1263, 186] on img at bounding box center [1219, 251] width 194 height 130
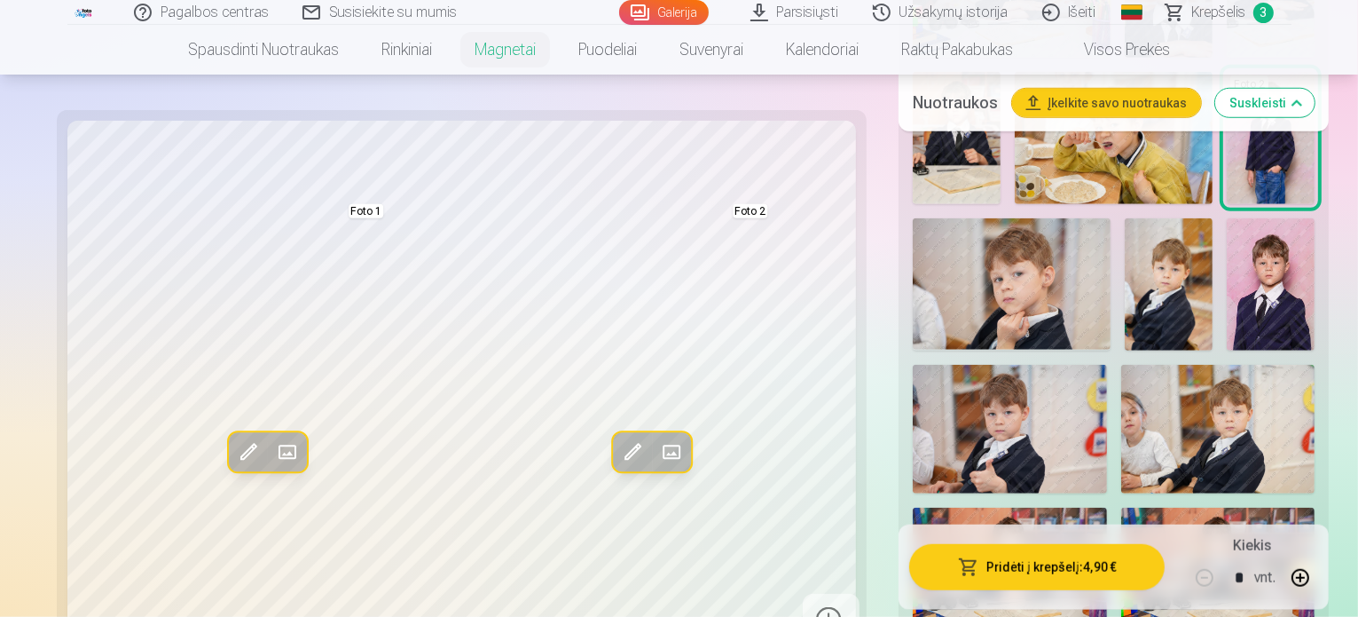
scroll to position [1413, 0]
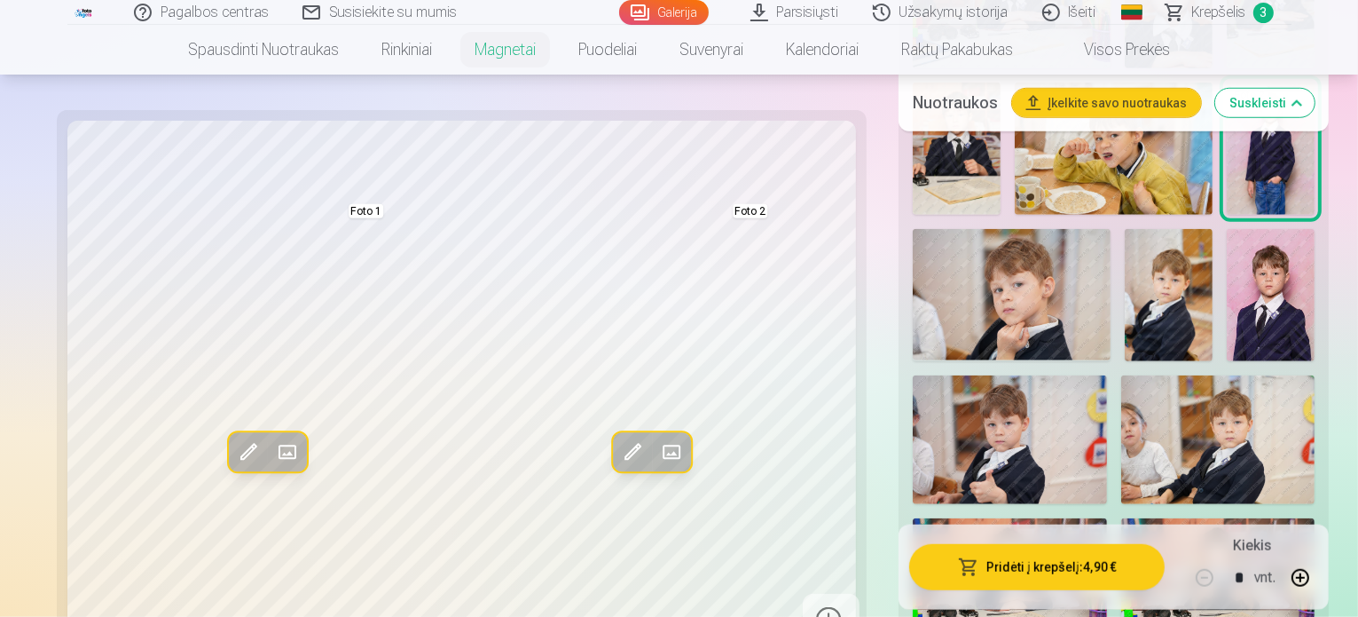
click at [1012, 375] on img at bounding box center [1010, 440] width 194 height 130
click at [998, 229] on img at bounding box center [1012, 295] width 198 height 132
drag, startPoint x: 1357, startPoint y: 138, endPoint x: 1362, endPoint y: 115, distance: 22.8
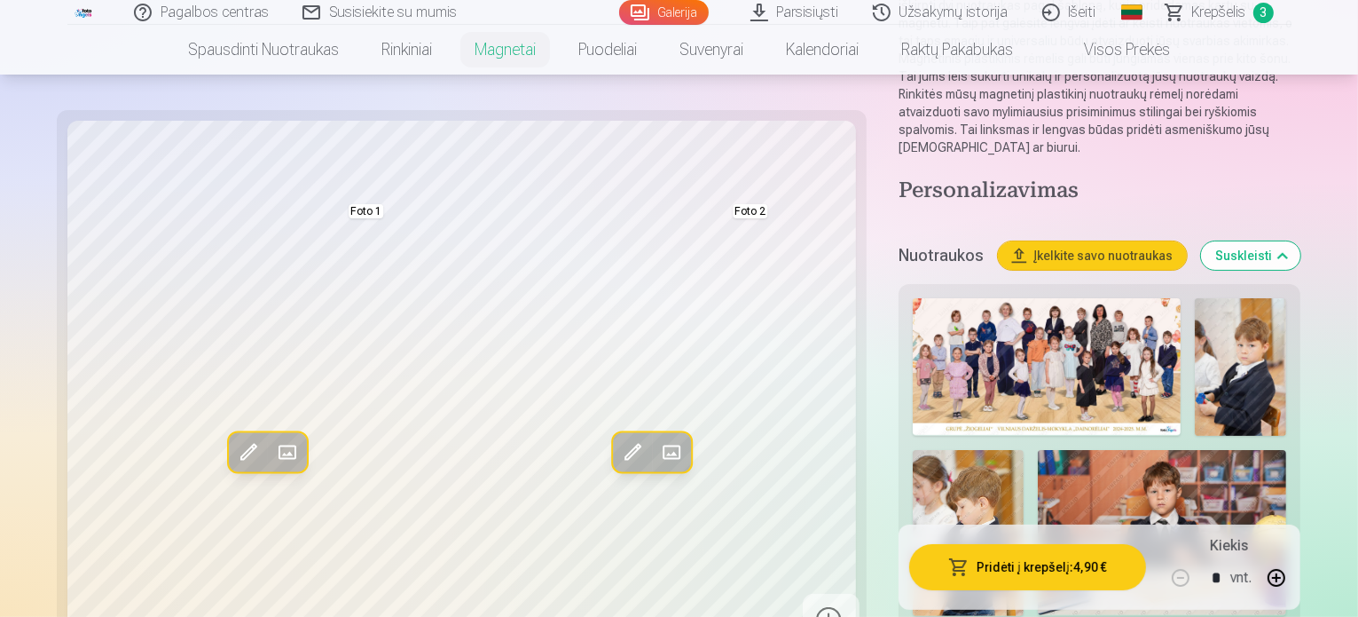
scroll to position [341, 0]
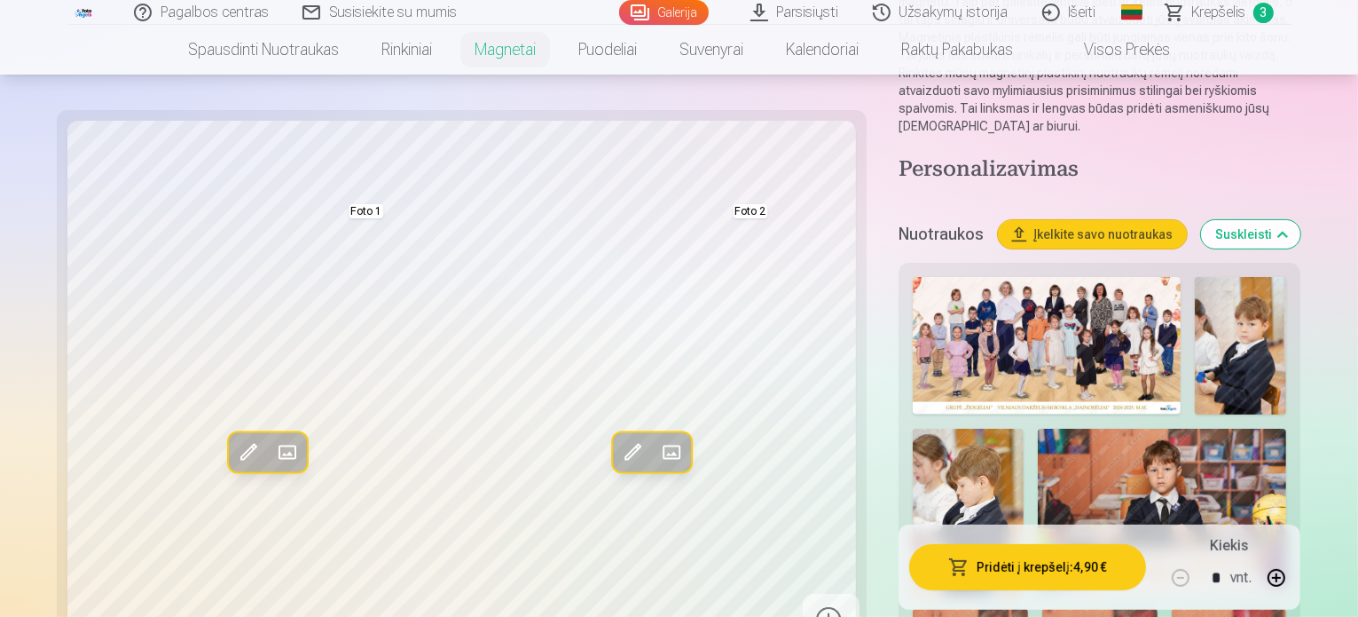
click at [1195, 277] on img at bounding box center [1240, 346] width 91 height 138
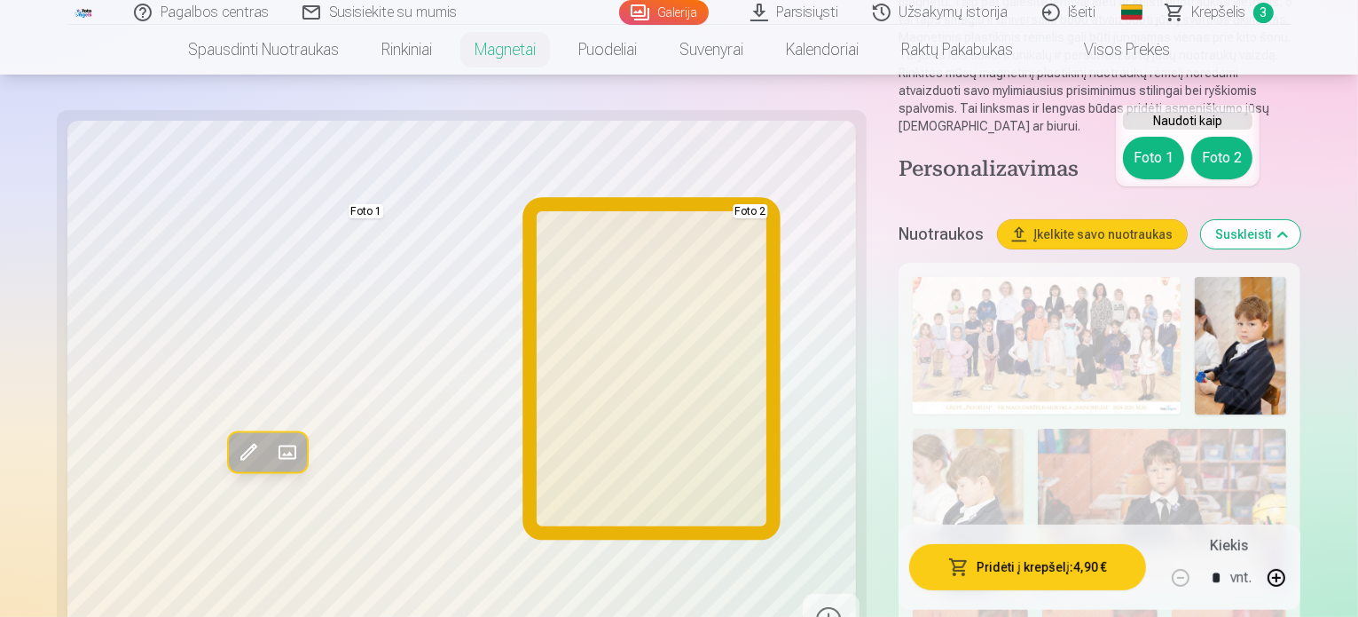
click at [1218, 153] on button "Foto 2" at bounding box center [1222, 158] width 61 height 43
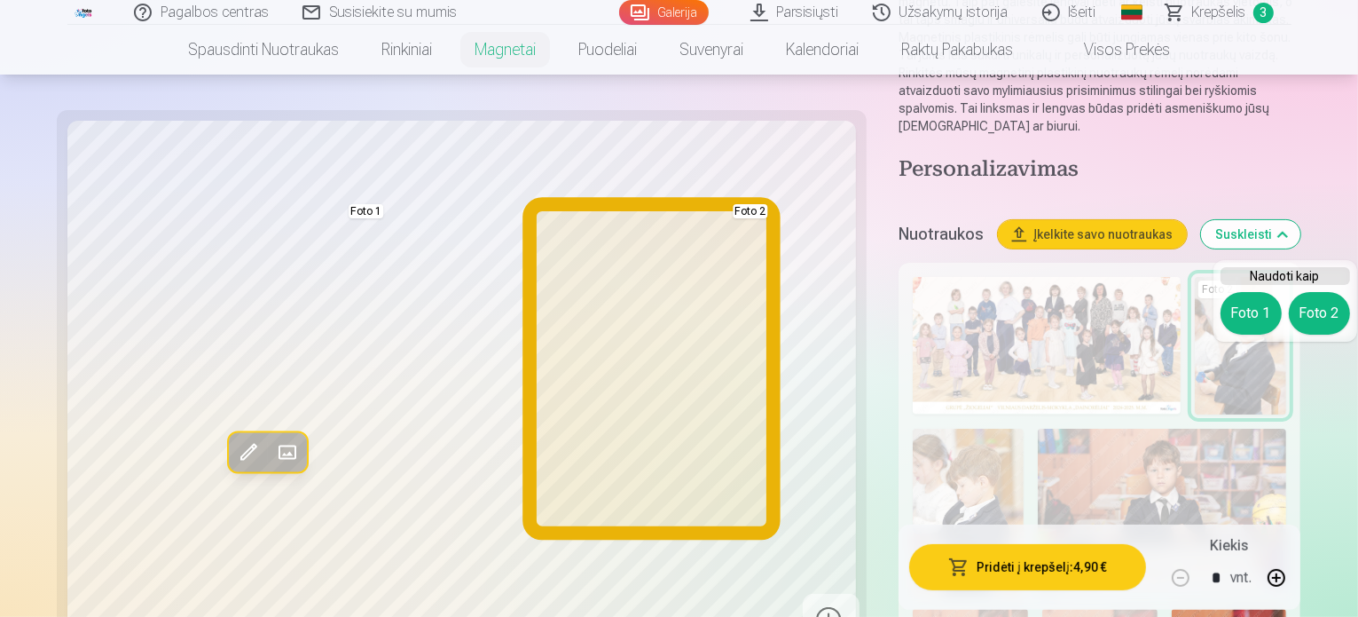
click at [1319, 319] on button "Foto 2" at bounding box center [1319, 313] width 61 height 43
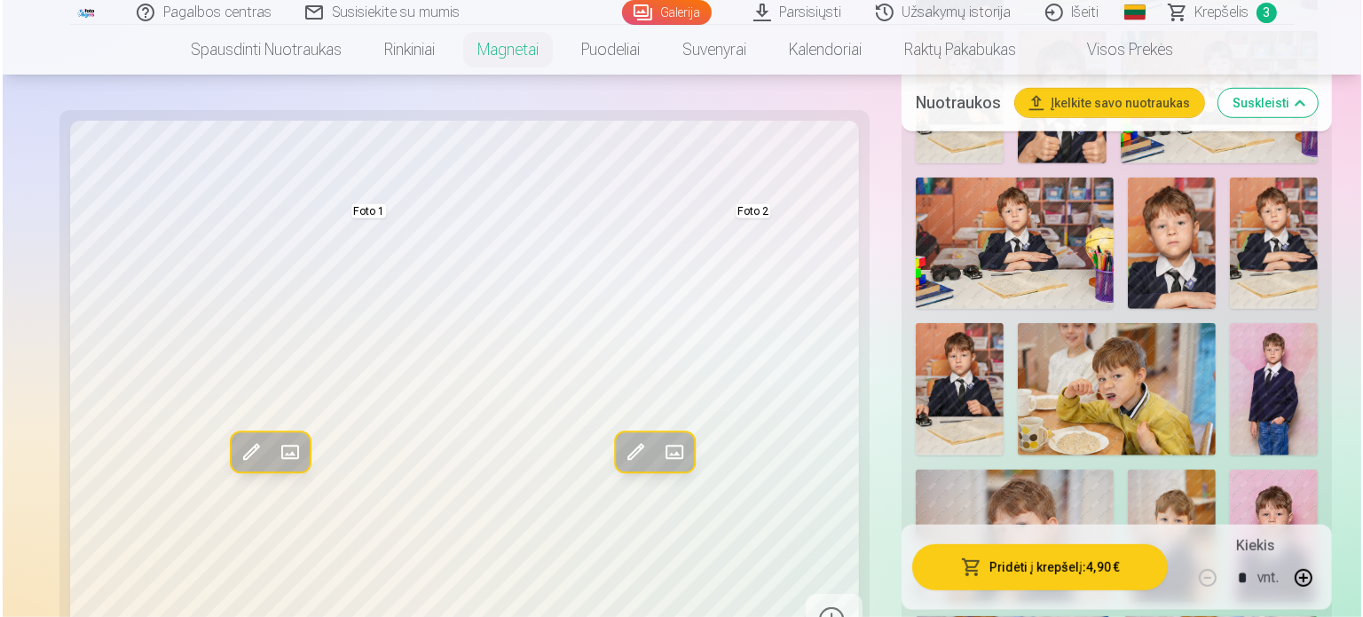
scroll to position [1212, 0]
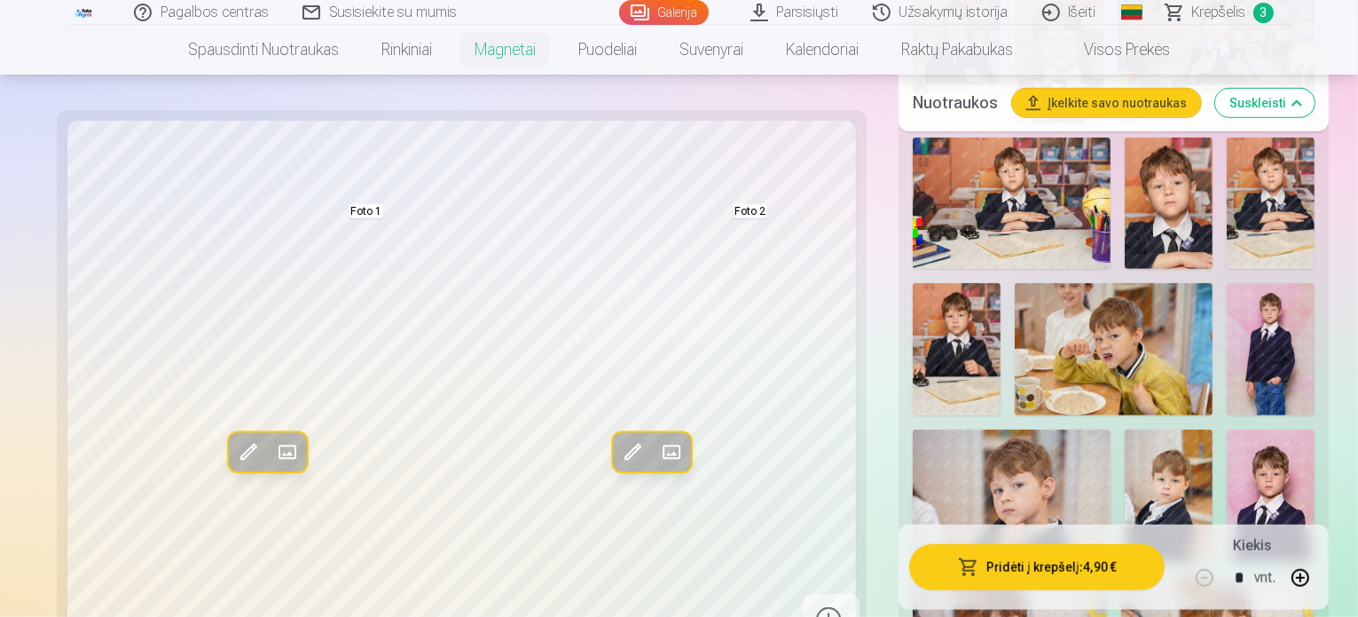
click at [1294, 429] on img at bounding box center [1271, 495] width 88 height 132
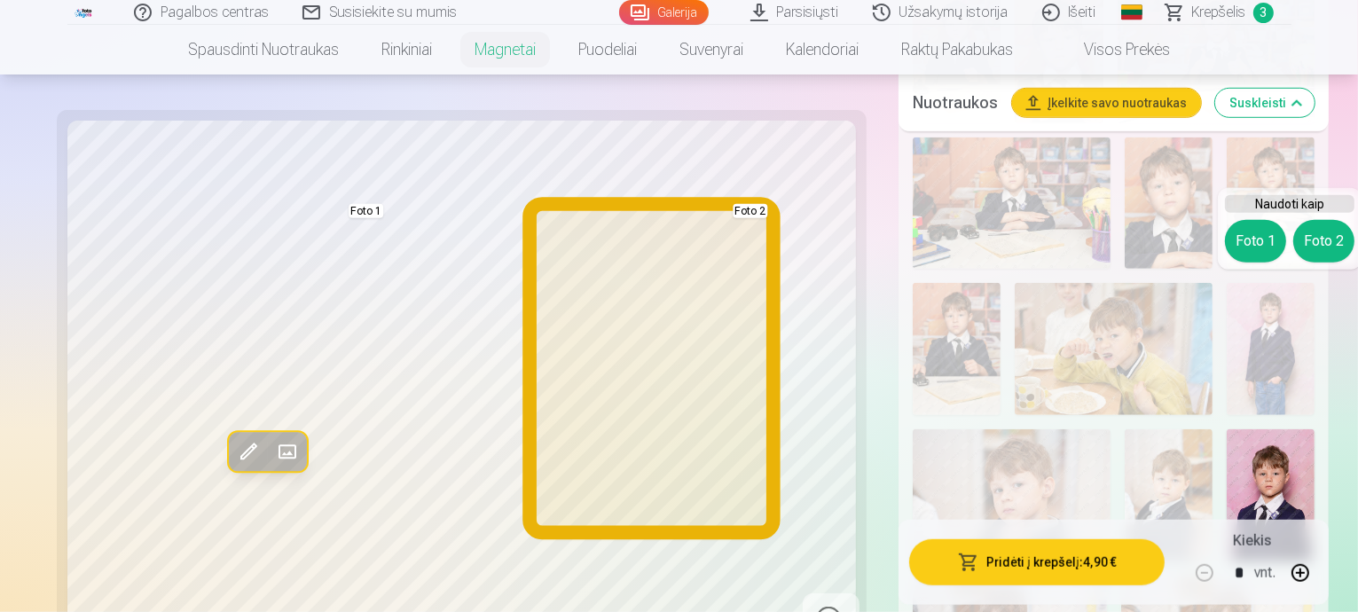
click at [1318, 231] on button "Foto 2" at bounding box center [1324, 241] width 61 height 43
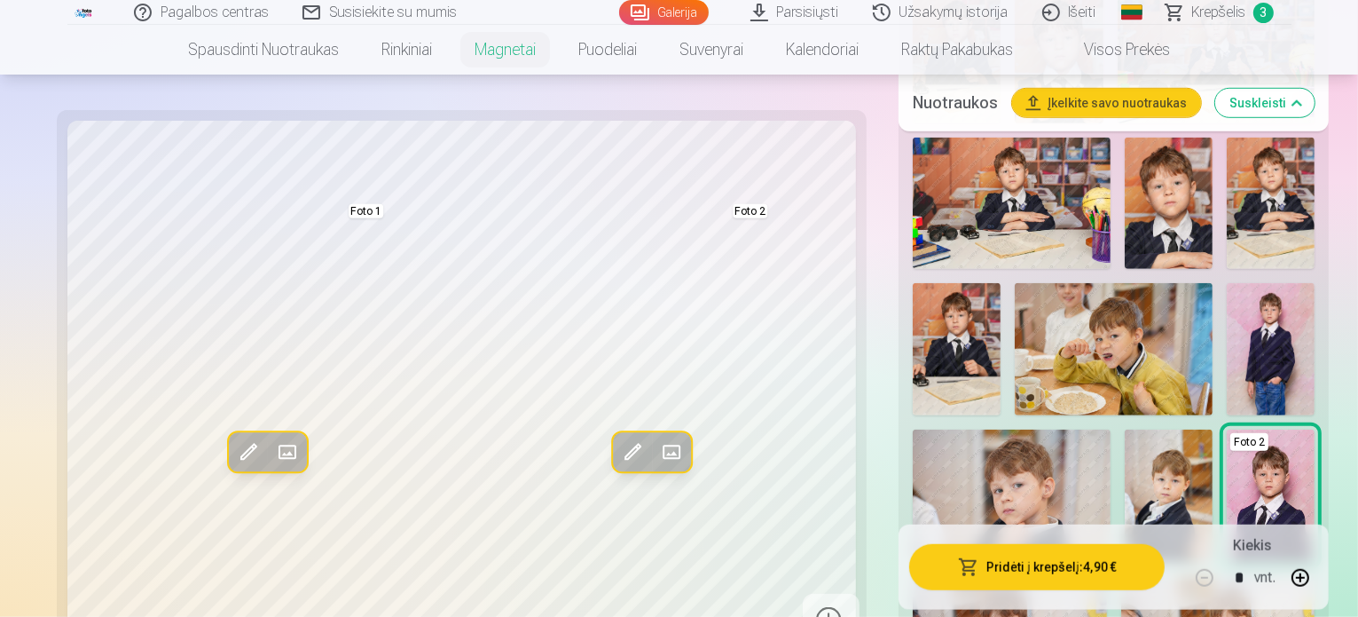
click at [1067, 572] on button "Pridėti į krepšelį : 4,90 €" at bounding box center [1037, 567] width 256 height 46
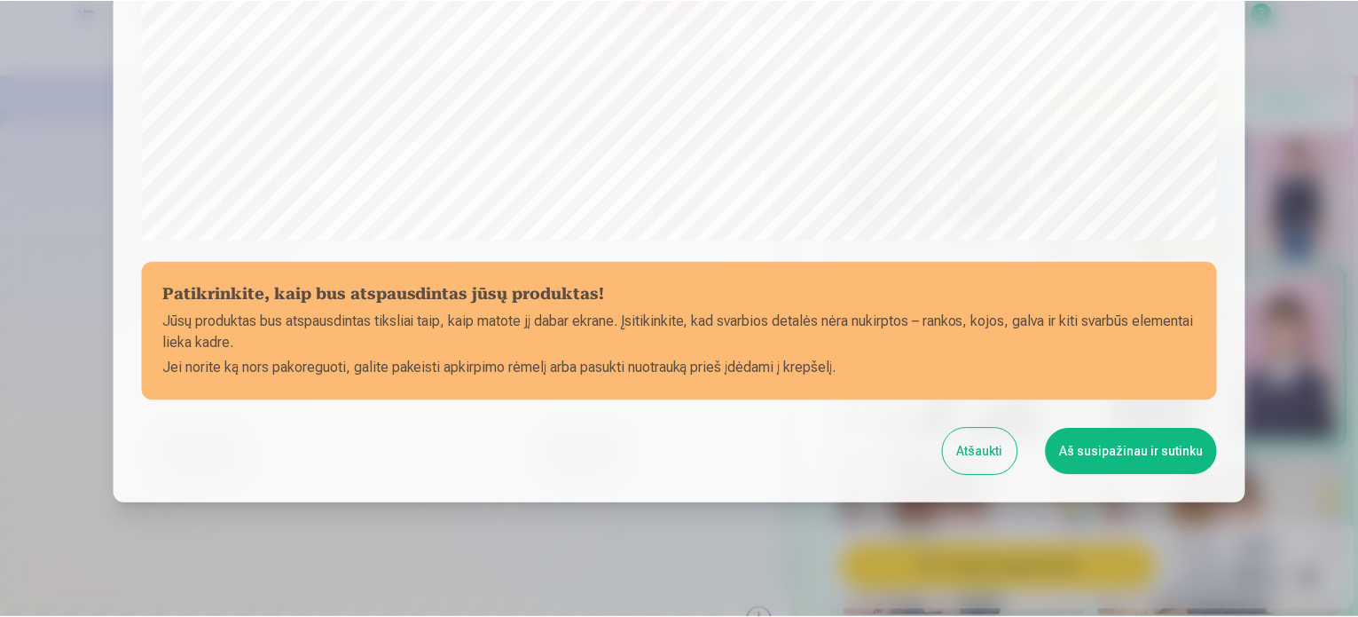
scroll to position [660, 0]
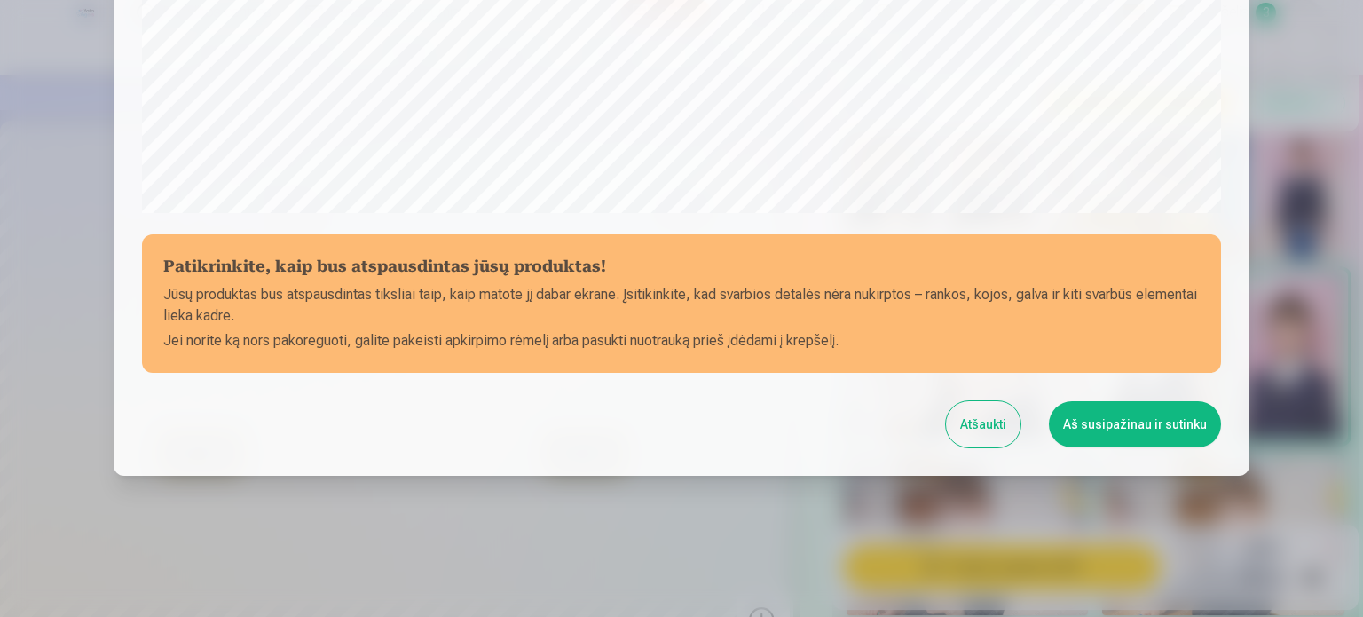
click at [1009, 409] on button "Atšaukti" at bounding box center [983, 424] width 75 height 46
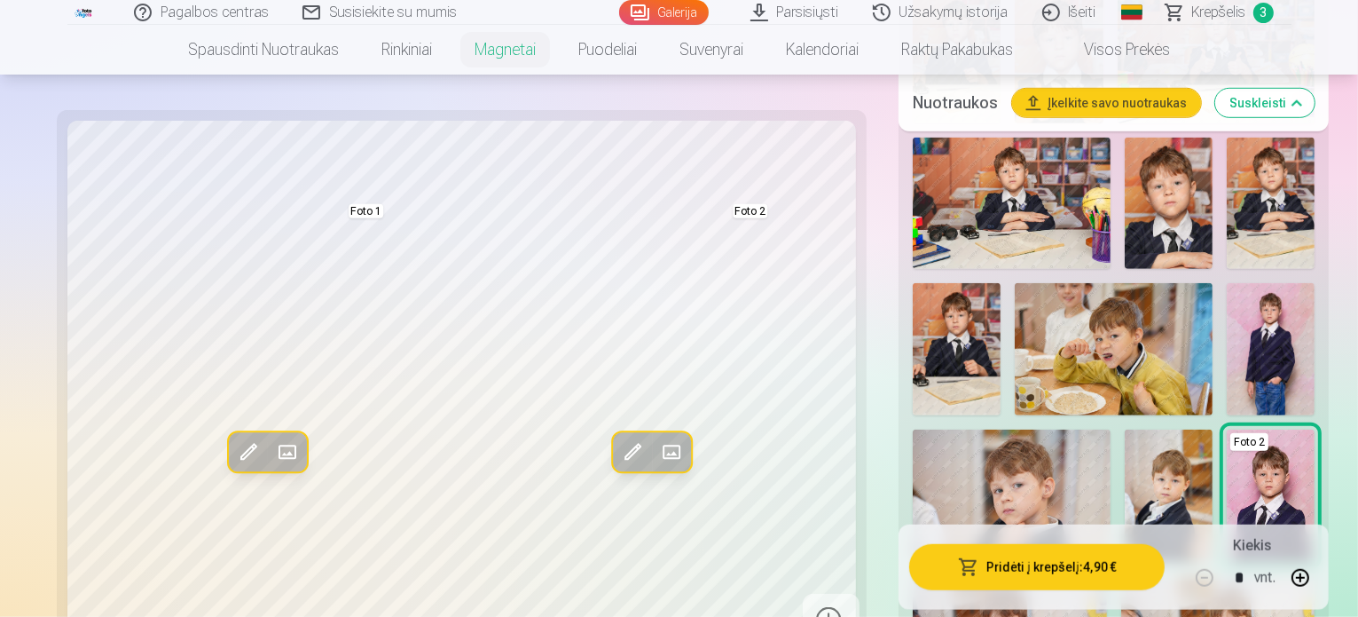
click at [1020, 429] on img at bounding box center [1012, 495] width 198 height 132
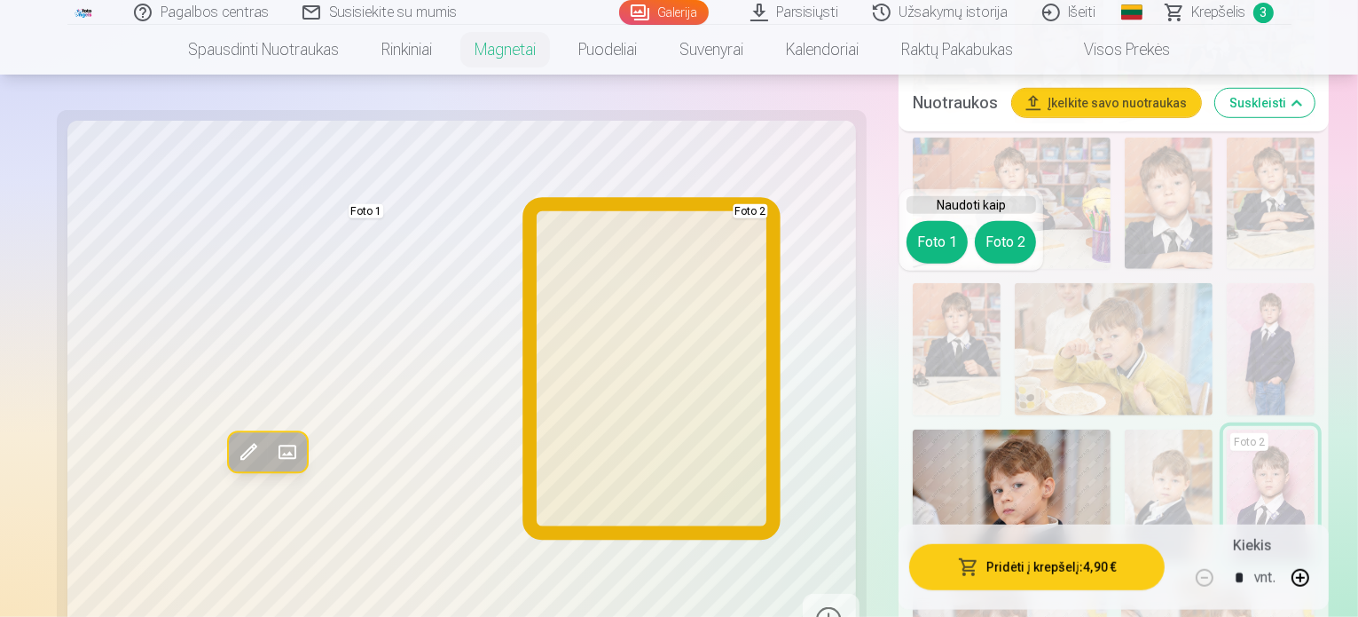
click at [1017, 244] on button "Foto 2" at bounding box center [1005, 242] width 61 height 43
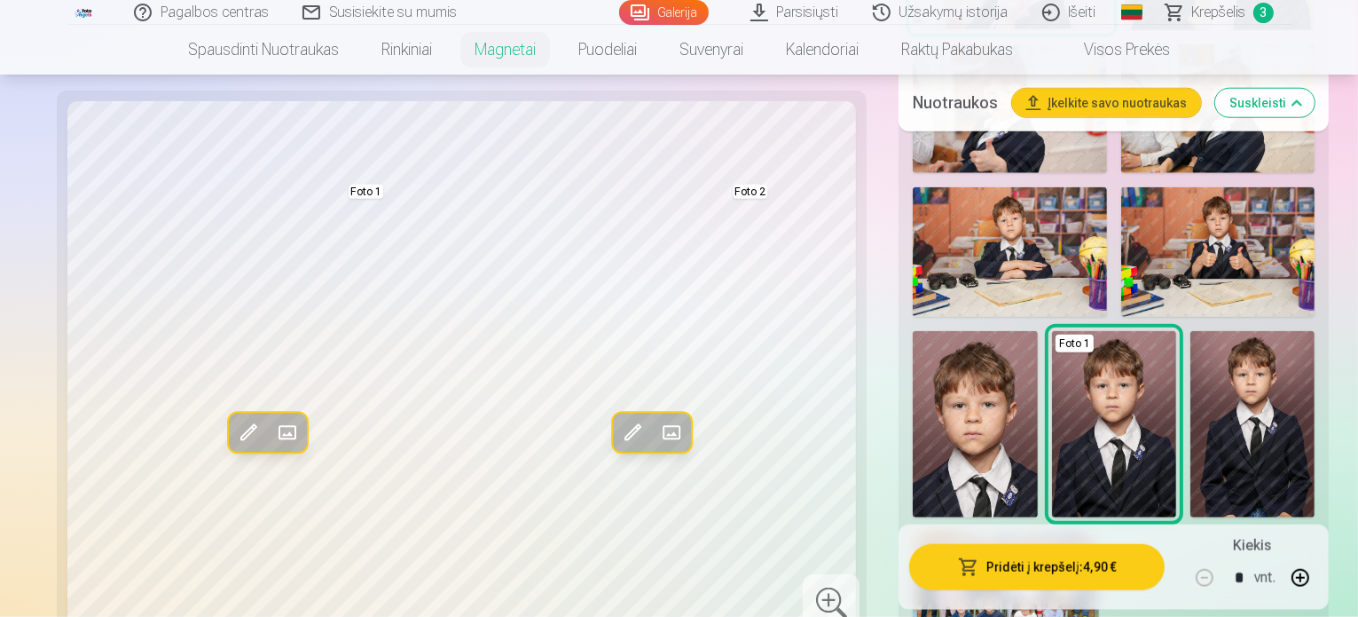
scroll to position [1885, 0]
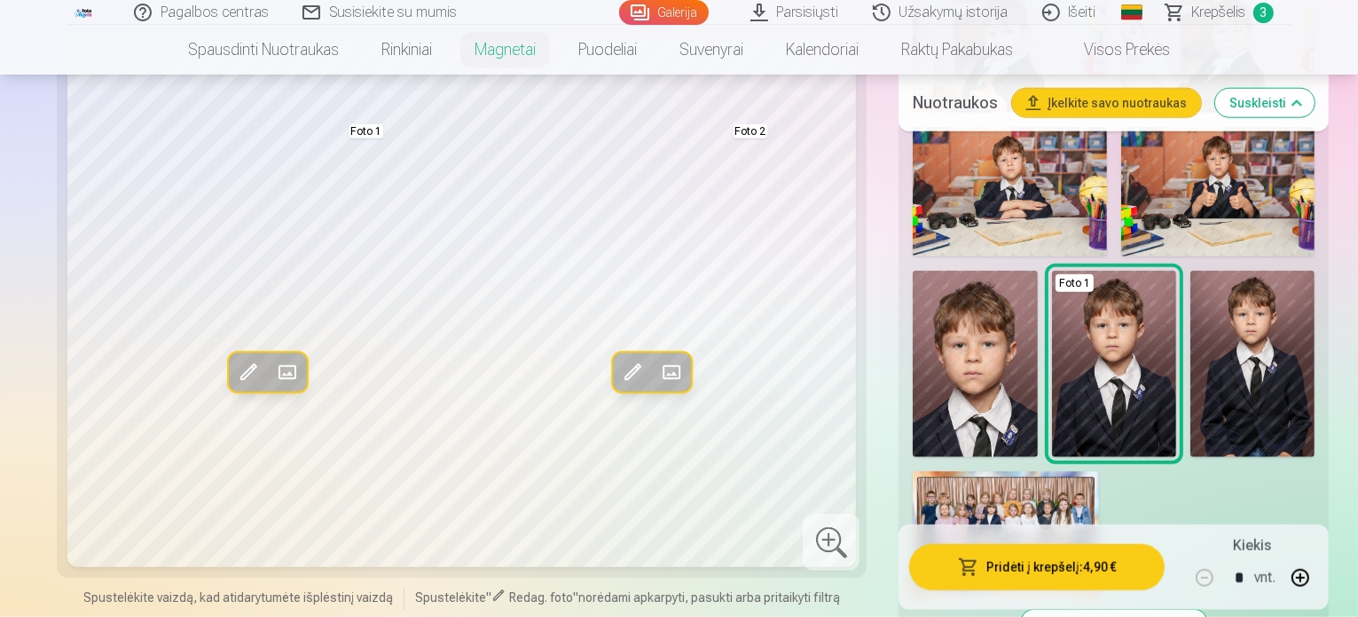
scroll to position [1814, 0]
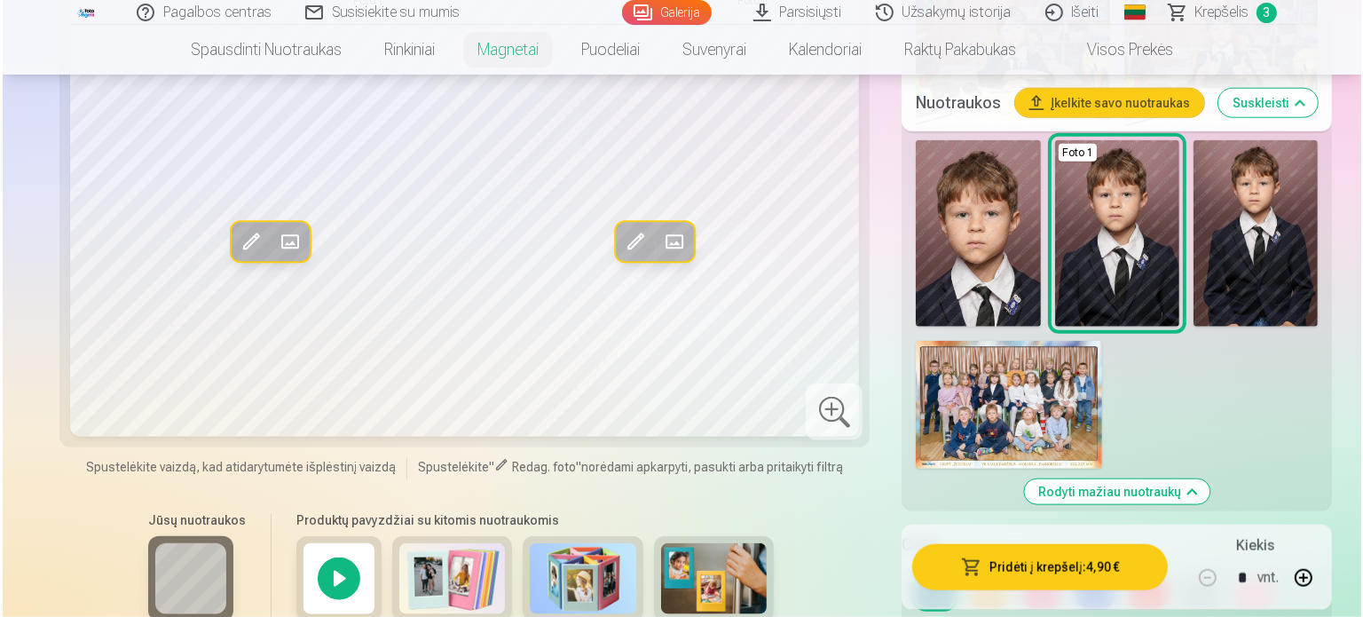
scroll to position [2084, 0]
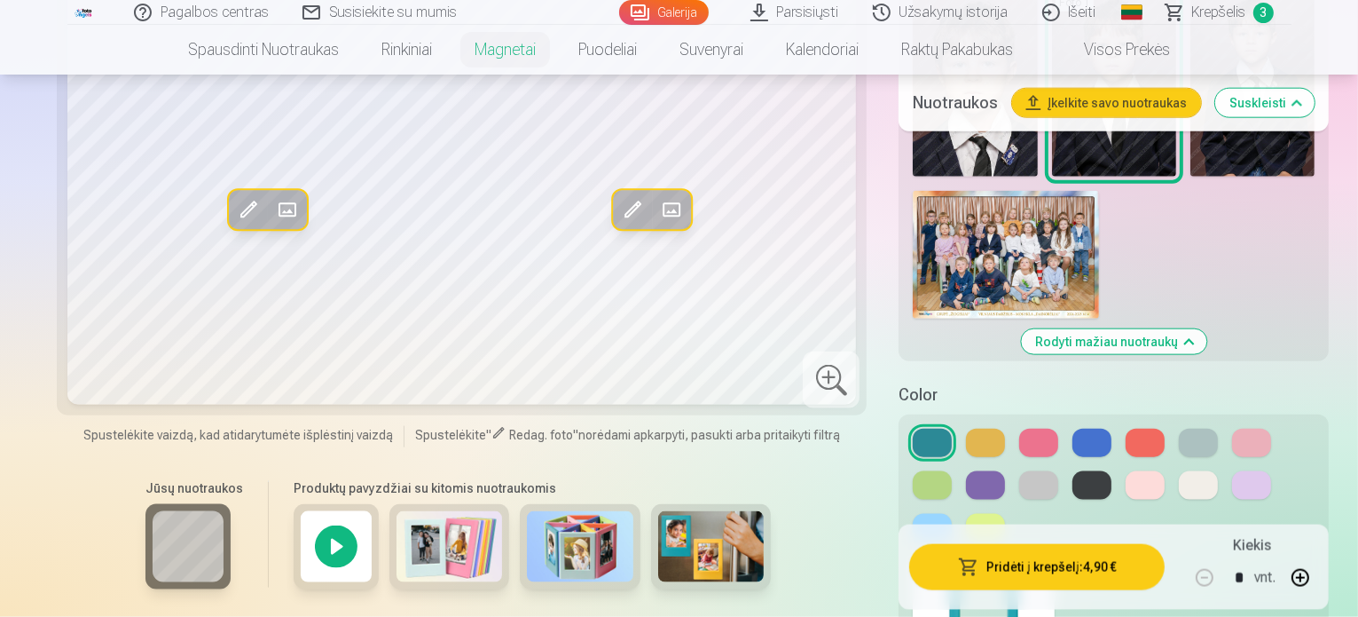
click at [1073, 429] on button at bounding box center [1092, 443] width 39 height 28
click at [1012, 544] on button "Pridėti į krepšelį : 4,90 €" at bounding box center [1037, 567] width 256 height 46
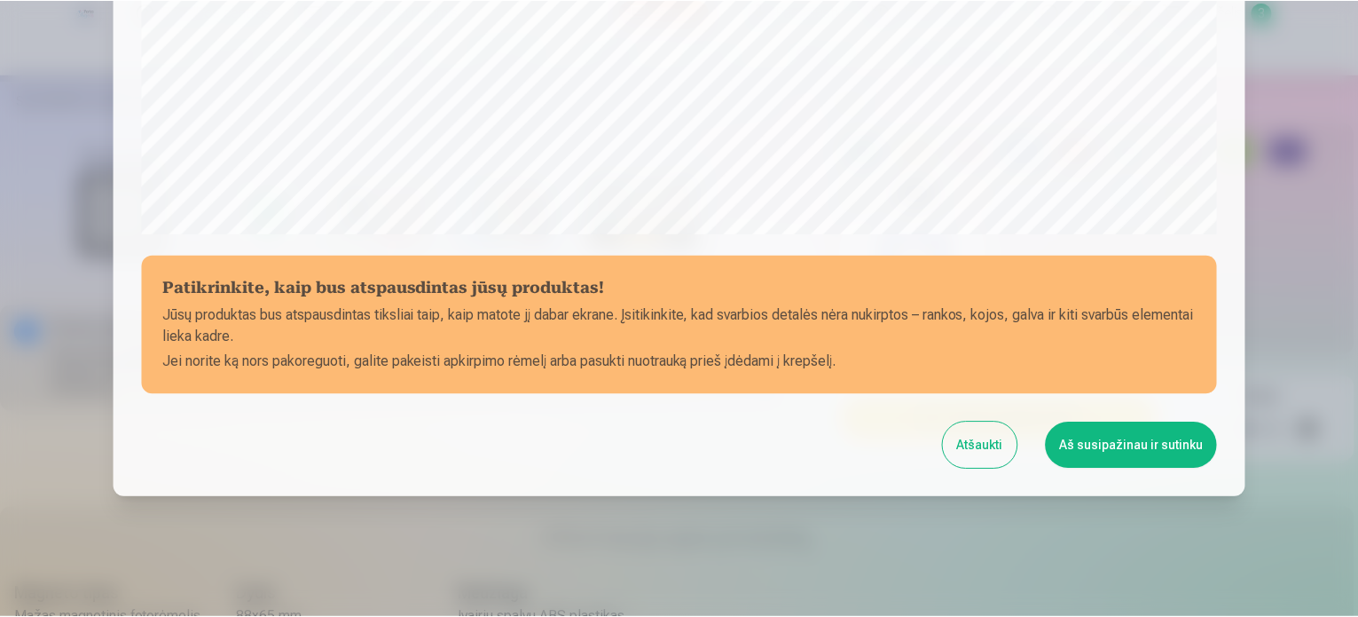
scroll to position [660, 0]
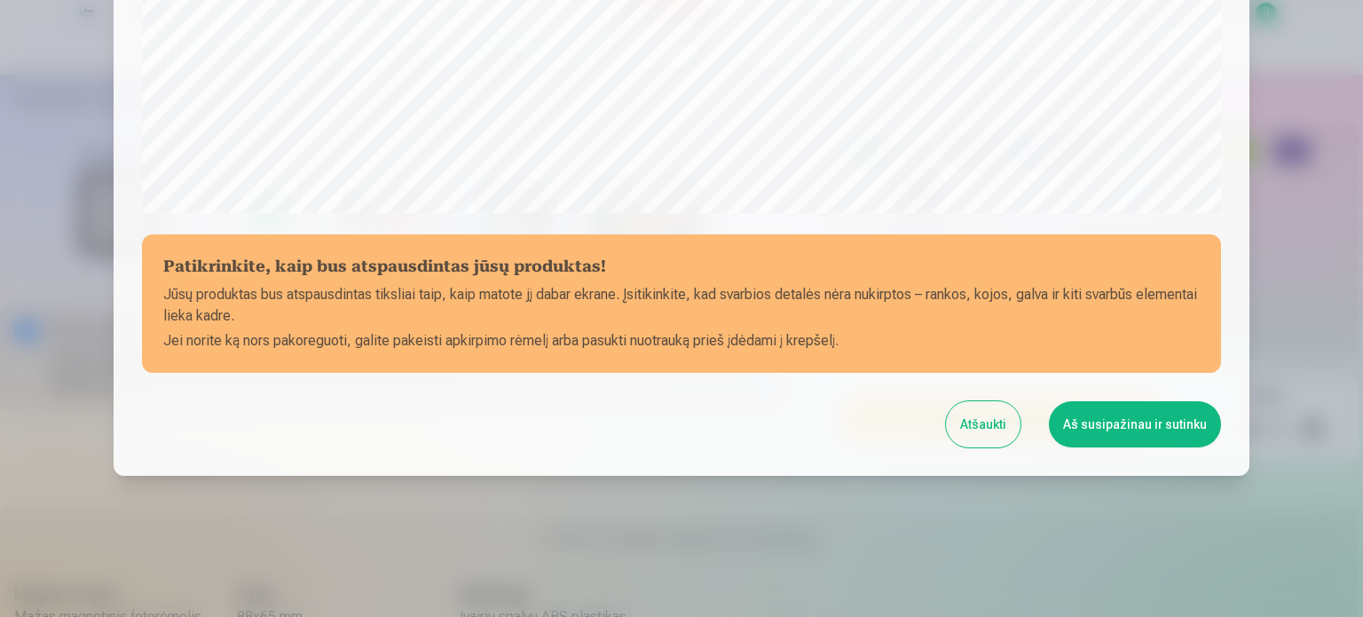
click at [1171, 413] on button "Aš susipažinau ir sutinku" at bounding box center [1135, 424] width 172 height 46
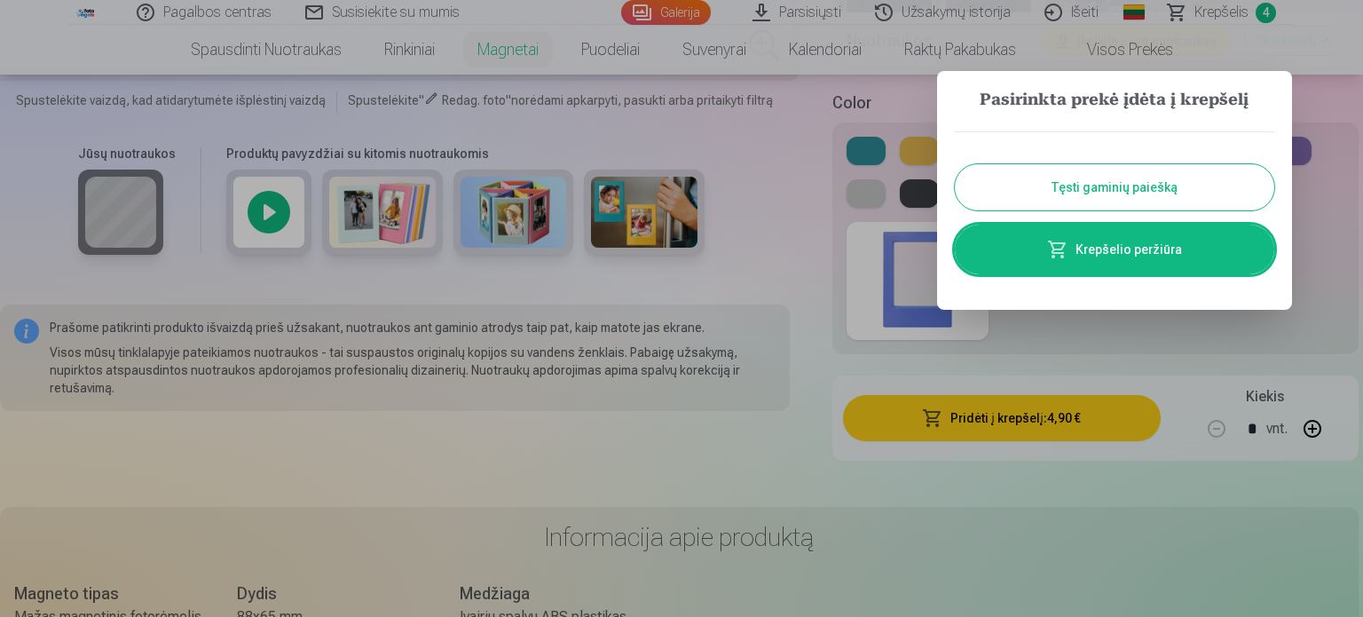
click at [1189, 250] on link "Krepšelio peržiūra" at bounding box center [1114, 249] width 319 height 50
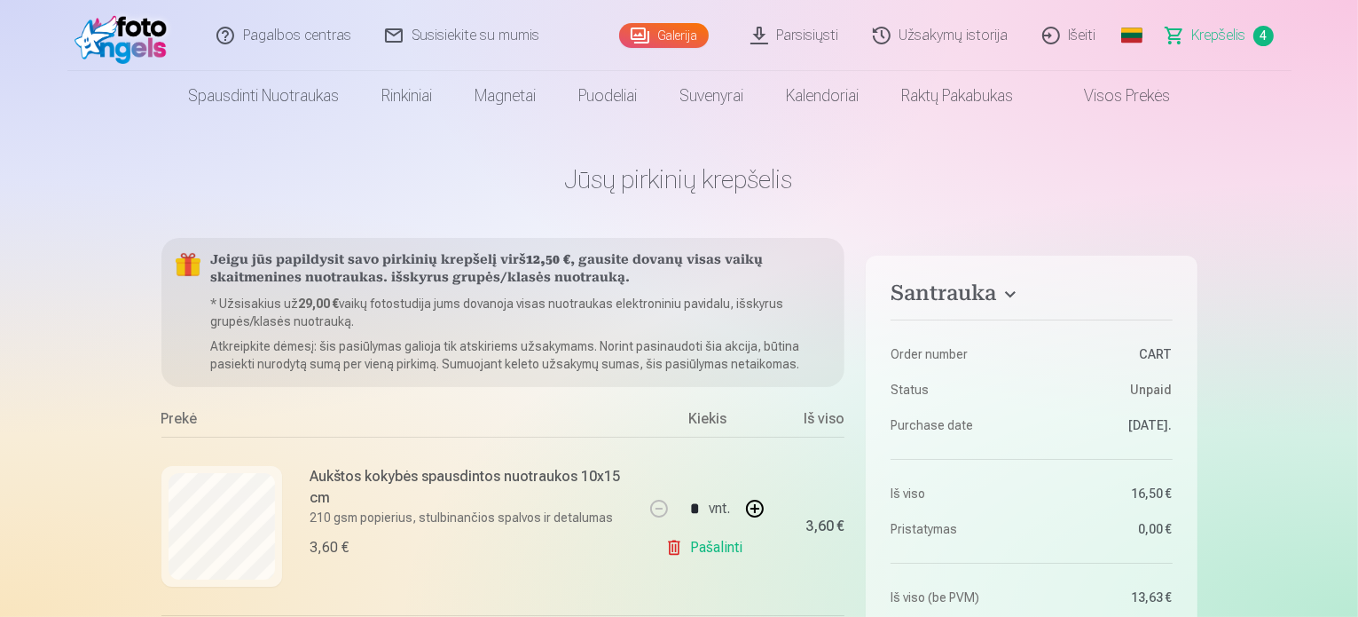
click at [1217, 31] on span "Krepšelis" at bounding box center [1220, 35] width 54 height 21
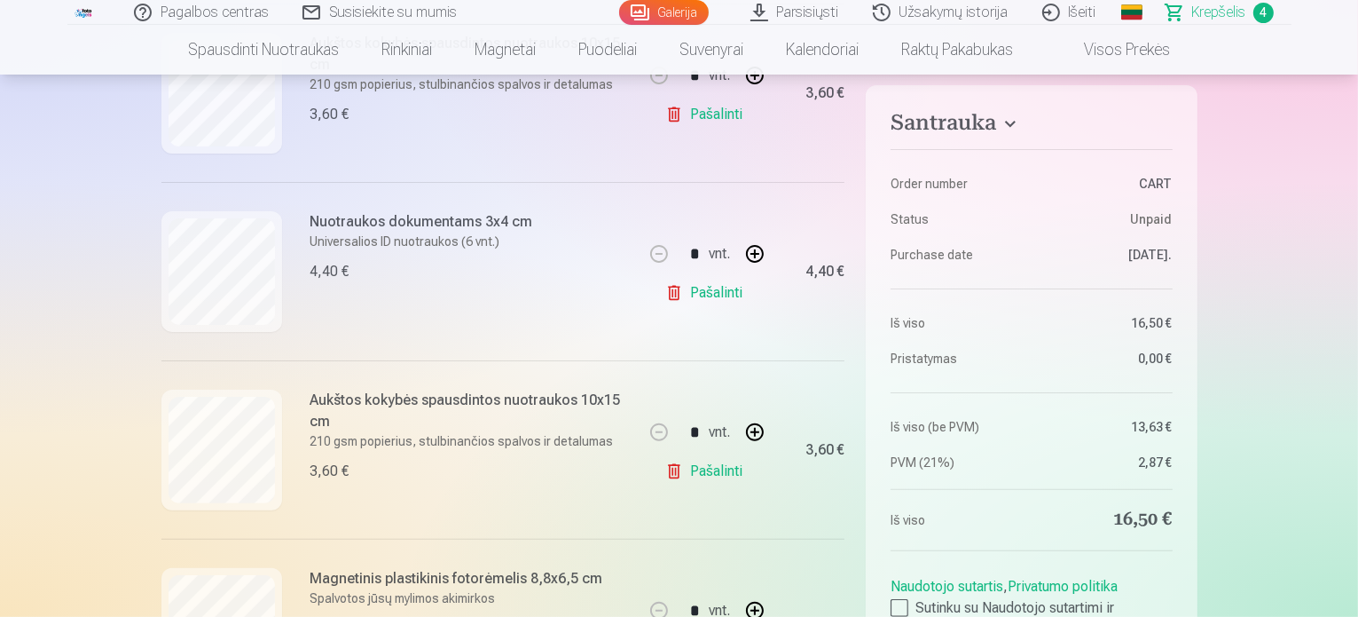
scroll to position [415, 0]
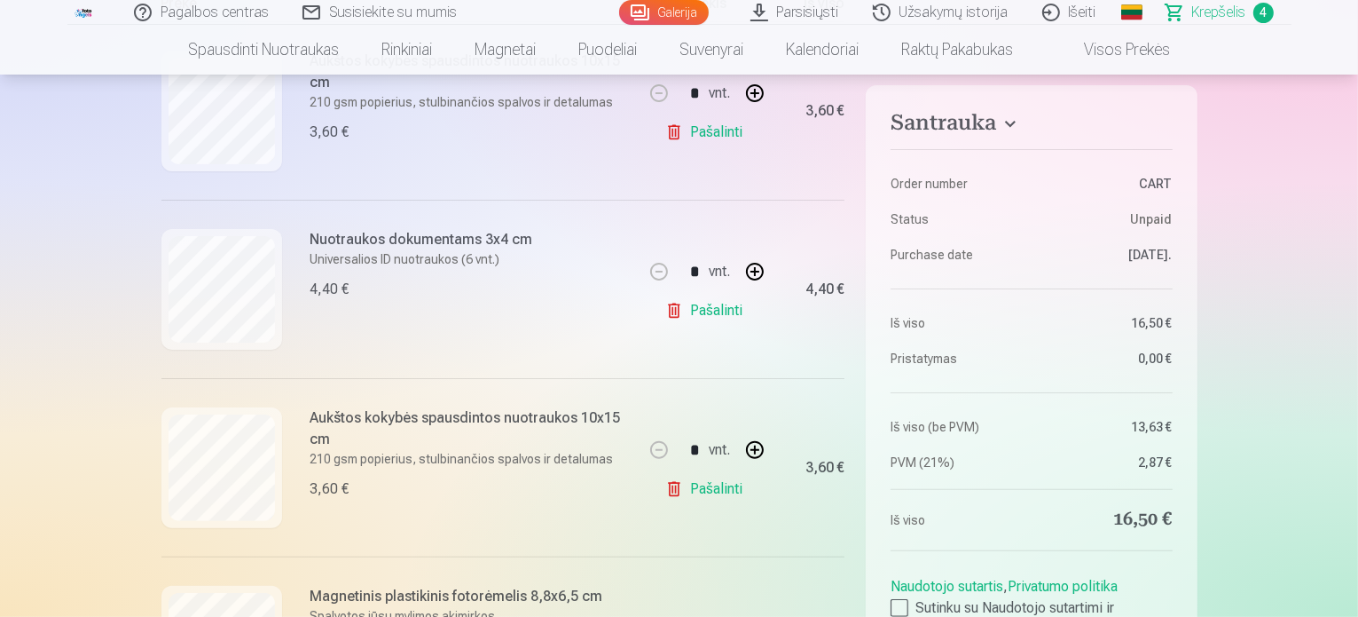
click at [731, 492] on link "Pašalinti" at bounding box center [707, 488] width 84 height 35
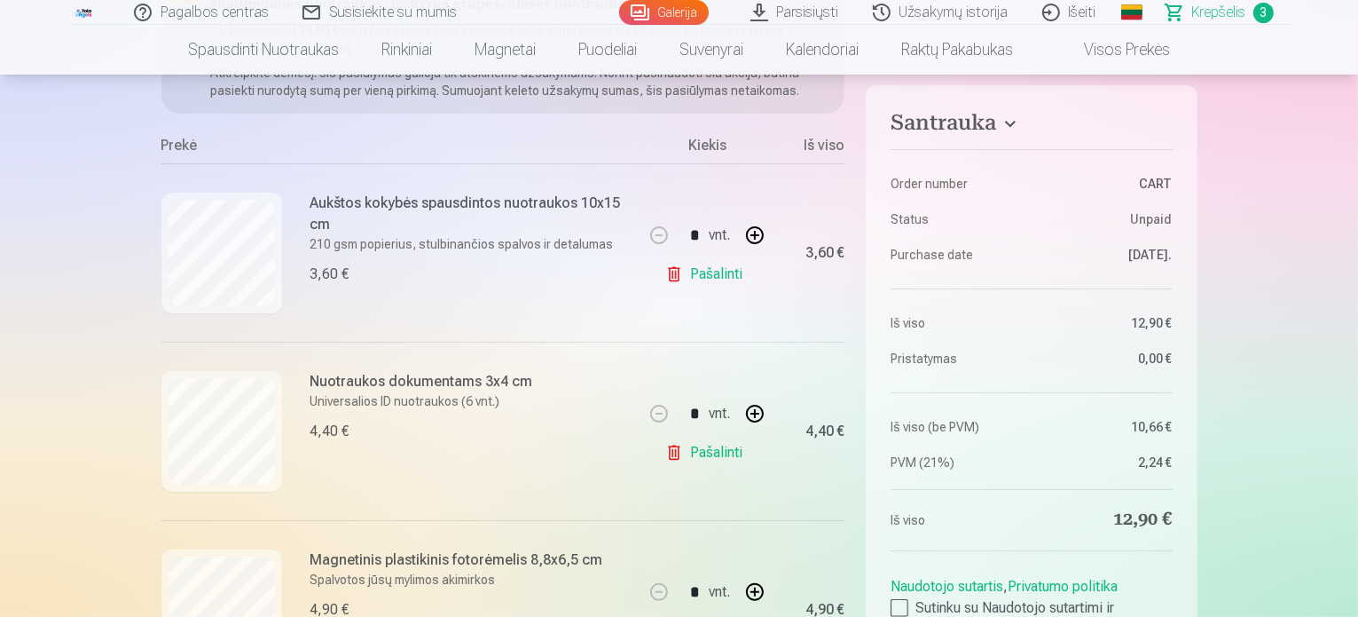
scroll to position [264, 0]
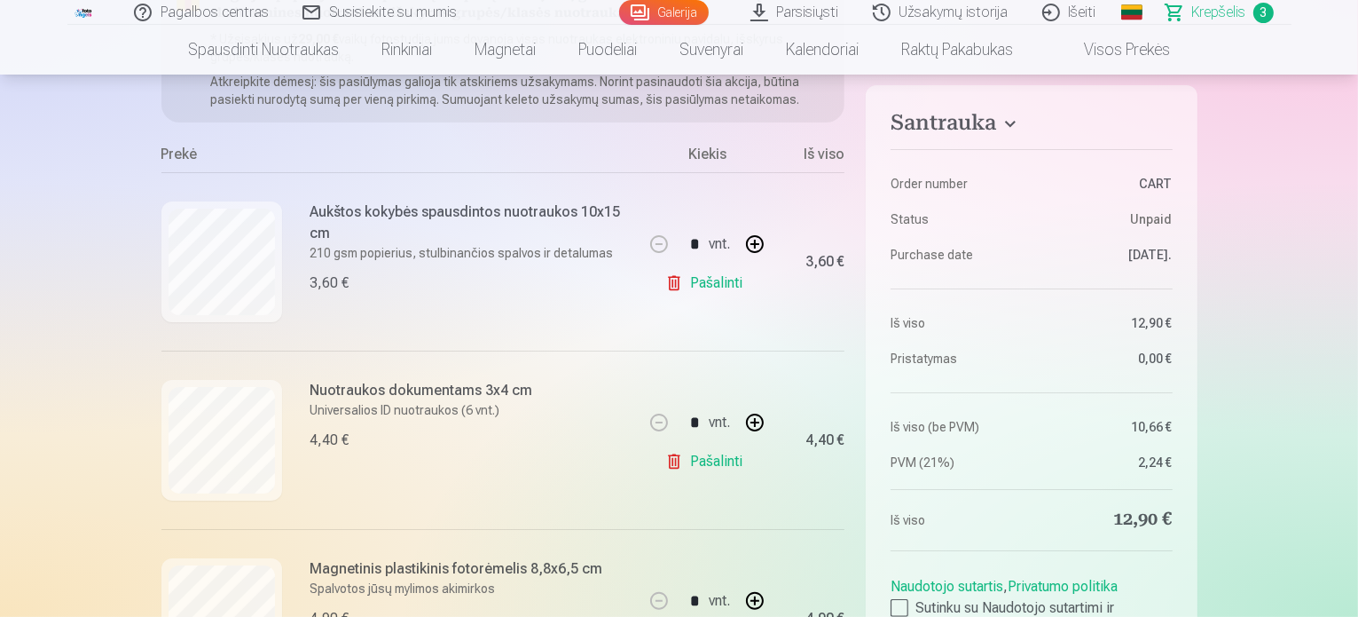
click at [704, 276] on link "Pašalinti" at bounding box center [707, 282] width 84 height 35
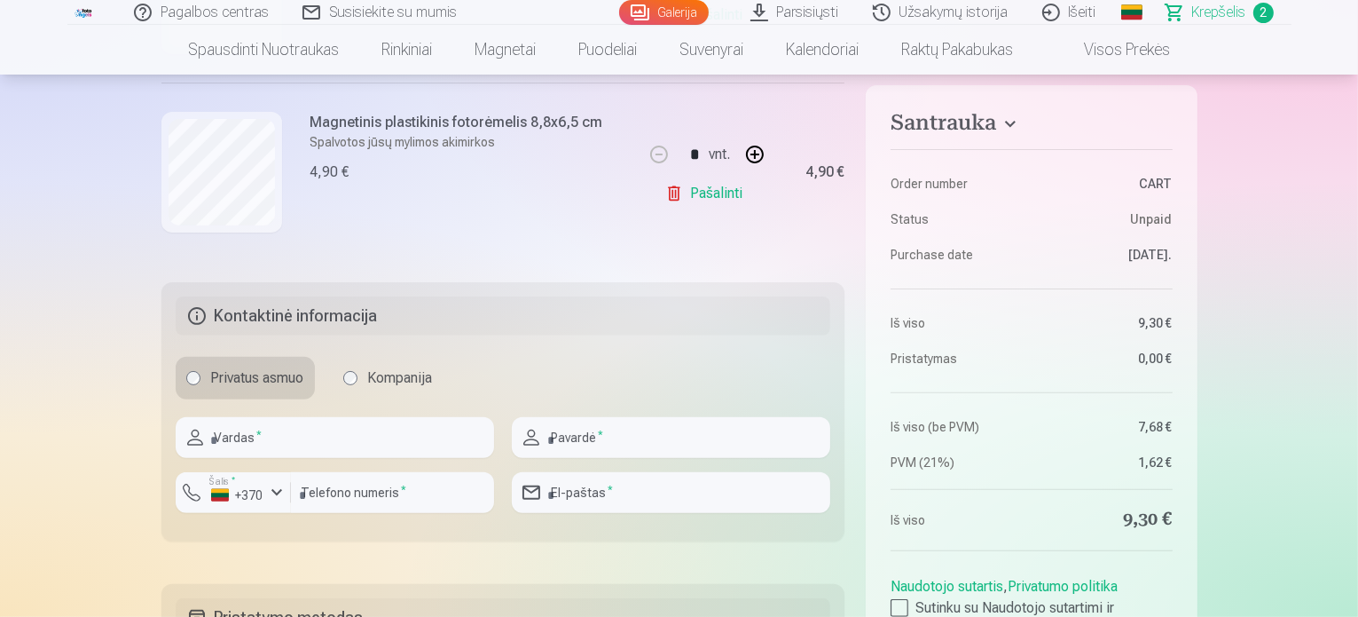
scroll to position [548, 0]
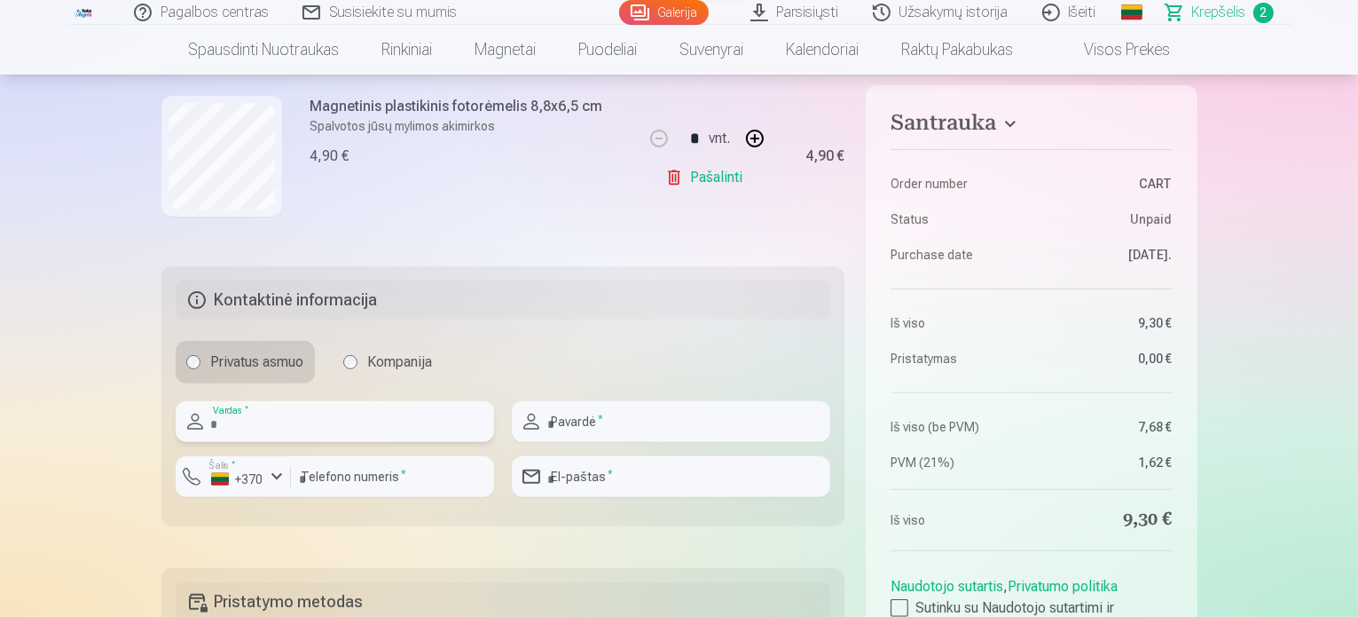
click at [329, 422] on input "text" at bounding box center [335, 421] width 319 height 41
type input "******"
click at [593, 416] on input "text" at bounding box center [671, 421] width 319 height 41
type input "******"
click at [598, 488] on input "email" at bounding box center [671, 476] width 319 height 41
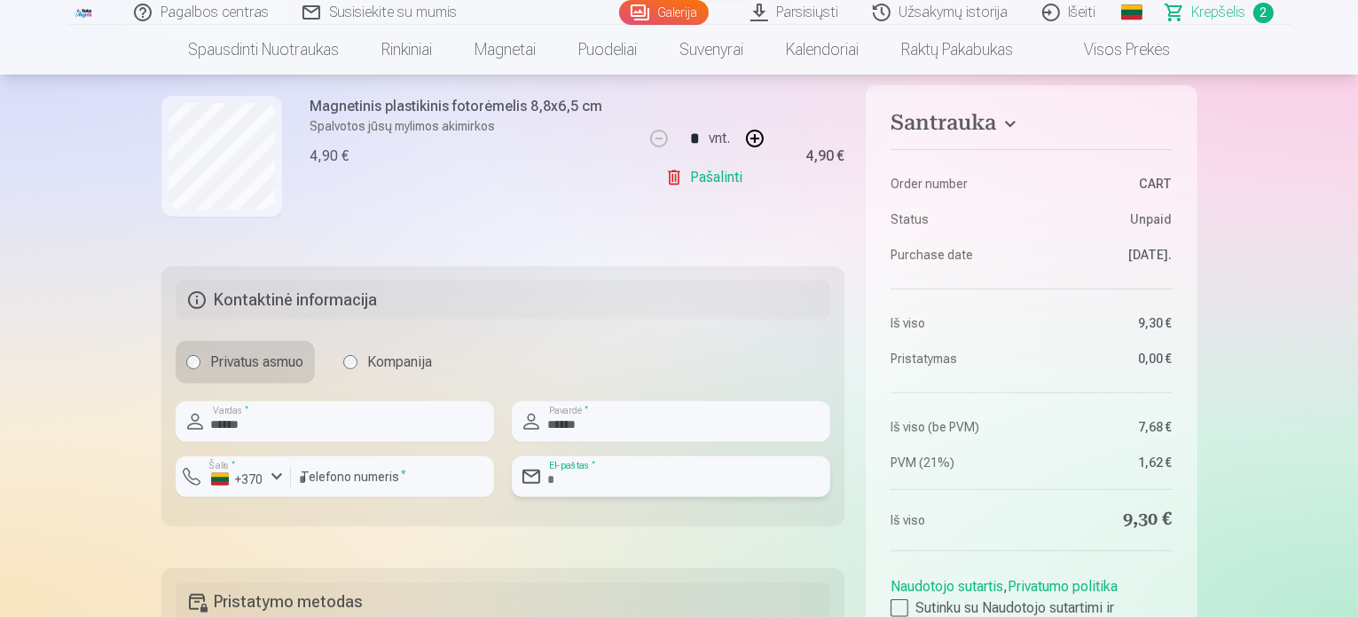
type input "**********"
click at [375, 483] on input "number" at bounding box center [392, 476] width 203 height 41
type input "********"
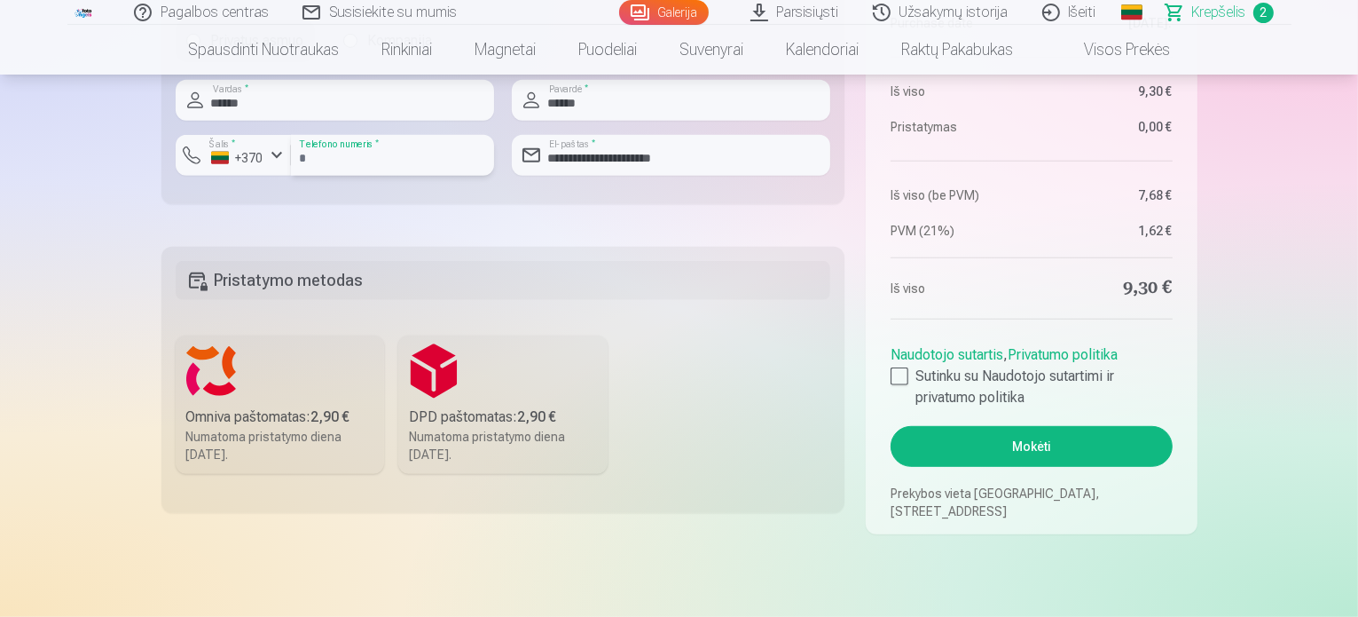
scroll to position [878, 0]
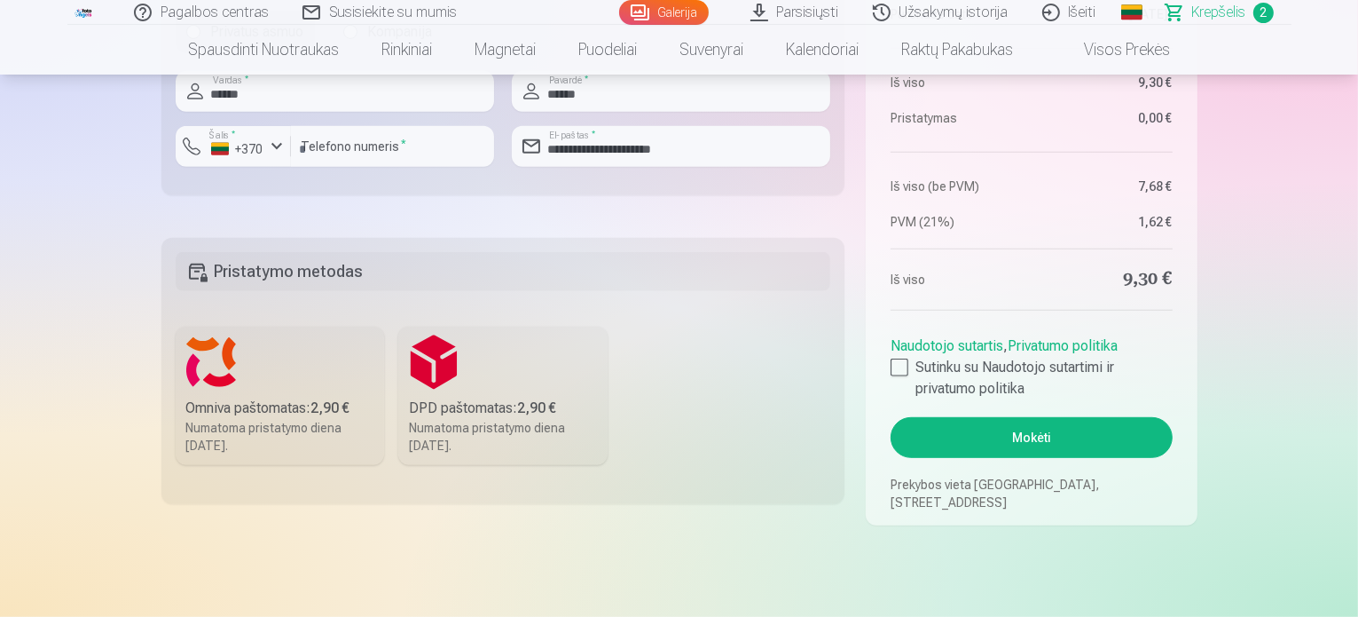
click at [316, 445] on div "Numatoma pristatymo diena 20.09.2025." at bounding box center [280, 436] width 188 height 35
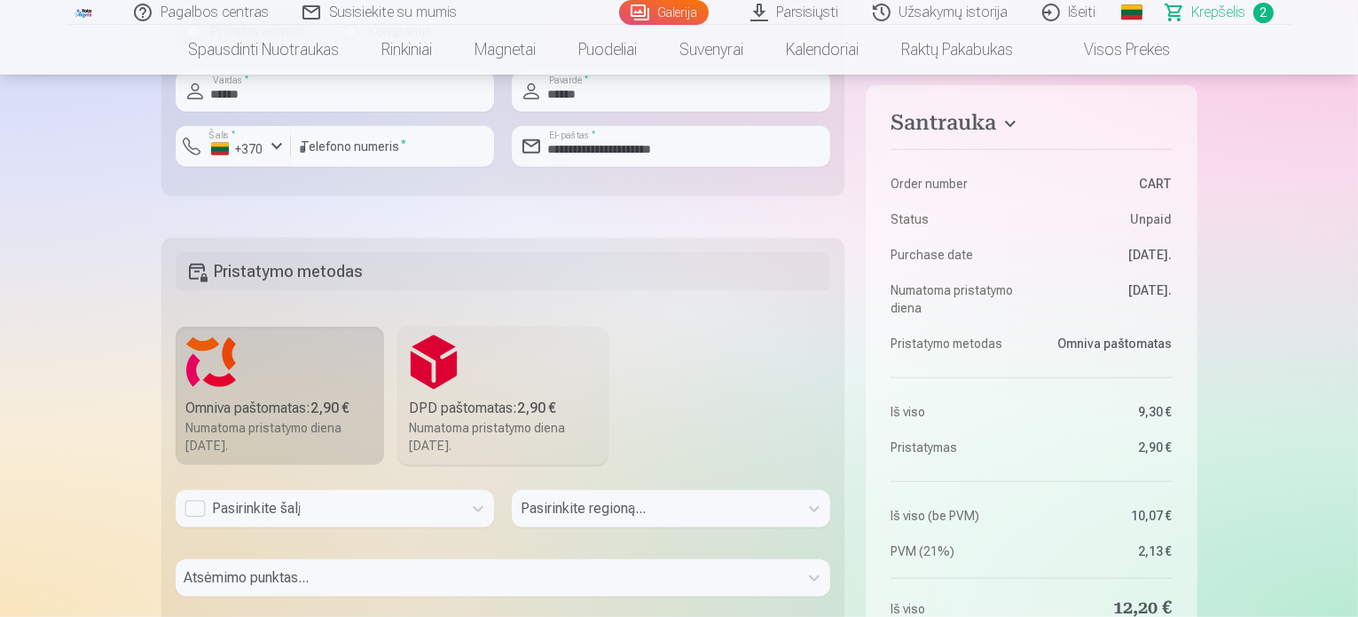
click at [605, 511] on div "Pasirinkite regioną..." at bounding box center [671, 515] width 319 height 51
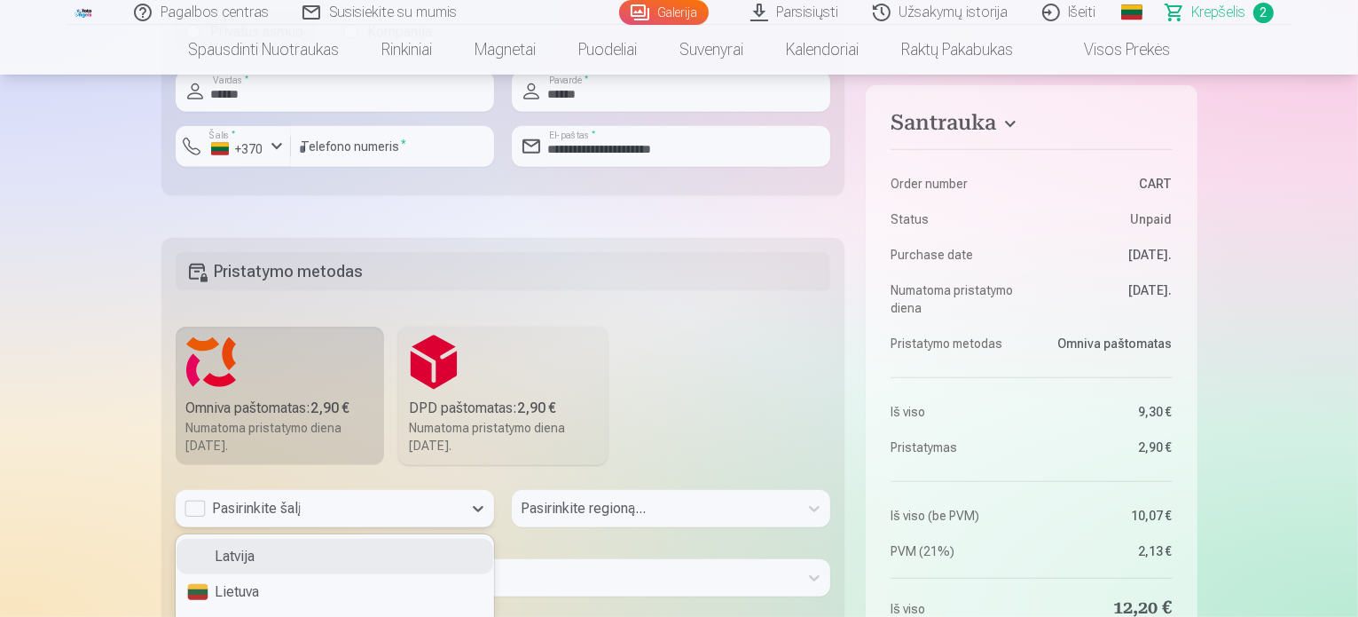
click at [195, 505] on div "3 results available. Use Up and Down to choose options, press Enter to select t…" at bounding box center [335, 508] width 319 height 37
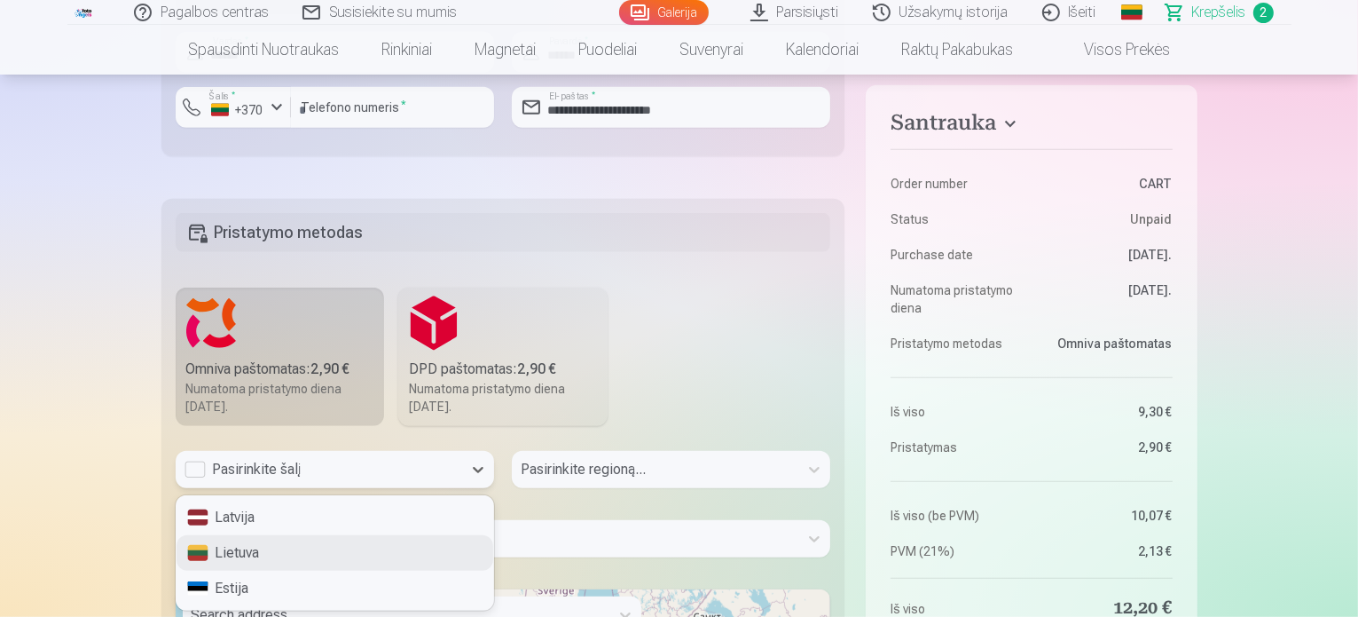
click at [327, 555] on div "Lietuva" at bounding box center [335, 552] width 317 height 35
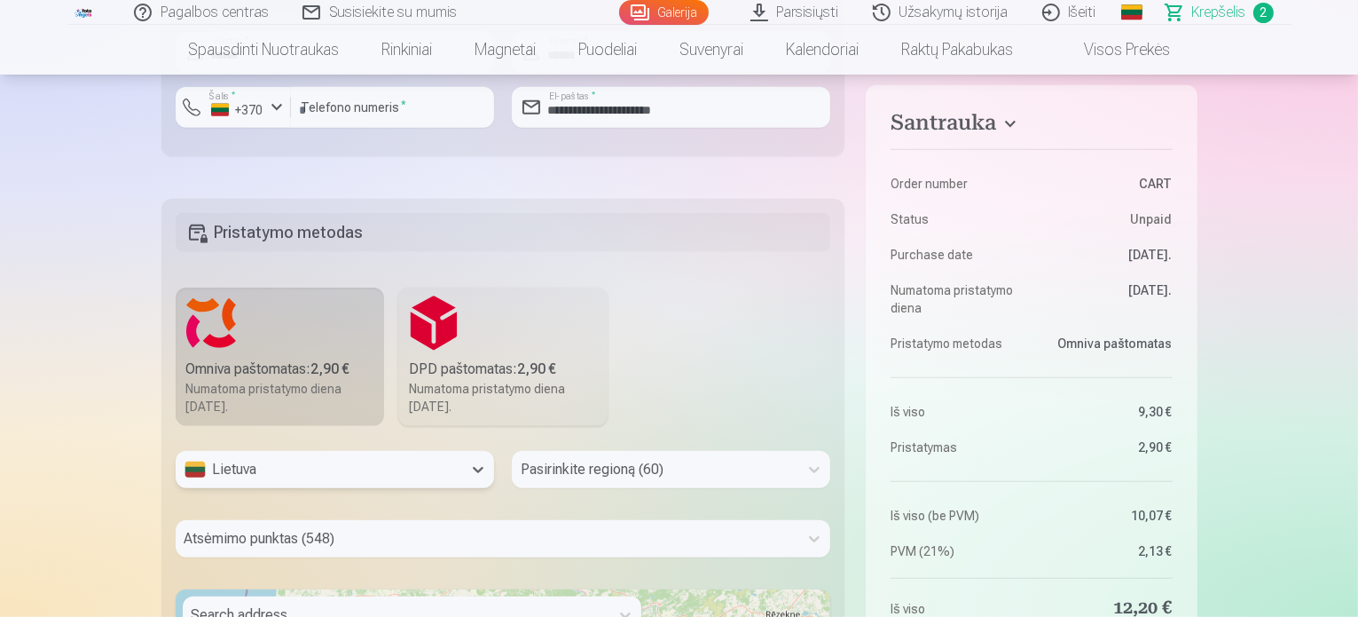
click at [547, 475] on div "Pasirinkite regioną (60)" at bounding box center [671, 469] width 319 height 37
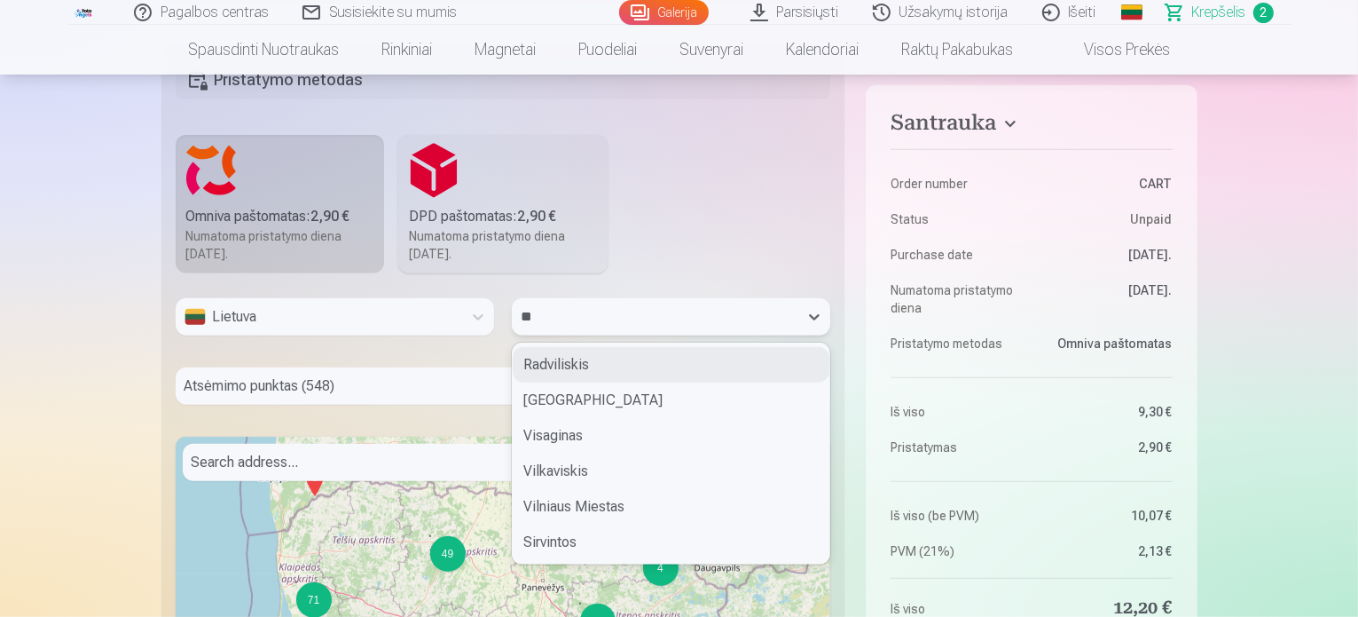
type input "***"
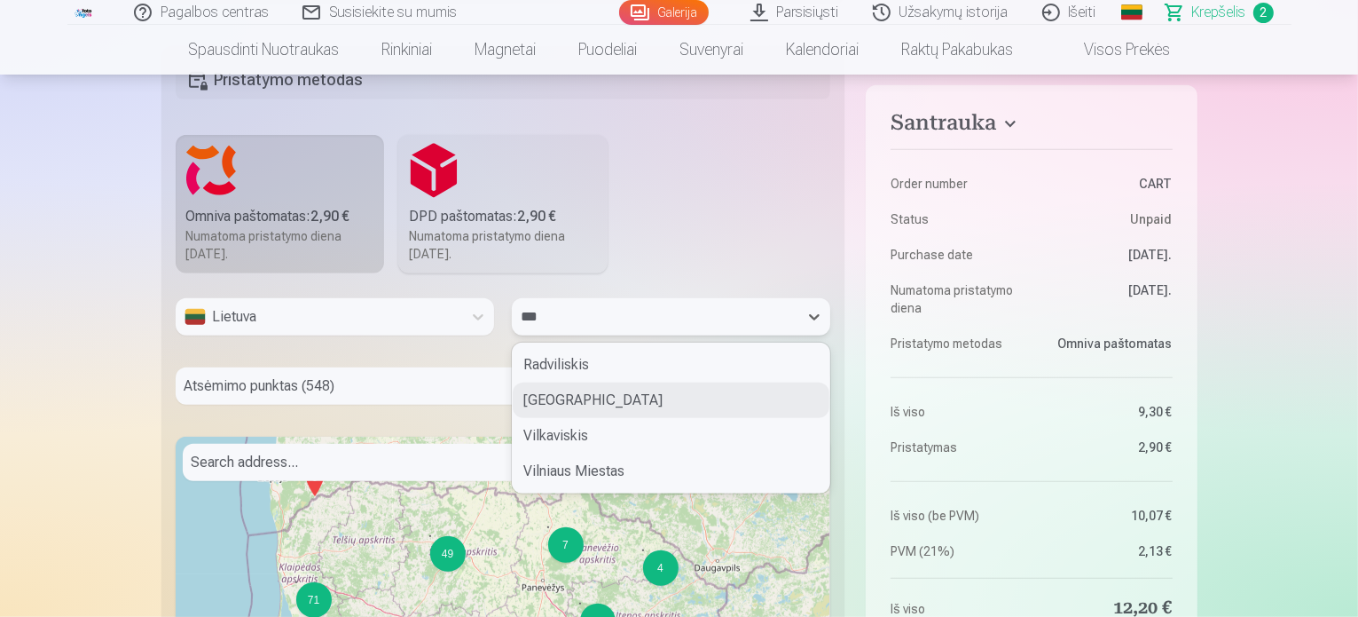
click at [558, 400] on div "Vilnius" at bounding box center [671, 399] width 317 height 35
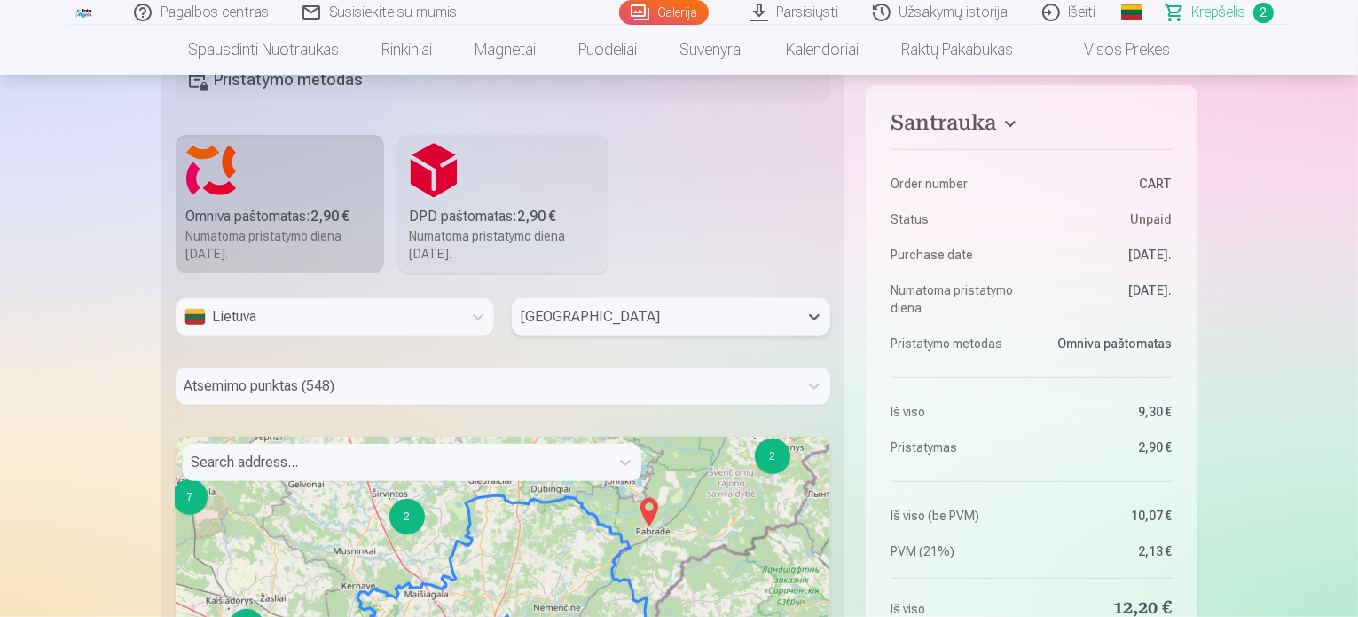
click at [500, 467] on div at bounding box center [396, 462] width 409 height 25
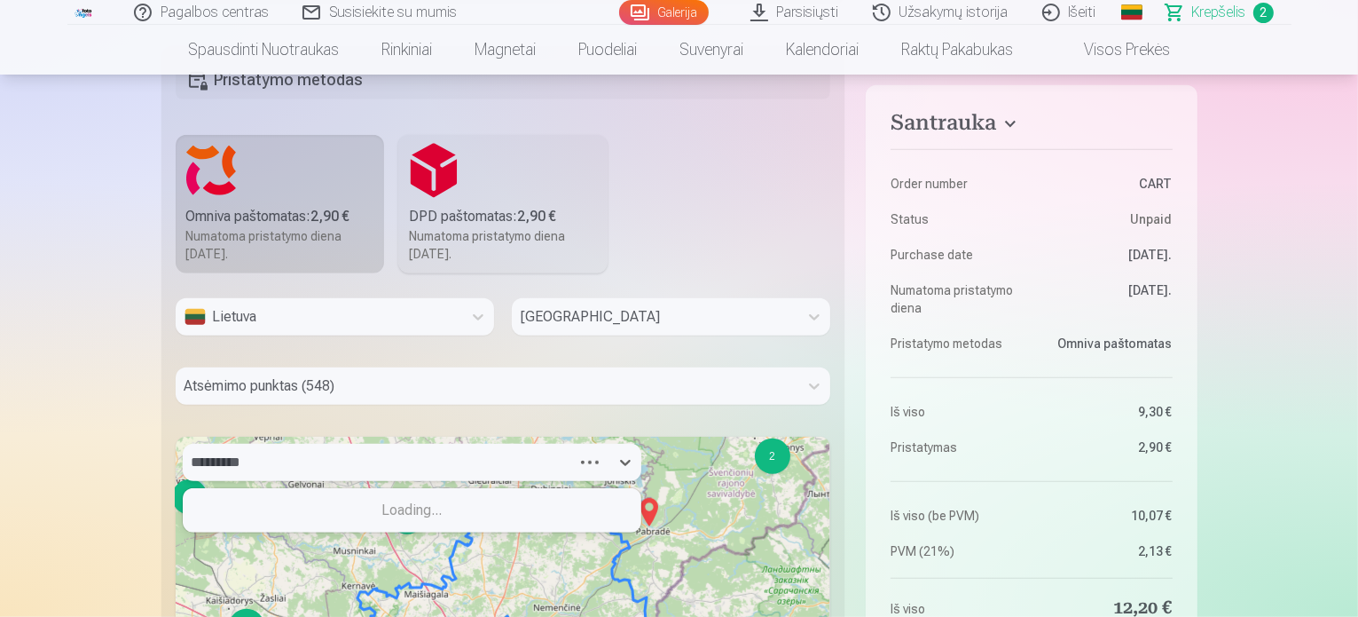
type input "**********"
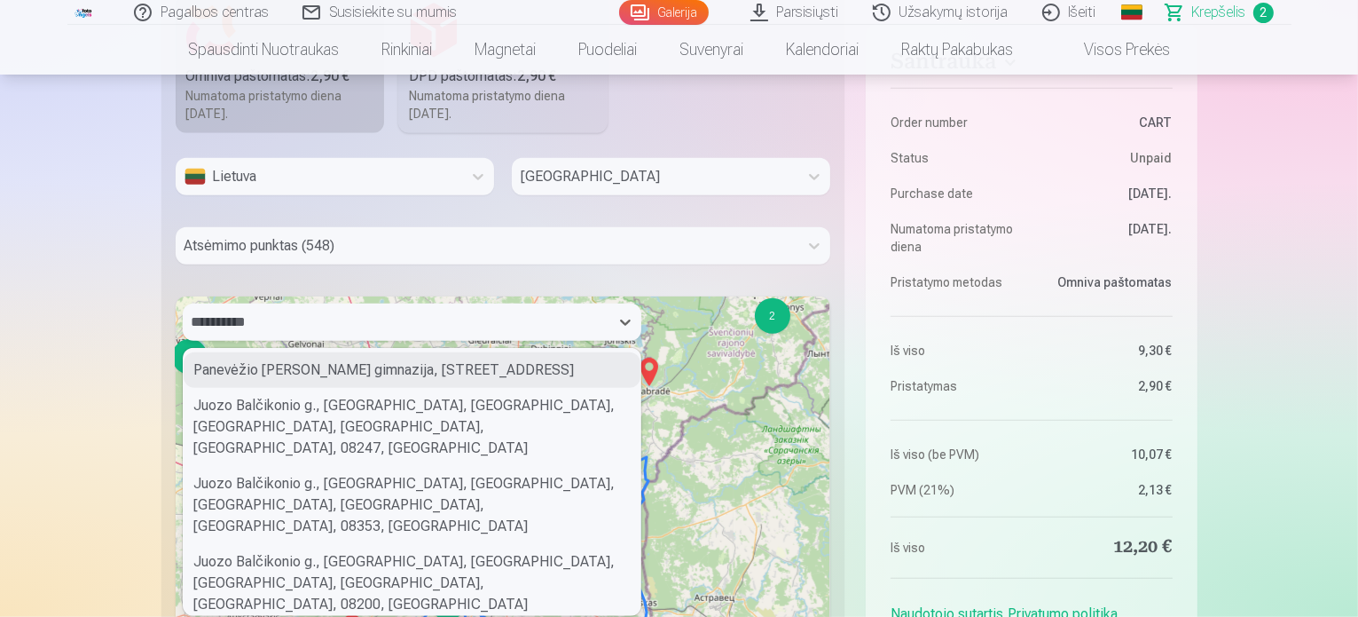
scroll to position [1228, 0]
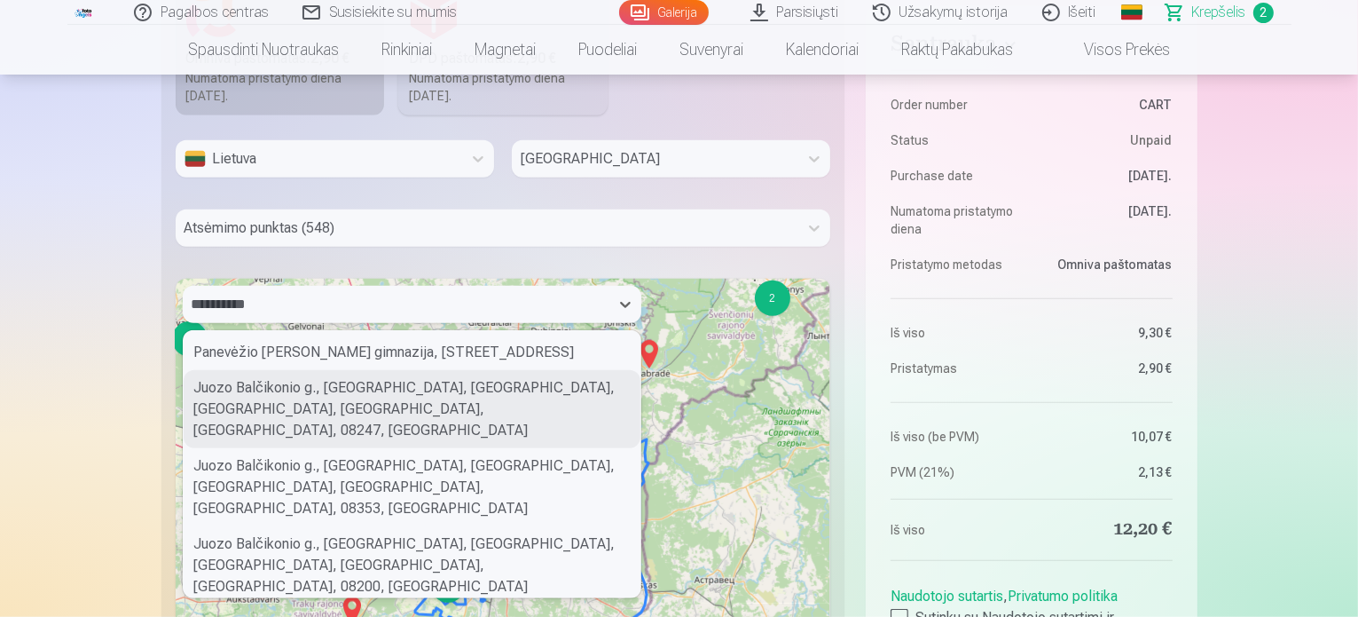
click at [529, 448] on div "Juozo Balčikonio g., Ozas, Verkių seniūnija, Vilnius, Vilnius city municipality…" at bounding box center [412, 409] width 457 height 78
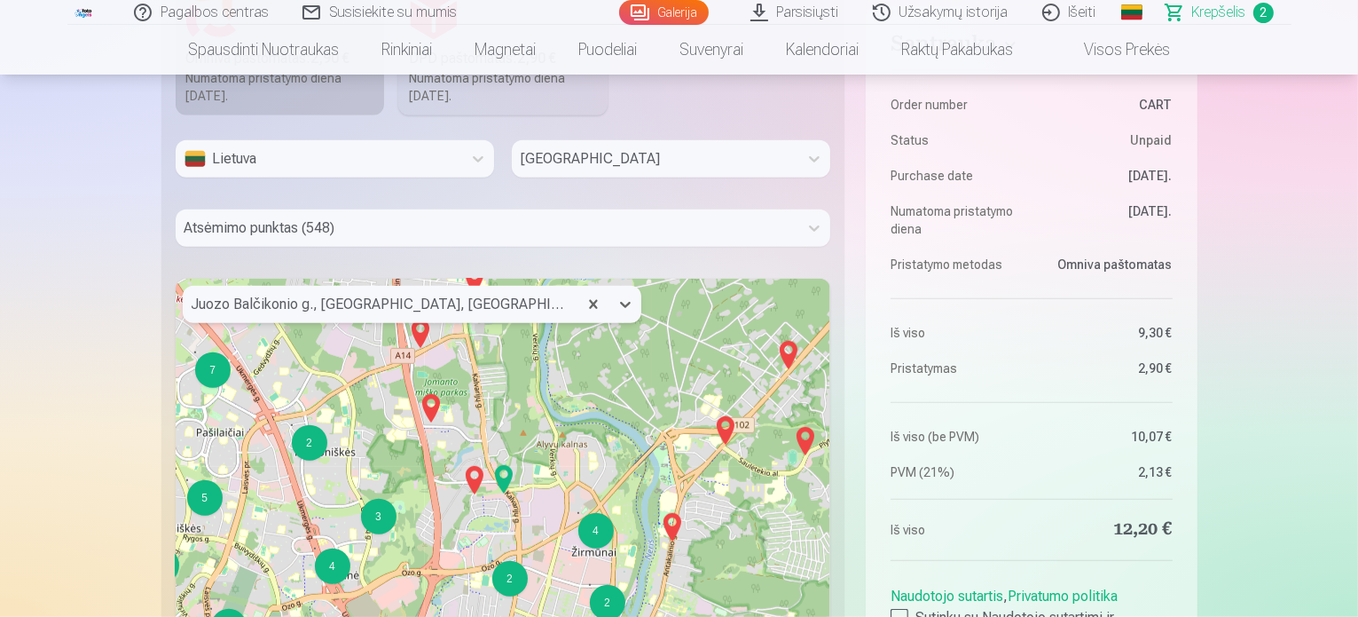
click at [419, 336] on img at bounding box center [420, 333] width 28 height 43
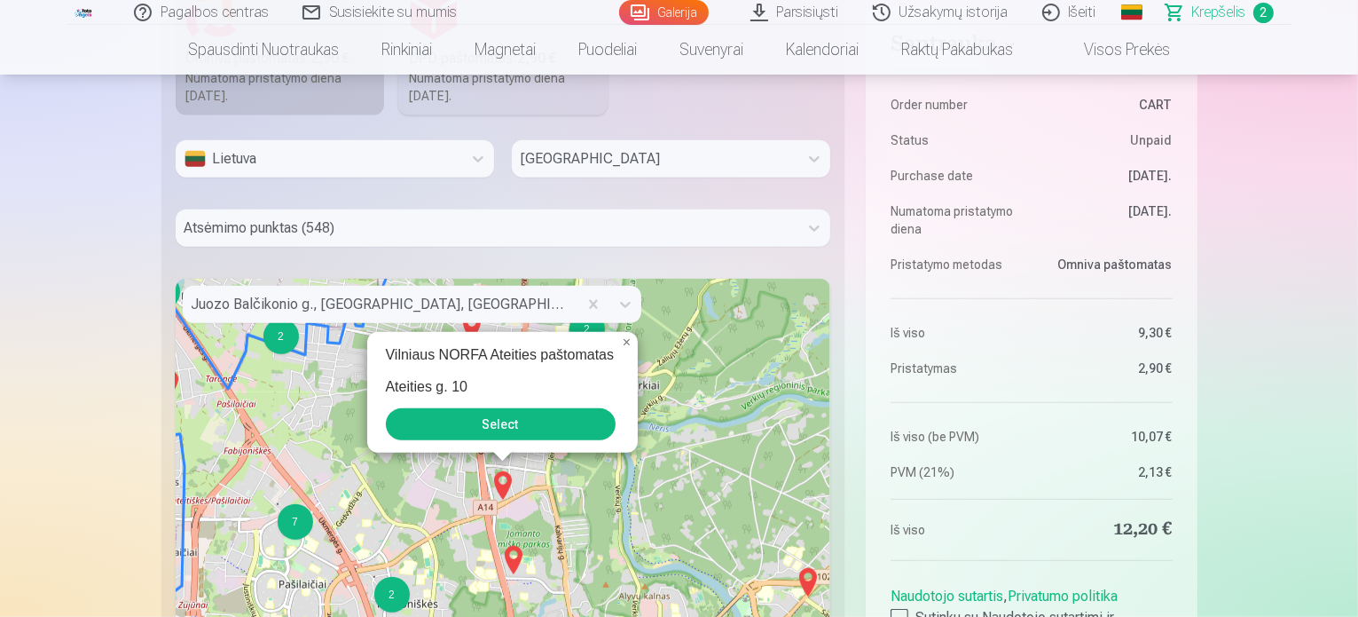
click at [517, 554] on img at bounding box center [514, 560] width 28 height 43
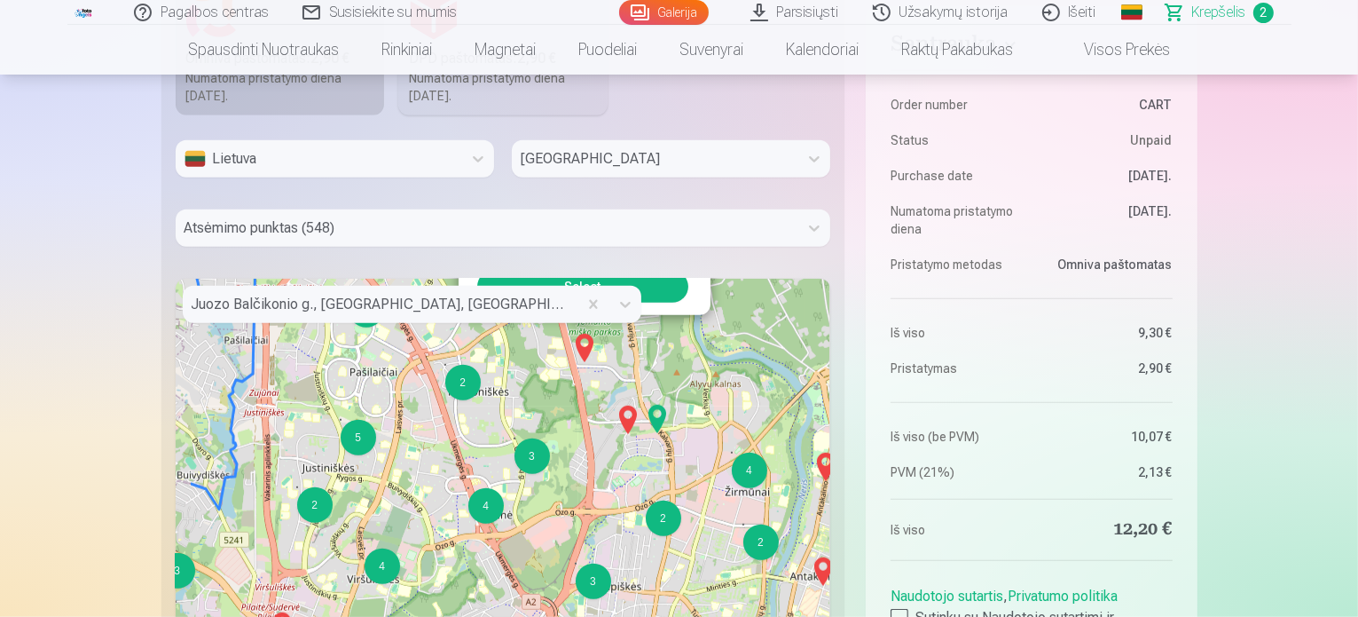
drag, startPoint x: 571, startPoint y: 539, endPoint x: 657, endPoint y: 398, distance: 164.8
click at [657, 398] on img at bounding box center [657, 419] width 28 height 43
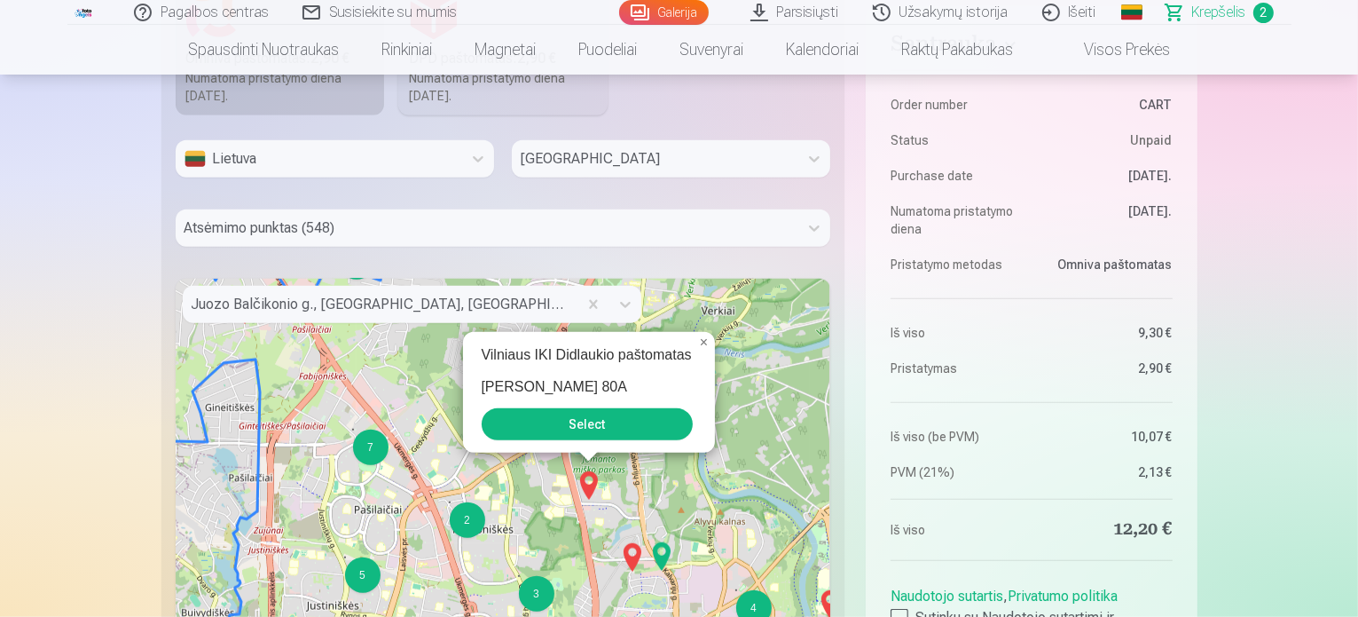
click at [639, 560] on img at bounding box center [632, 557] width 28 height 43
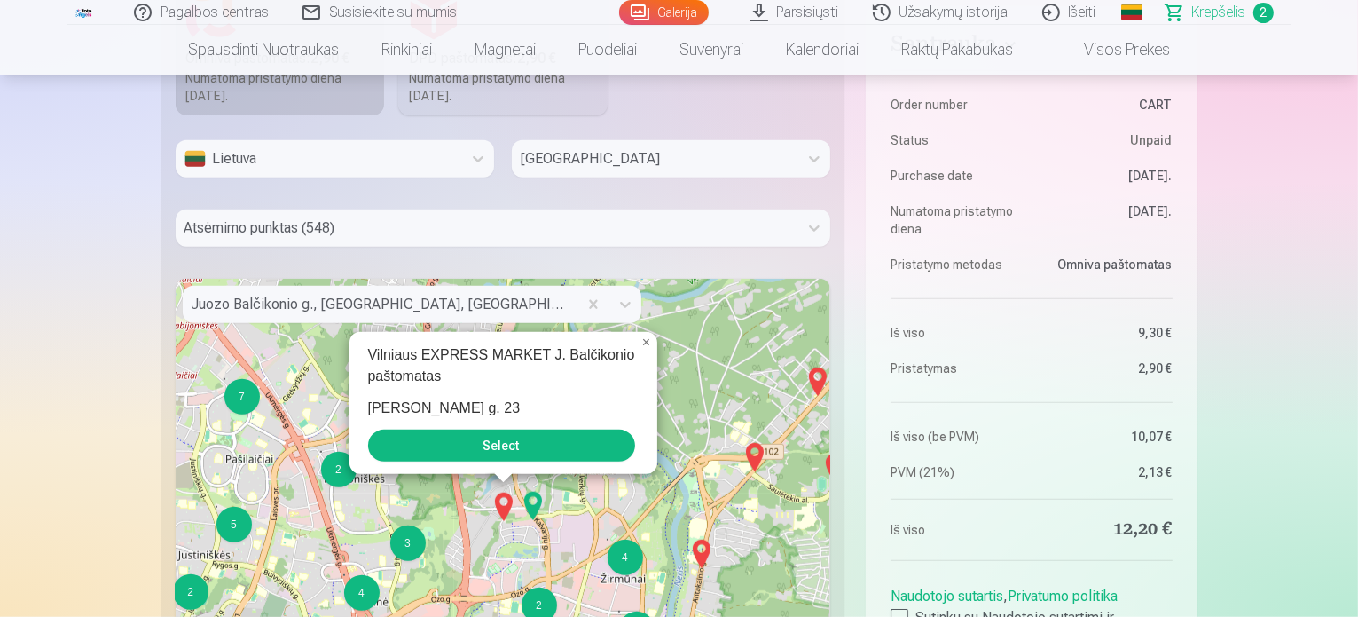
click at [502, 446] on button "Select" at bounding box center [501, 445] width 267 height 32
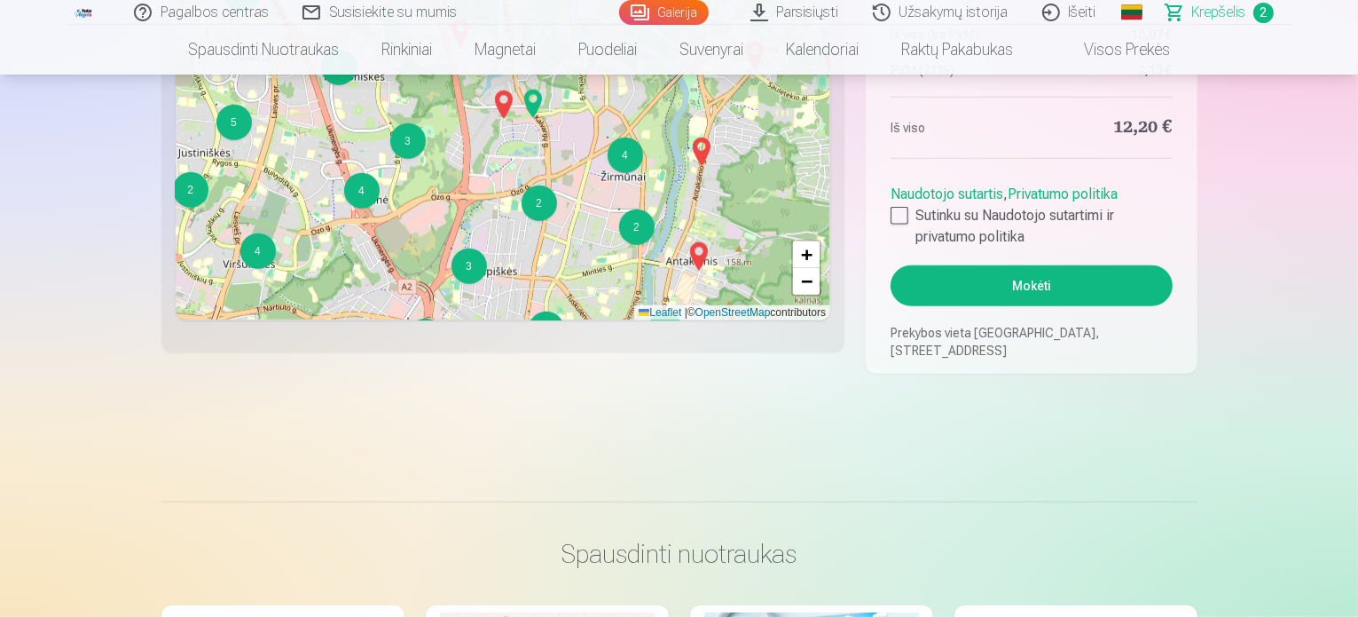
scroll to position [1499, 0]
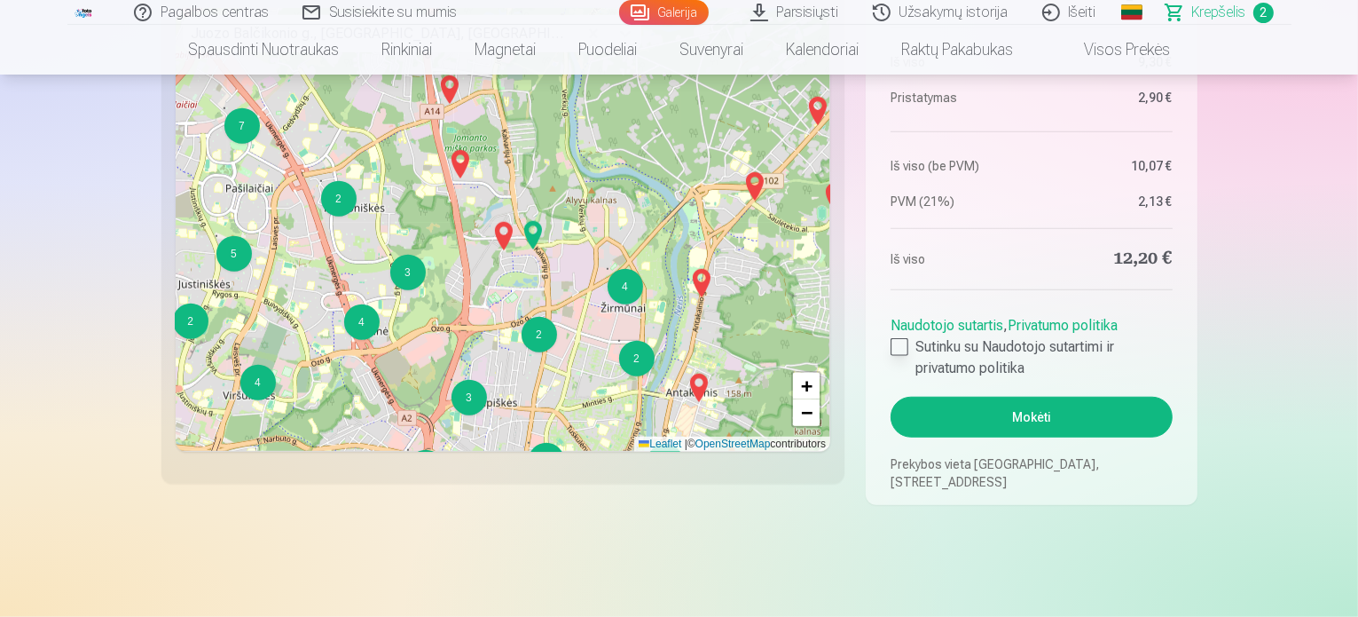
click at [898, 347] on div at bounding box center [900, 347] width 18 height 18
click at [998, 414] on button "Mokėti" at bounding box center [1031, 417] width 281 height 41
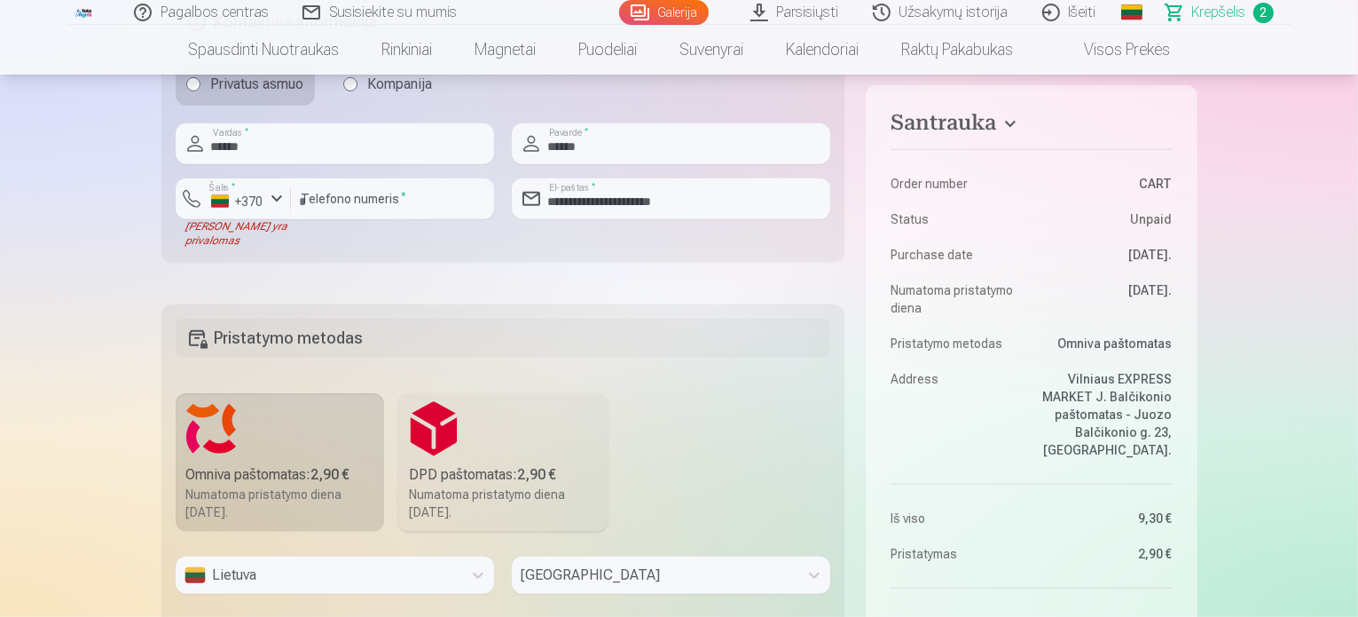
scroll to position [728, 0]
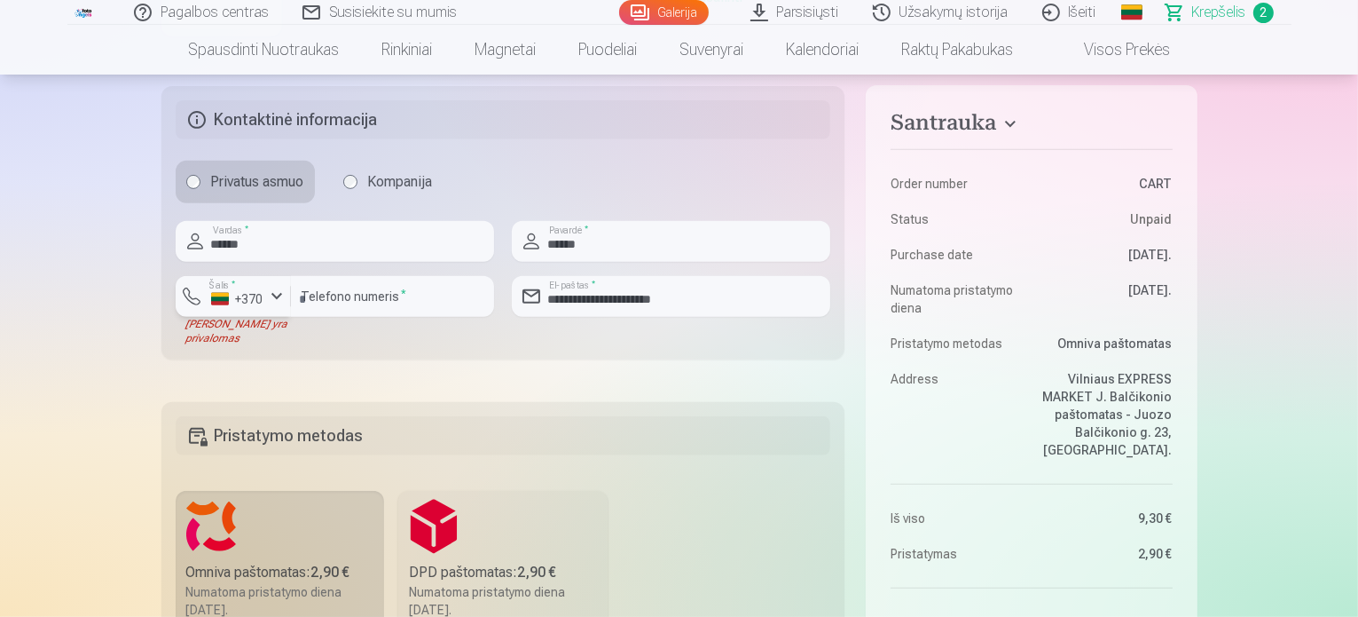
click at [256, 308] on button "Šalis * +370" at bounding box center [233, 296] width 115 height 41
click at [262, 333] on li "+370 Lietuva" at bounding box center [270, 337] width 161 height 35
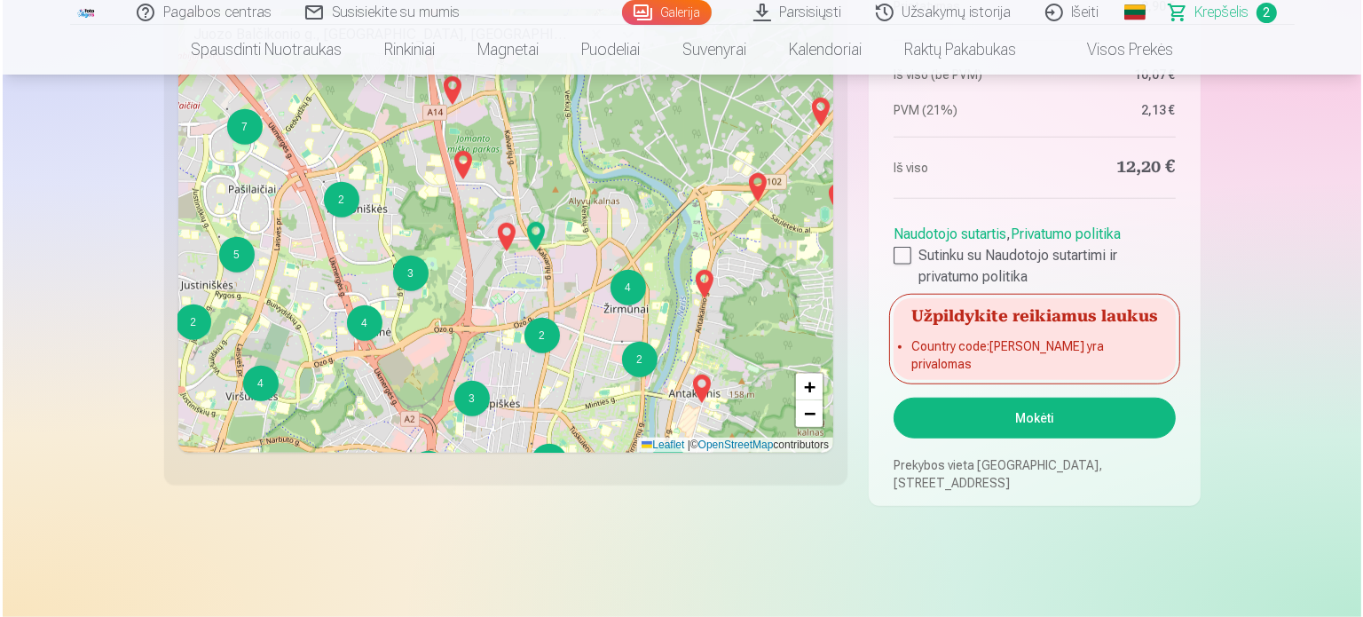
scroll to position [1704, 0]
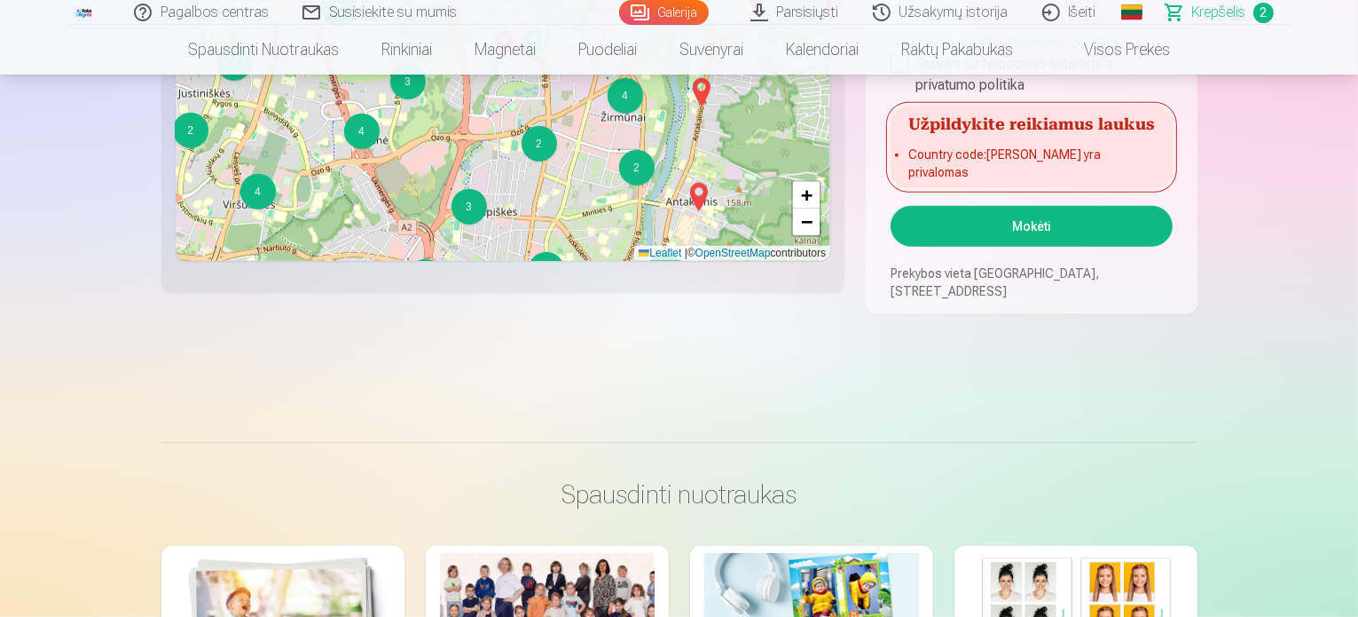
click at [962, 228] on button "Mokėti" at bounding box center [1031, 226] width 281 height 41
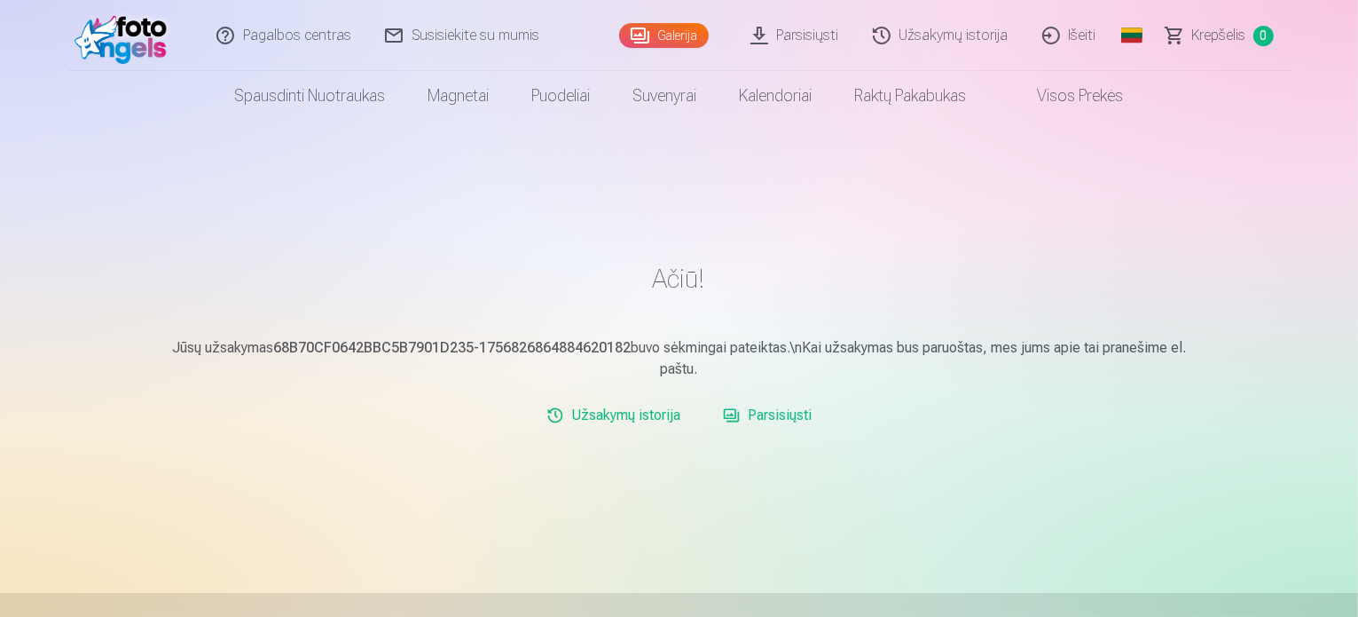
click at [657, 423] on link "Užsakymų istorija" at bounding box center [613, 415] width 148 height 35
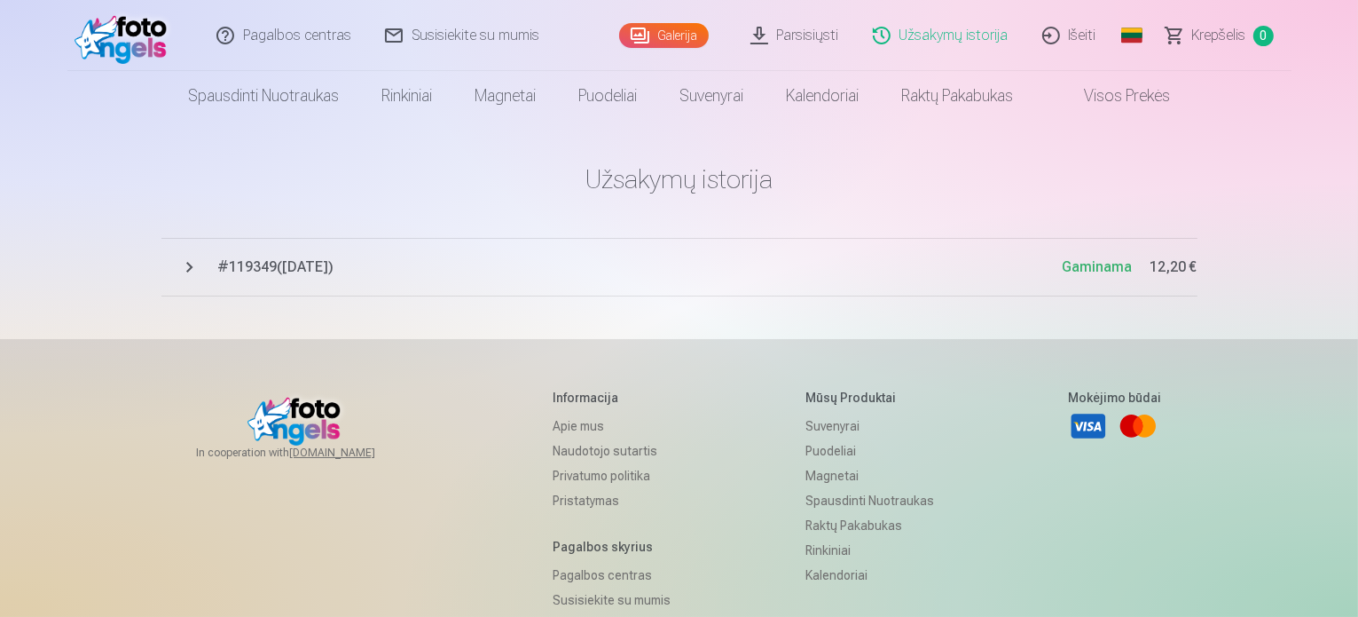
click at [277, 267] on span "# 119349 ( [DATE] )" at bounding box center [640, 266] width 845 height 21
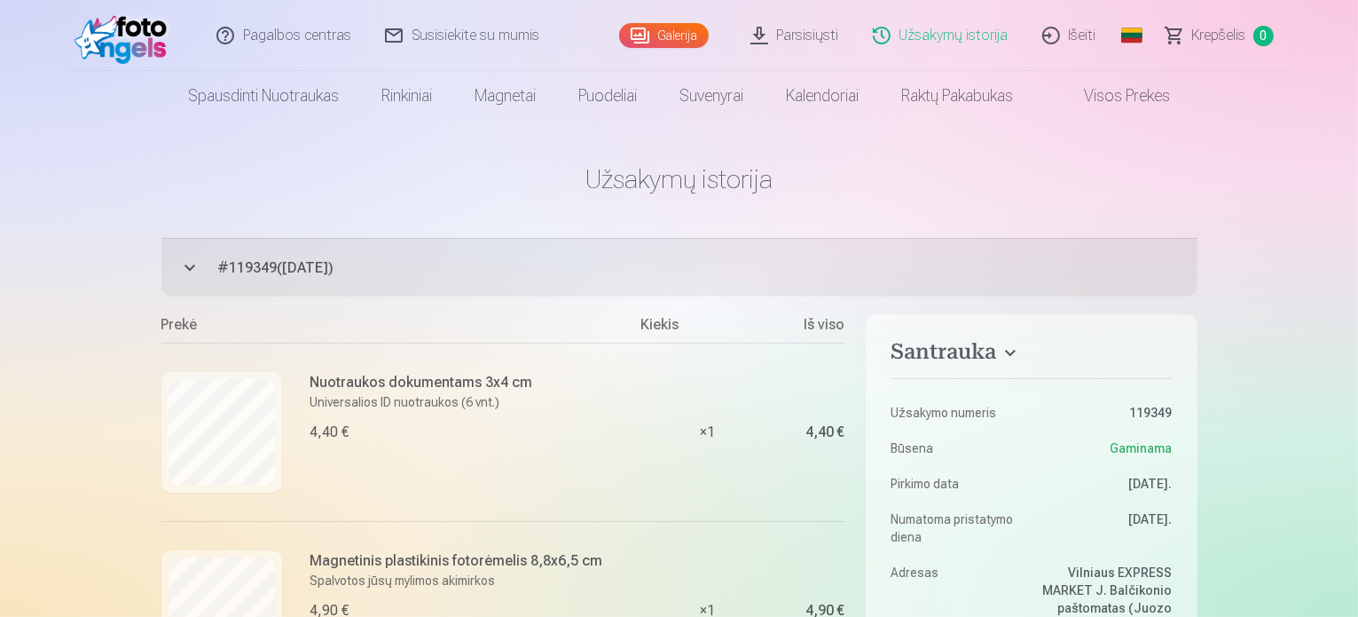
click at [935, 42] on link "Užsakymų istorija" at bounding box center [941, 35] width 169 height 71
click at [934, 9] on link "Užsakymų istorija" at bounding box center [941, 35] width 169 height 71
